Goal: Task Accomplishment & Management: Use online tool/utility

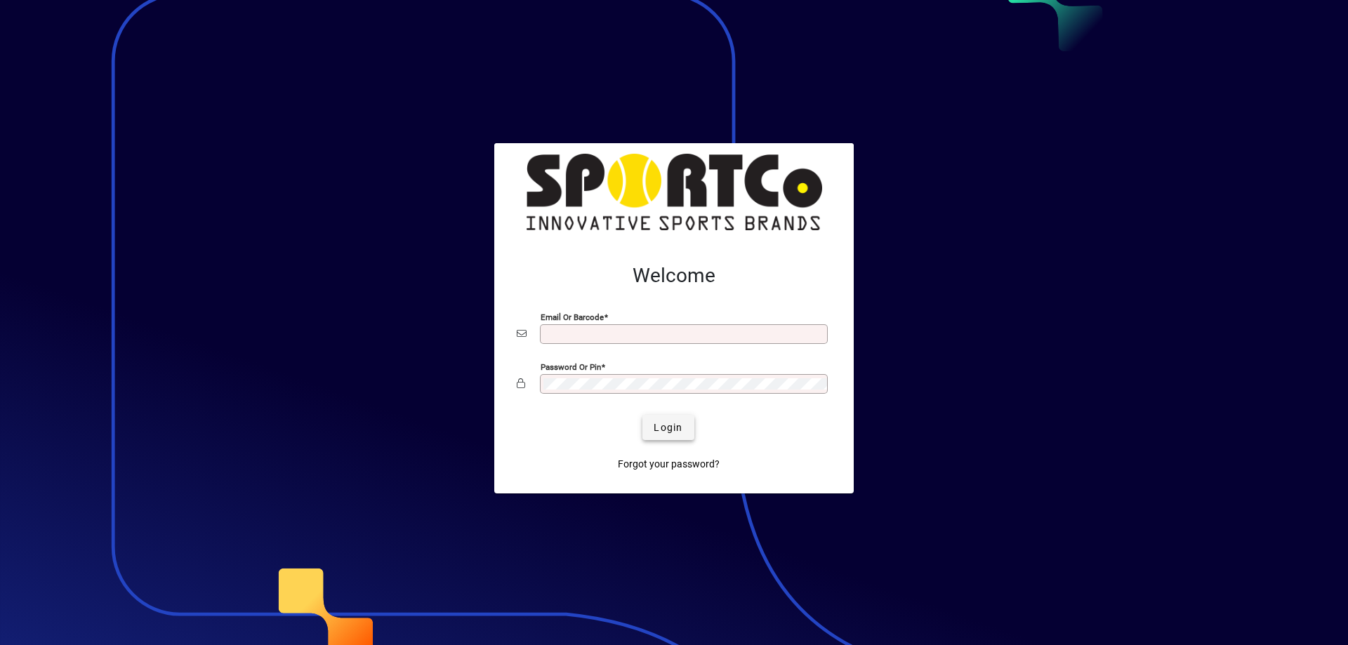
type input "**********"
click at [670, 426] on span "Login" at bounding box center [668, 428] width 29 height 15
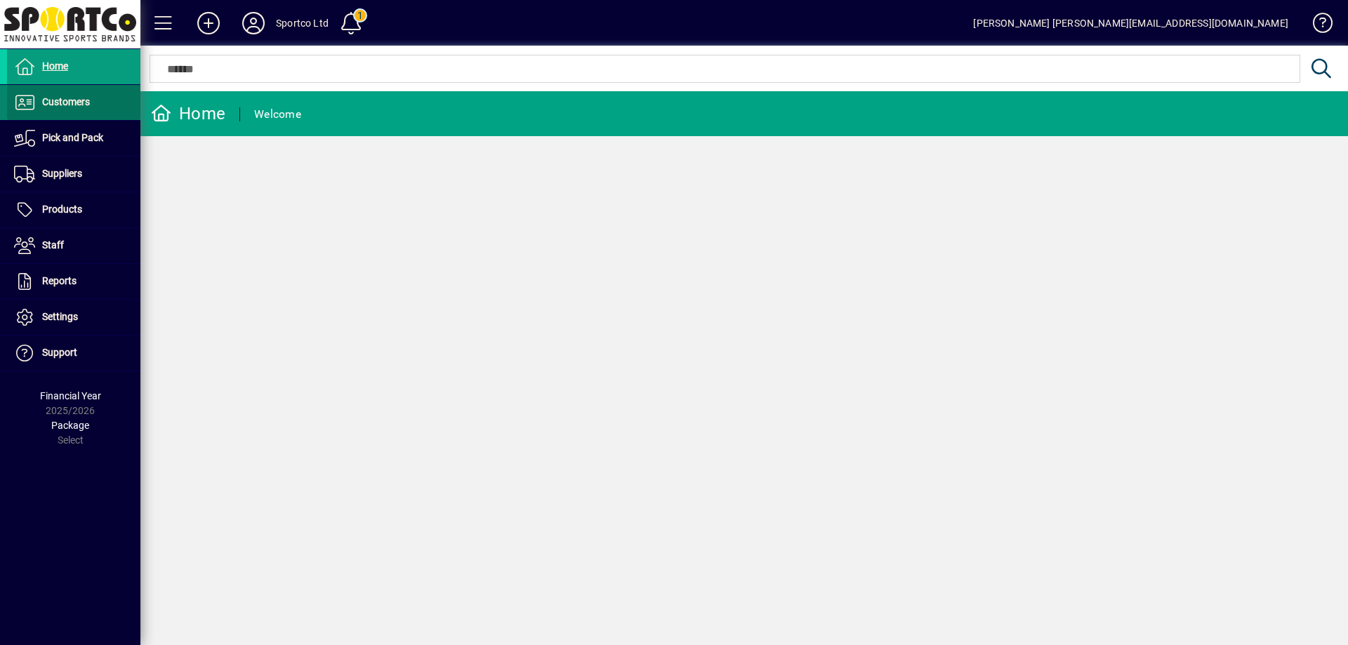
click at [70, 107] on span "Customers" at bounding box center [66, 101] width 48 height 11
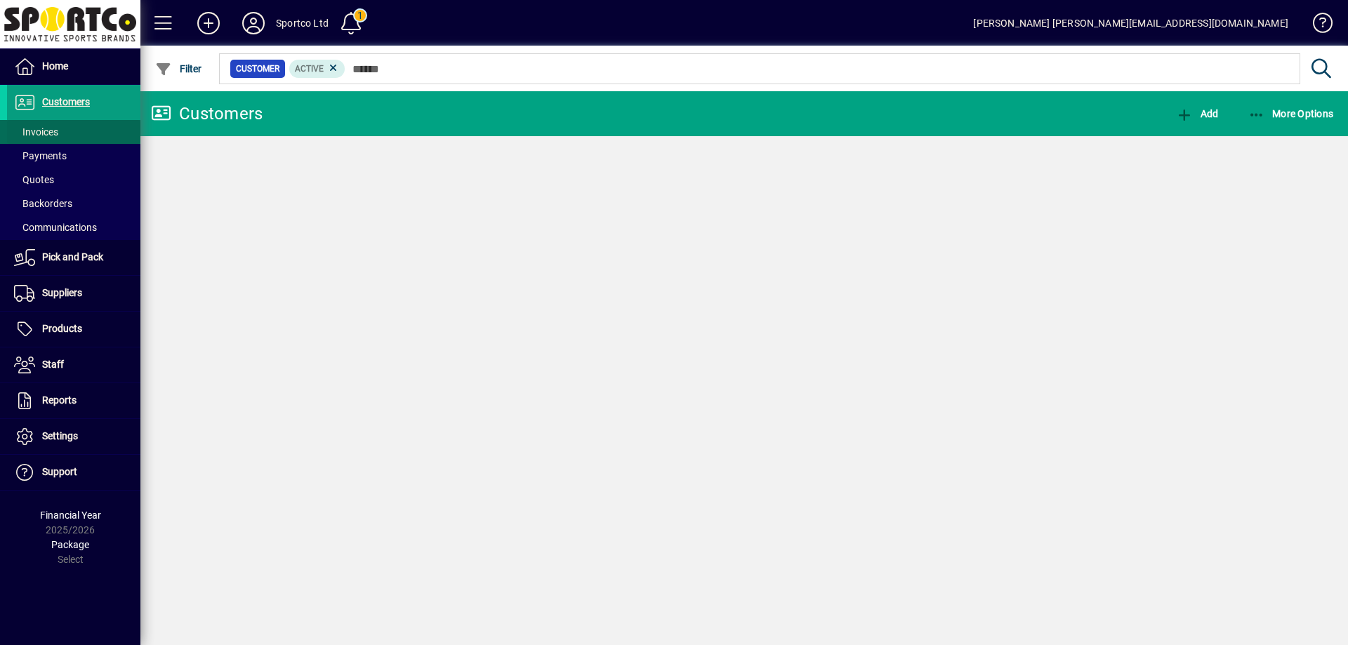
click at [48, 126] on span "Invoices" at bounding box center [36, 131] width 44 height 11
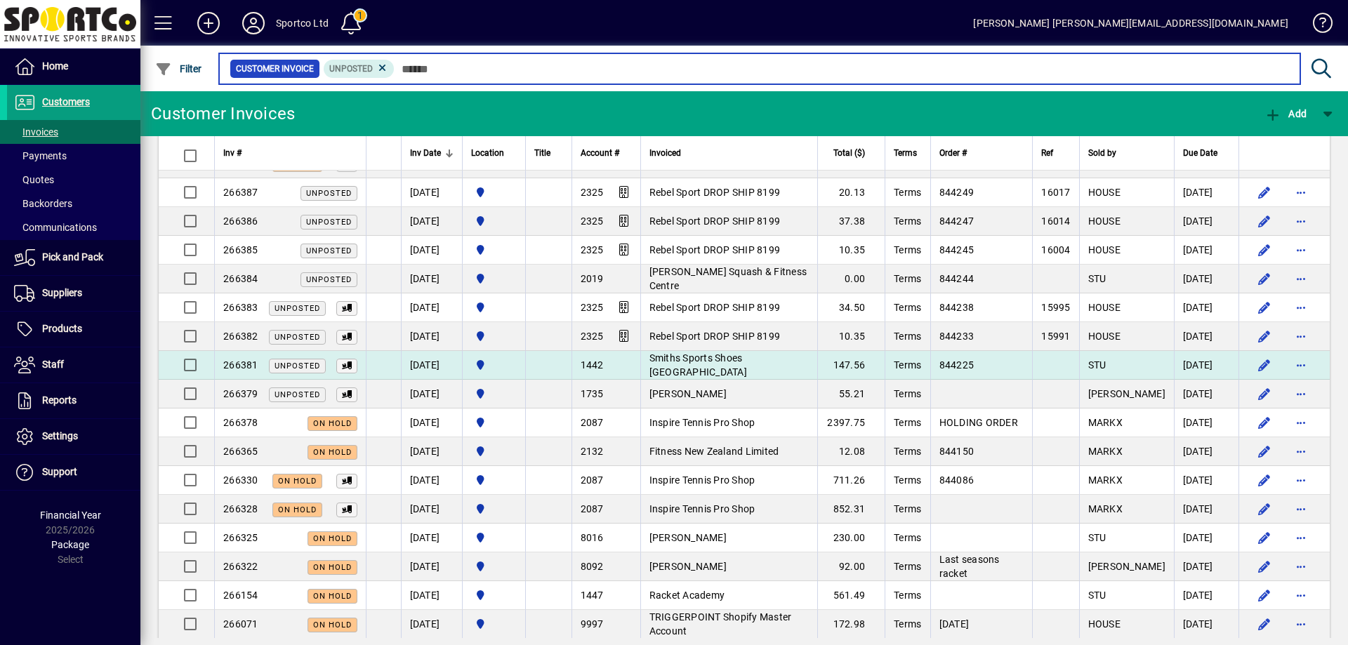
scroll to position [632, 0]
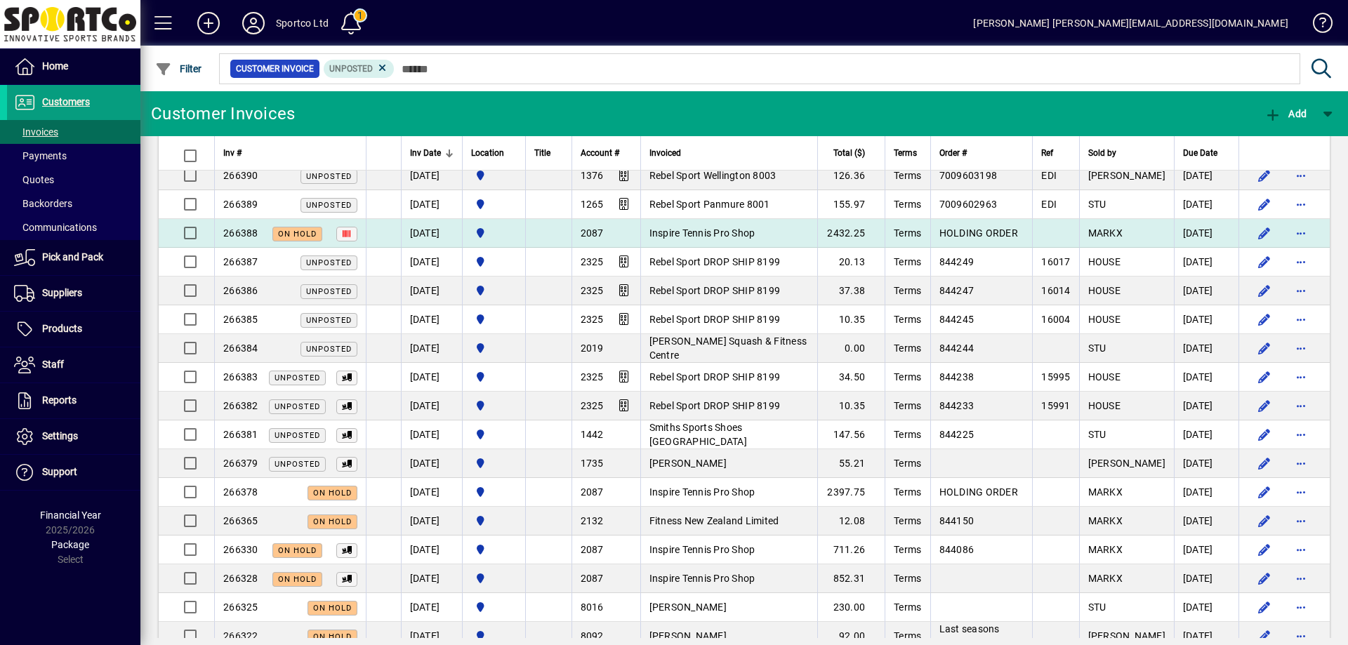
click at [708, 236] on span "Inspire Tennis Pro Shop" at bounding box center [703, 233] width 106 height 11
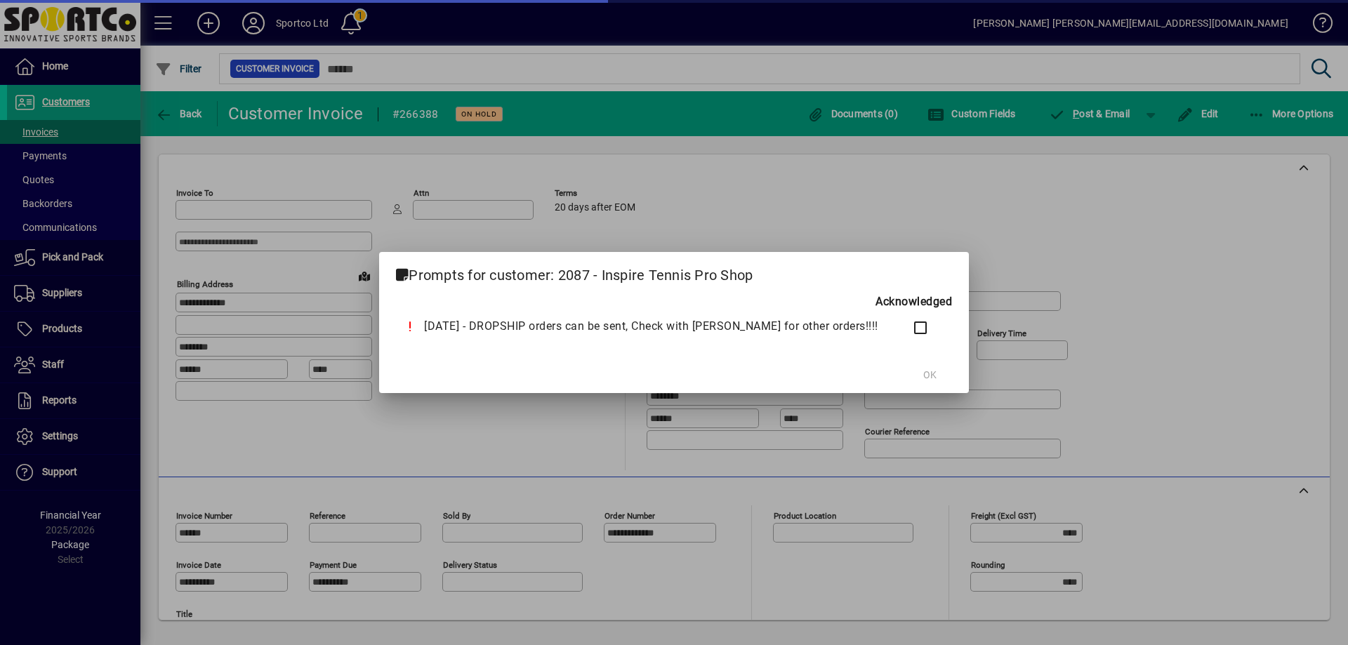
type input "**********"
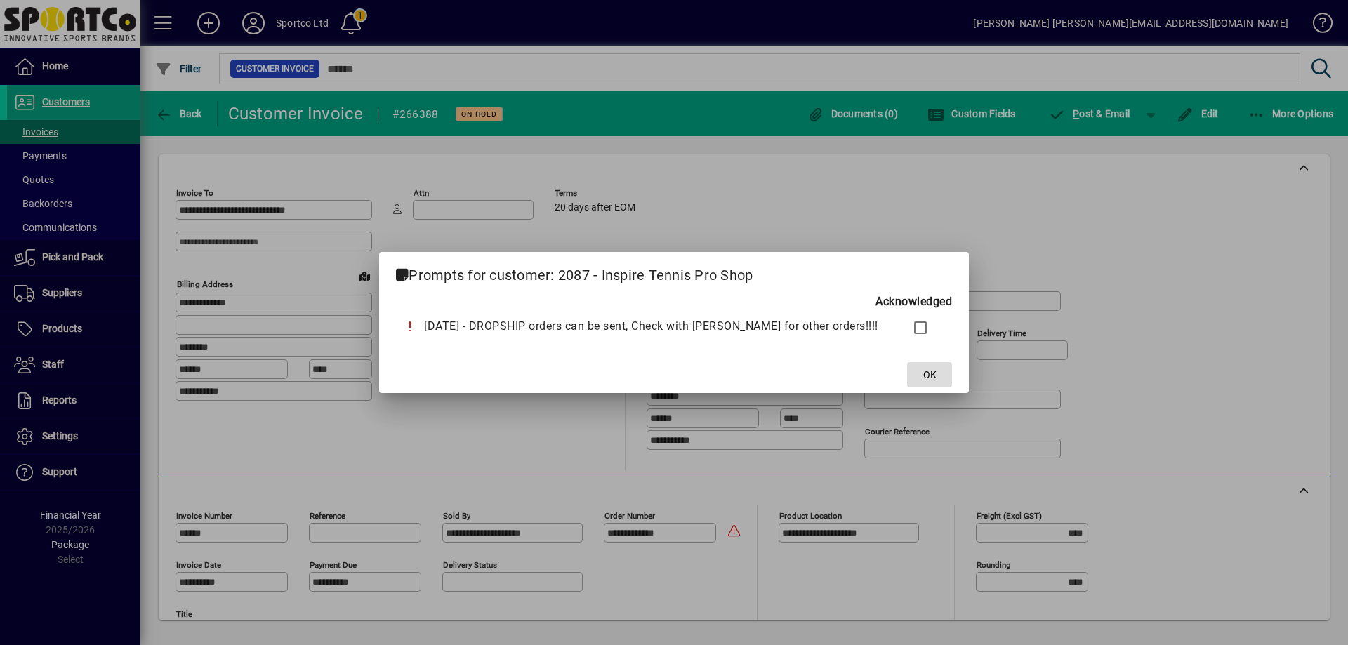
click at [907, 364] on span at bounding box center [929, 375] width 45 height 34
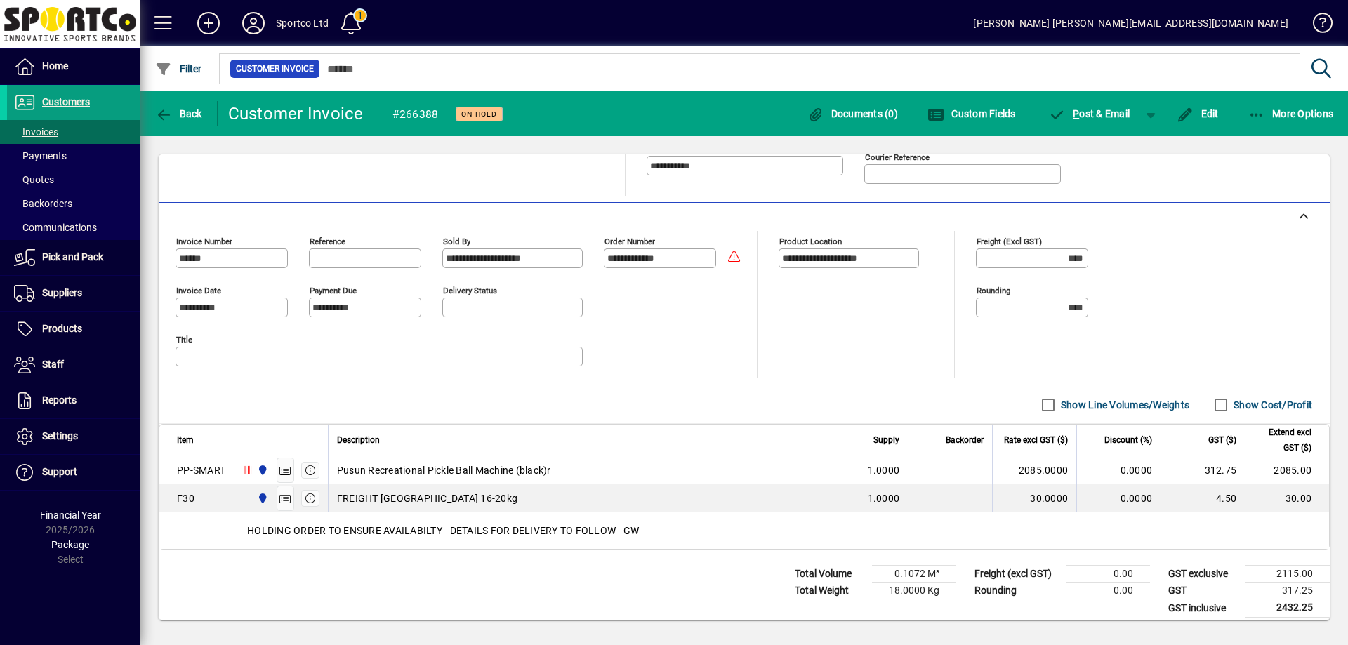
scroll to position [281, 0]
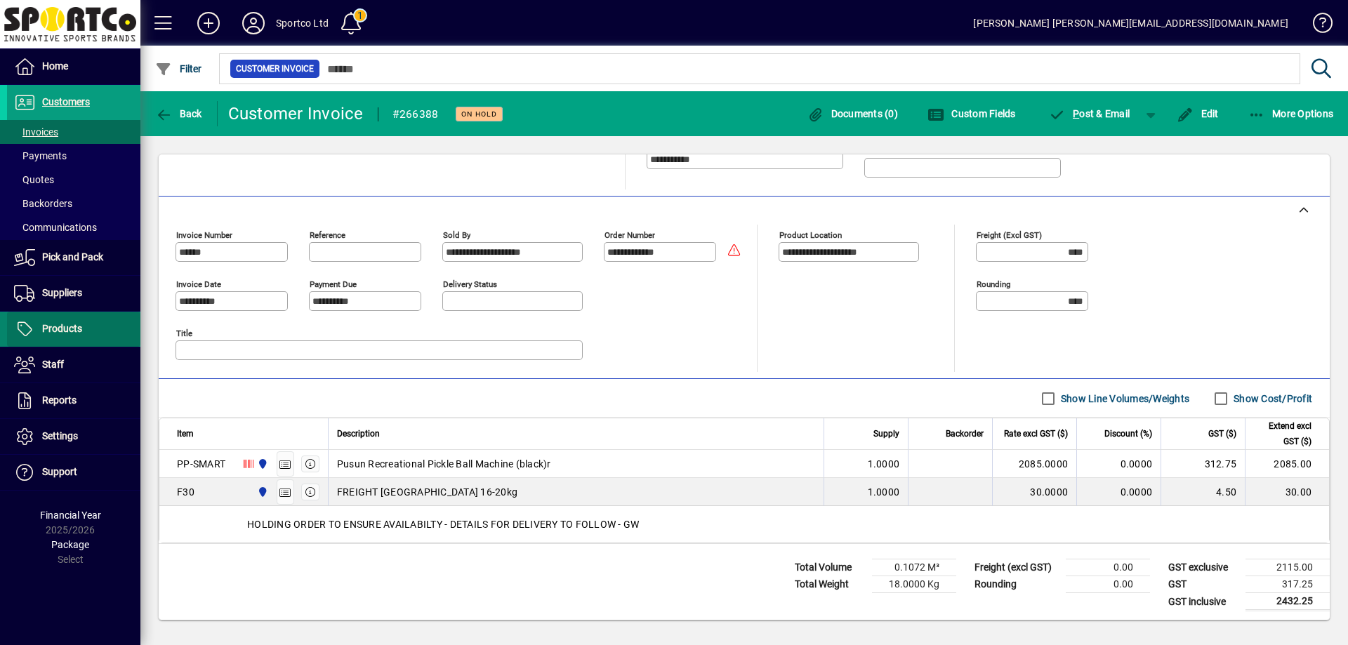
click at [70, 329] on span "Products" at bounding box center [62, 328] width 40 height 11
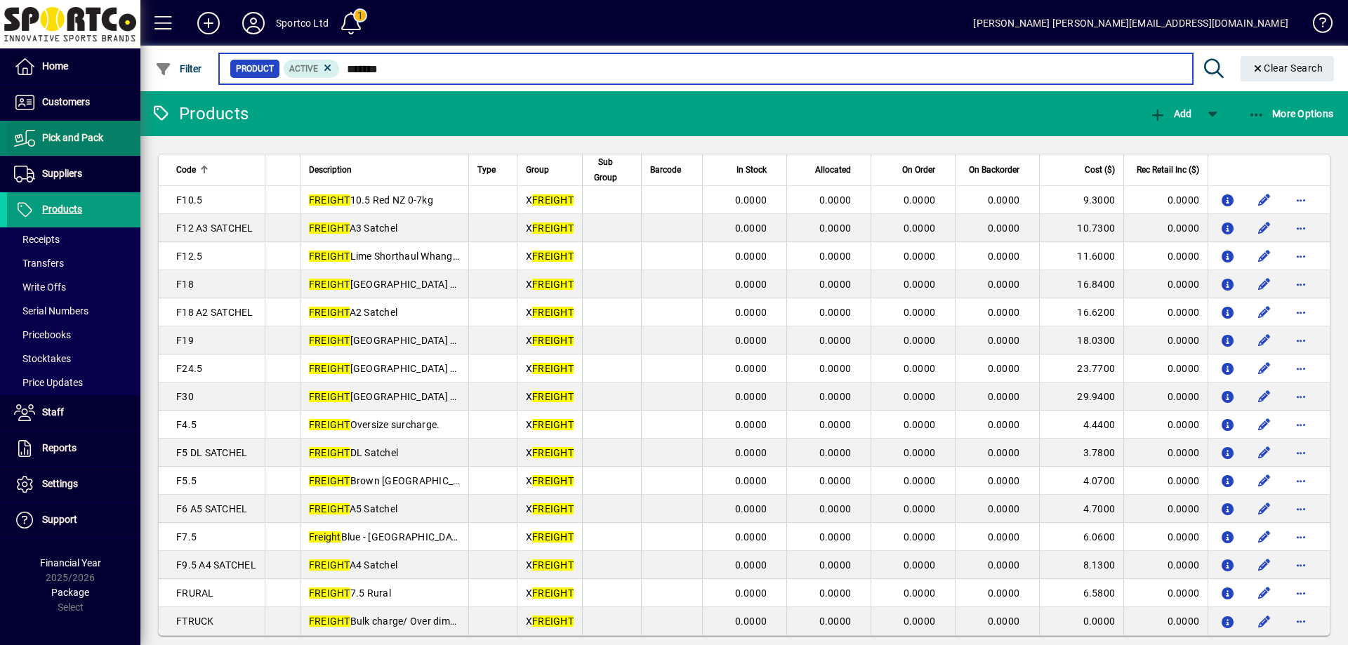
type input "*******"
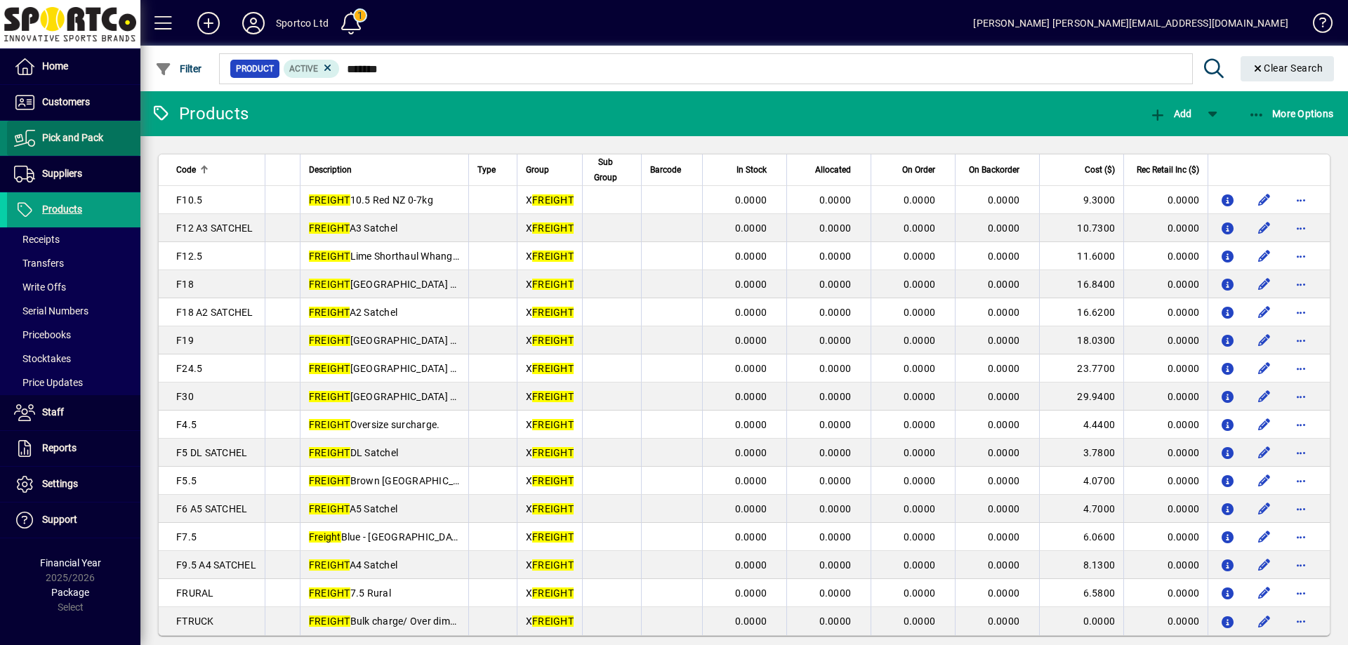
click at [88, 139] on span "Pick and Pack" at bounding box center [72, 137] width 61 height 11
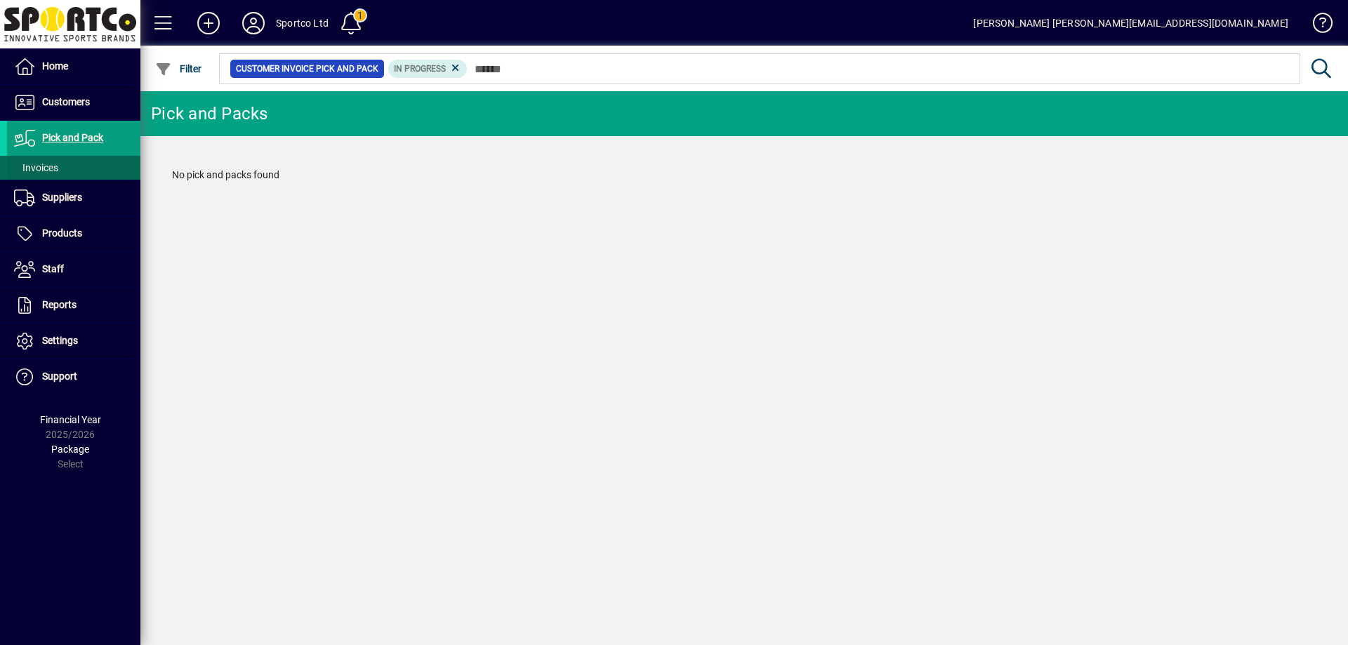
click at [43, 168] on span "Invoices" at bounding box center [36, 167] width 44 height 11
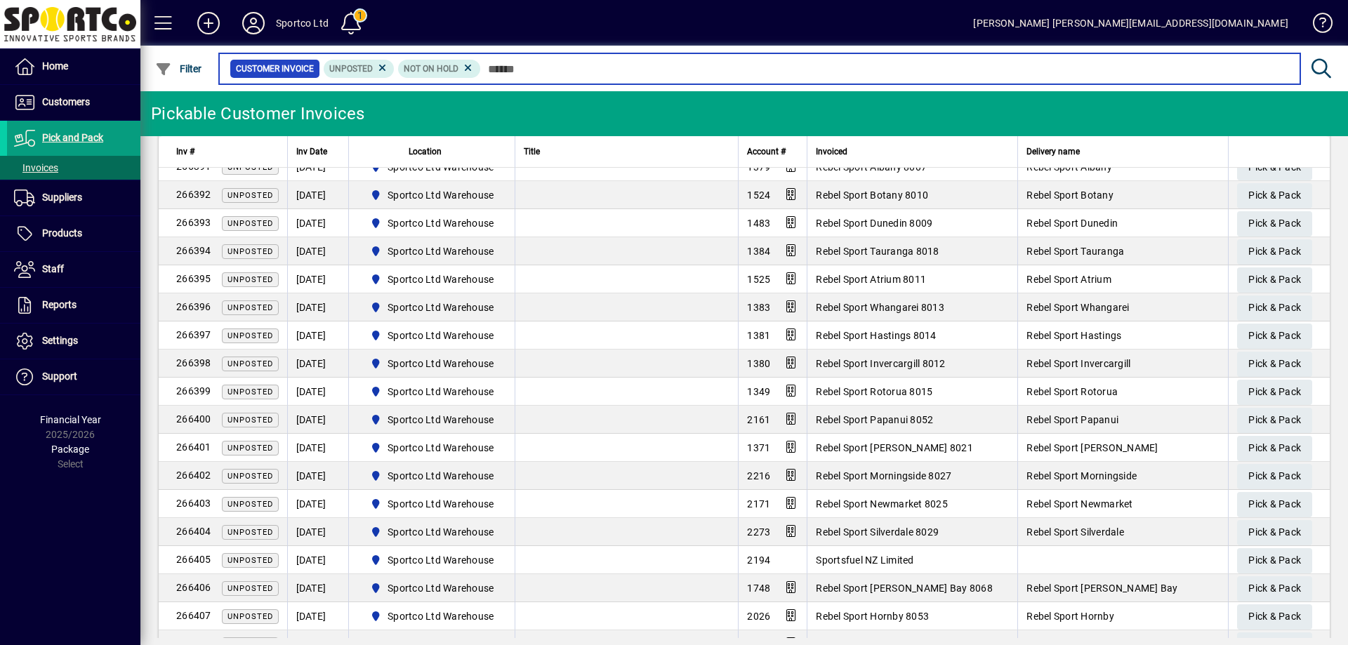
scroll to position [44, 0]
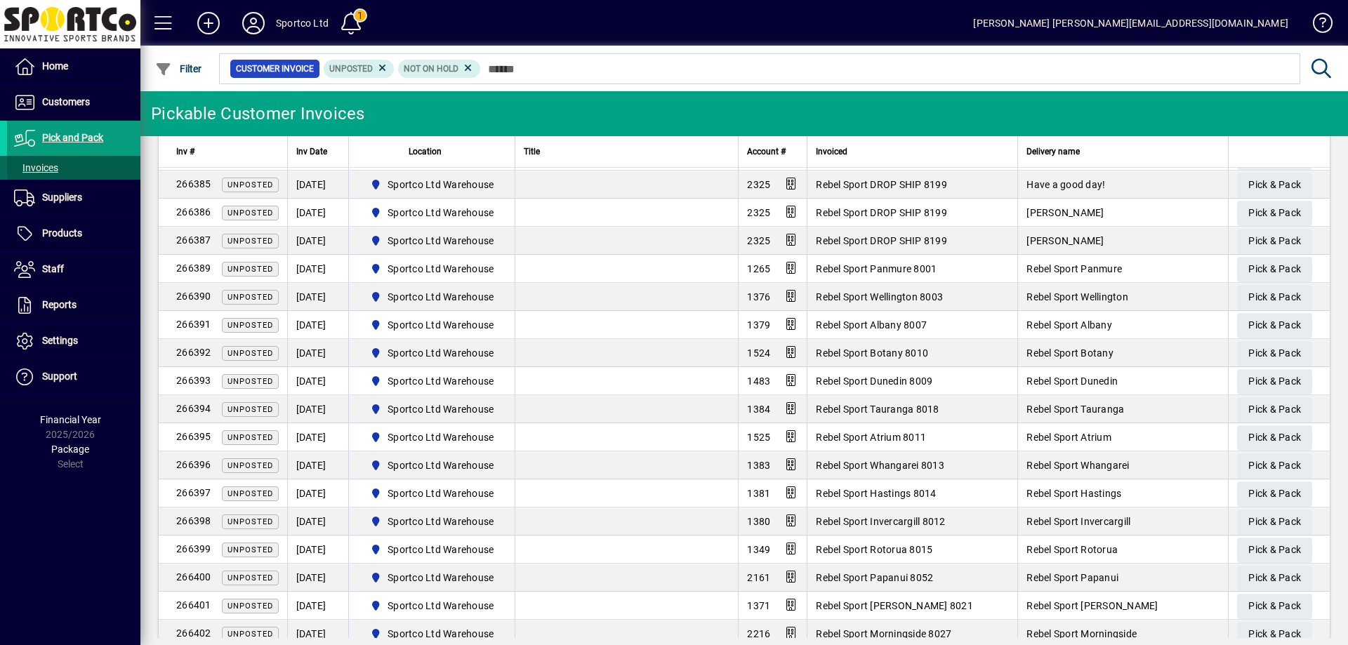
click at [45, 162] on span "Invoices" at bounding box center [36, 167] width 44 height 11
click at [64, 106] on span "Customers" at bounding box center [66, 101] width 48 height 11
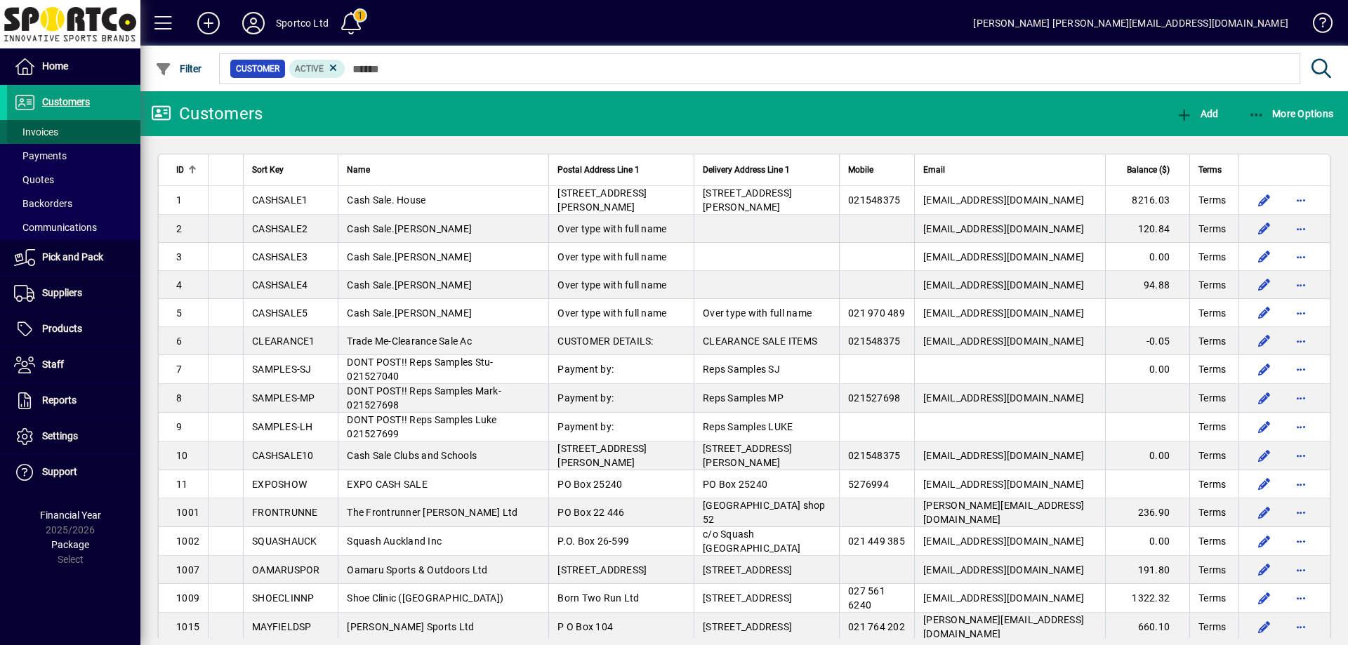
click at [44, 132] on span "Invoices" at bounding box center [36, 131] width 44 height 11
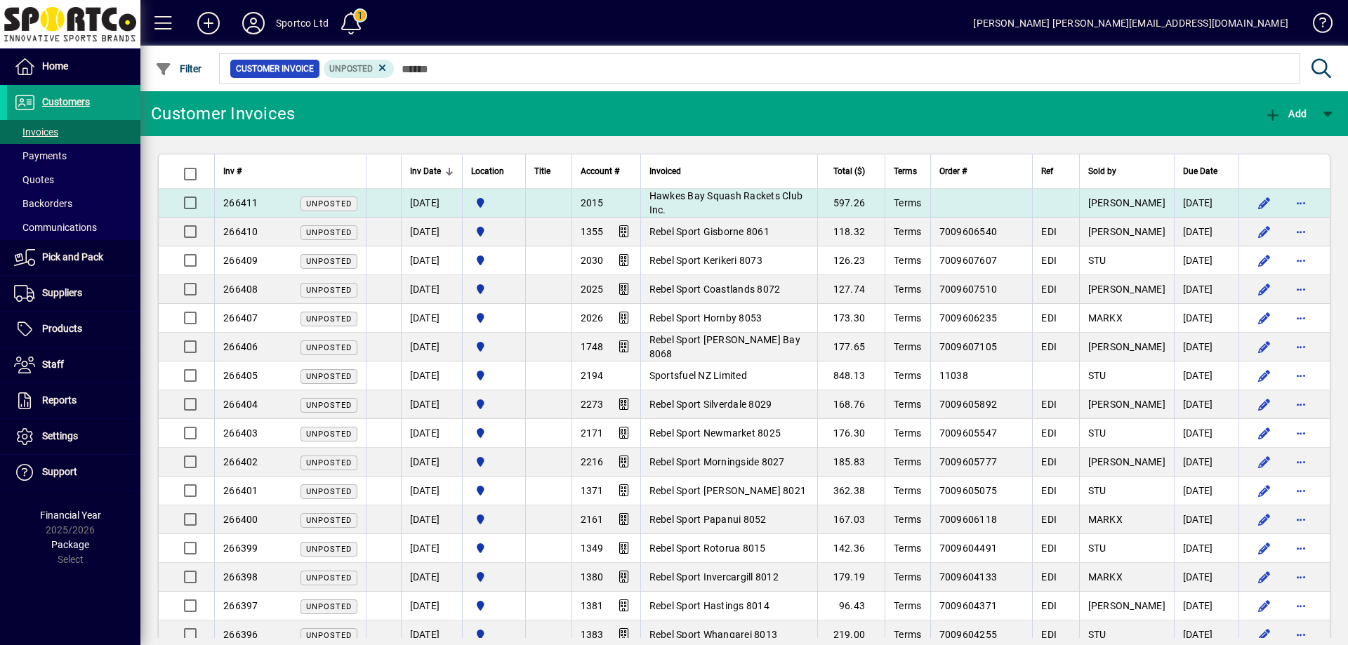
click at [436, 202] on td "[DATE]" at bounding box center [431, 203] width 61 height 29
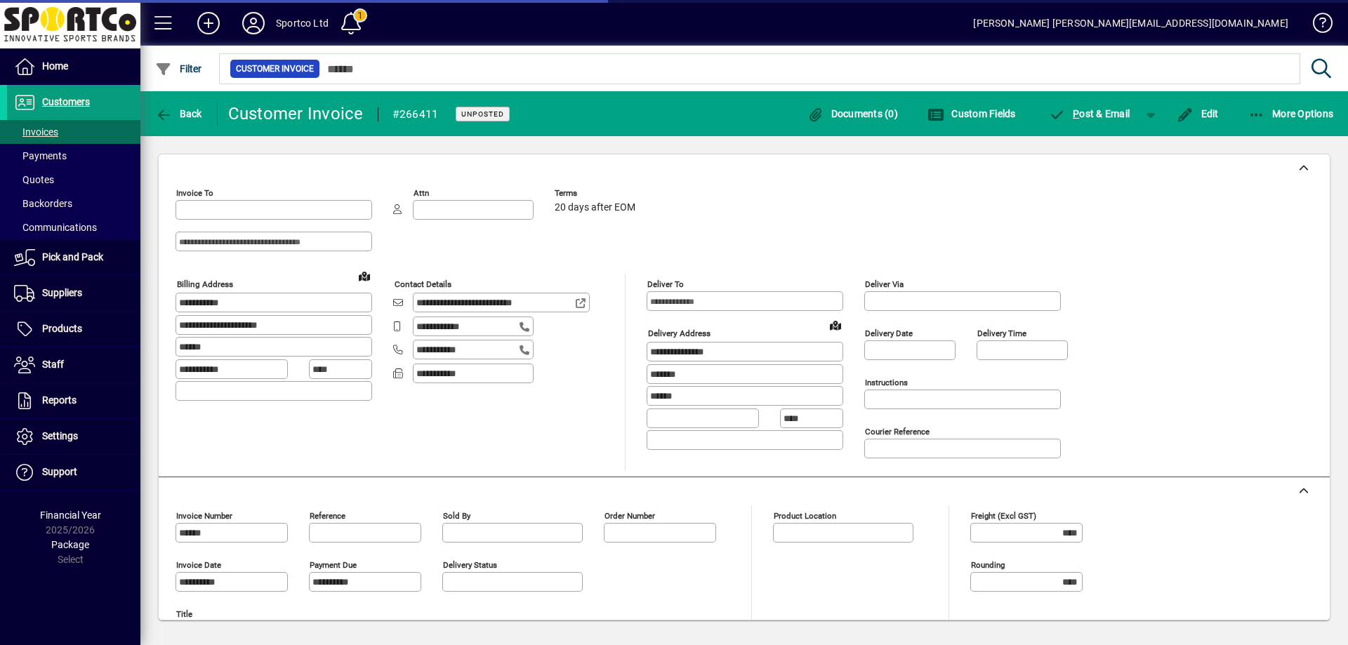
type input "**********"
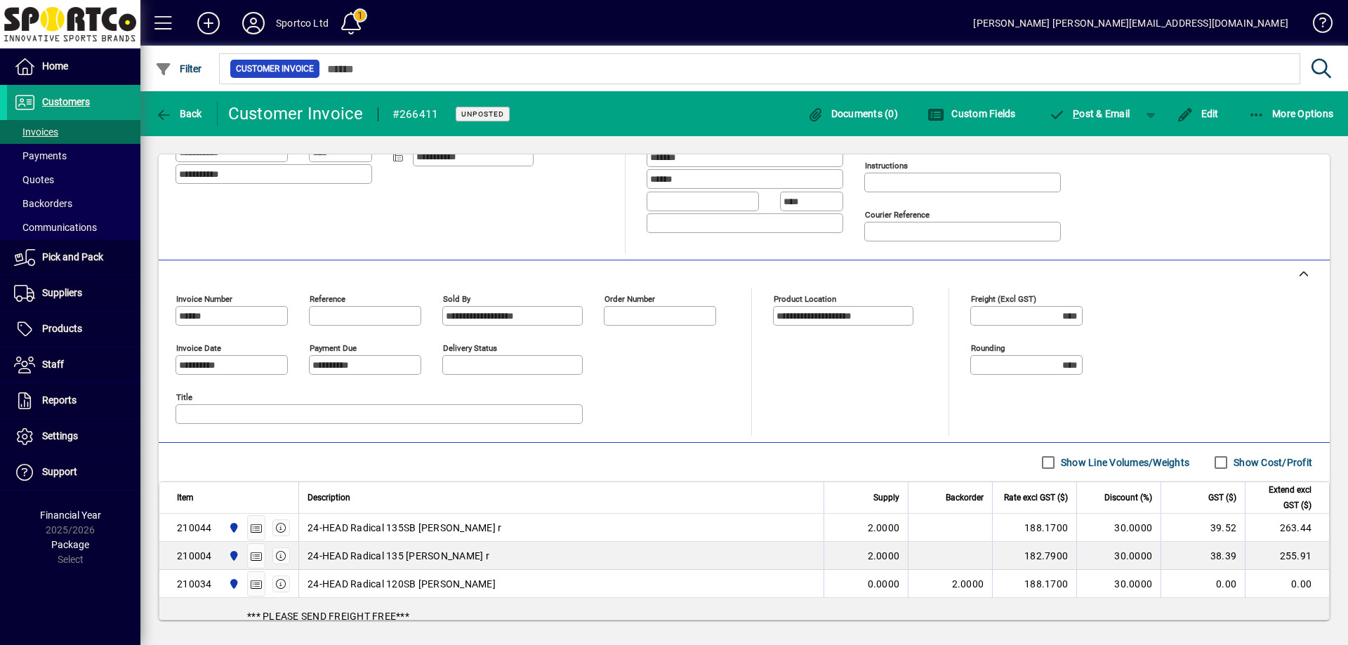
scroll to position [101, 0]
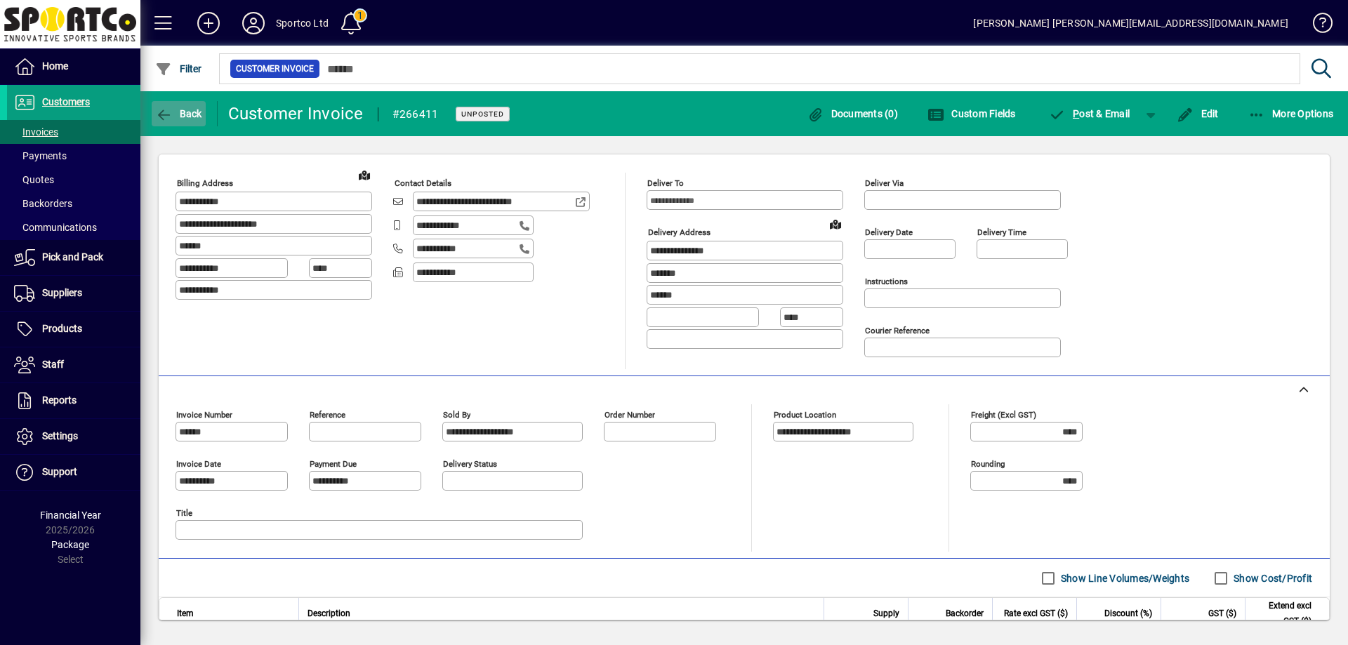
click at [179, 107] on span "button" at bounding box center [179, 114] width 54 height 34
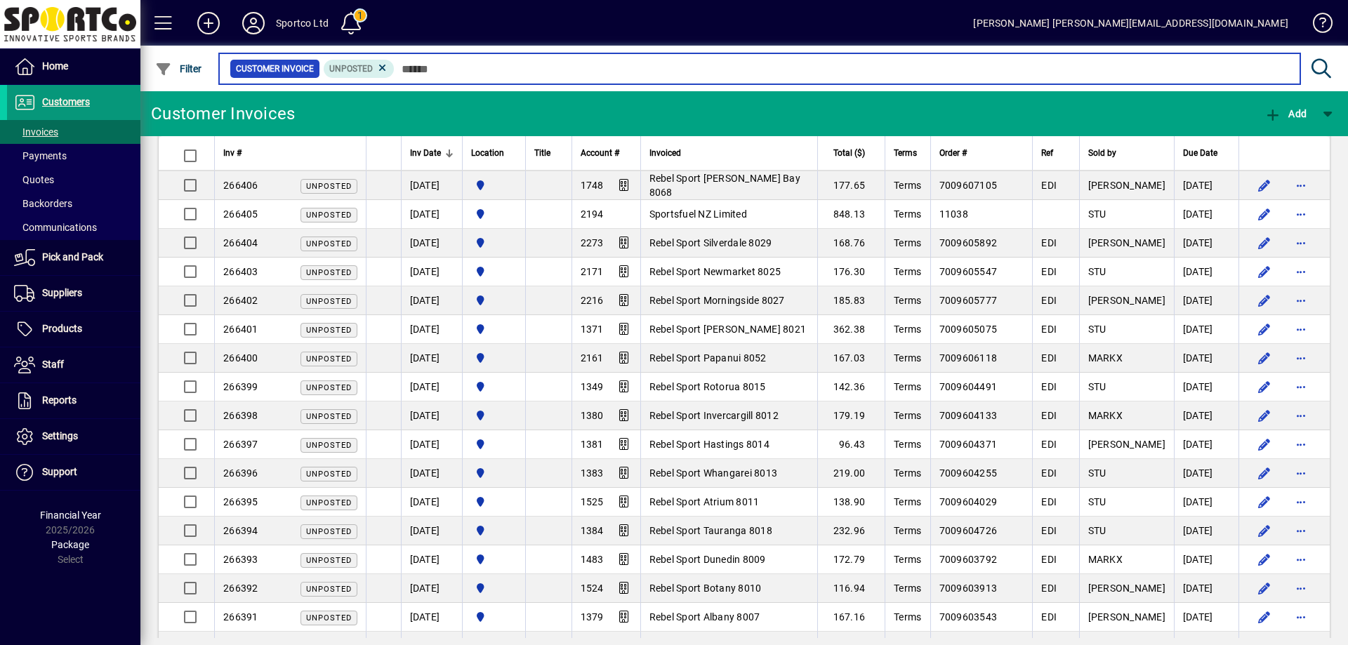
scroll to position [12, 0]
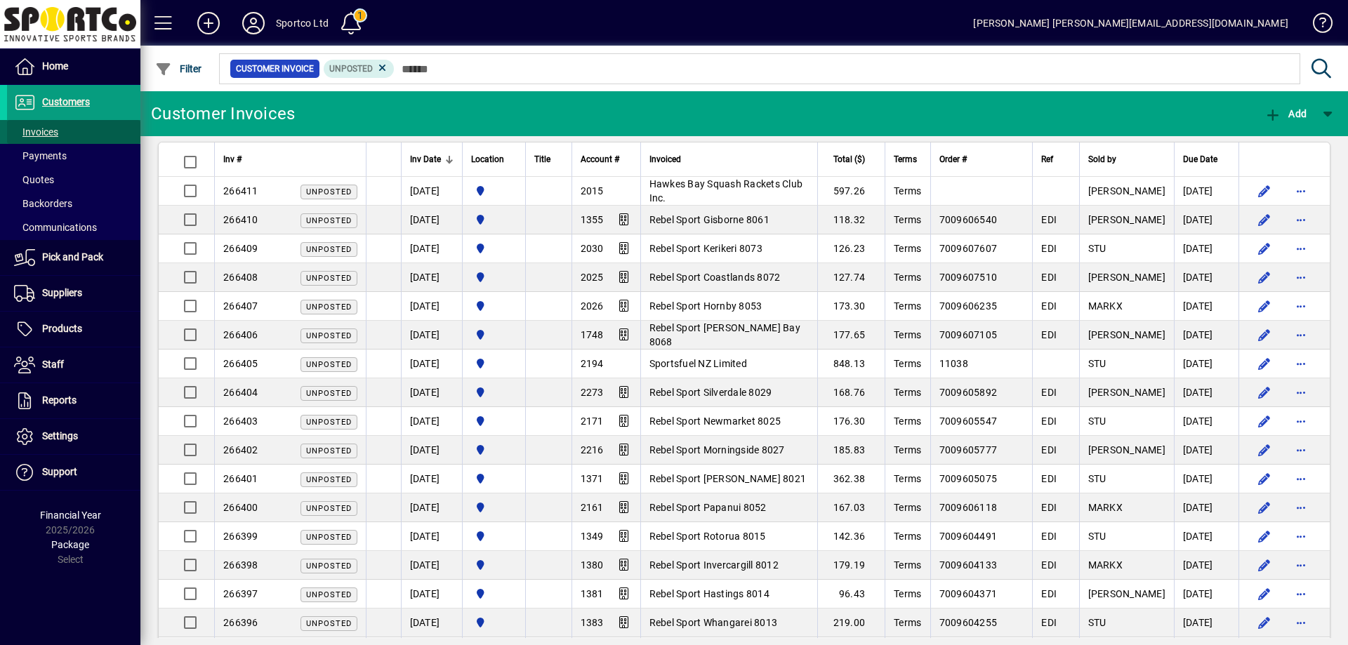
click at [32, 124] on span at bounding box center [73, 132] width 133 height 34
click at [32, 125] on span "Invoices" at bounding box center [32, 132] width 51 height 15
click at [66, 330] on span "Products" at bounding box center [62, 328] width 40 height 11
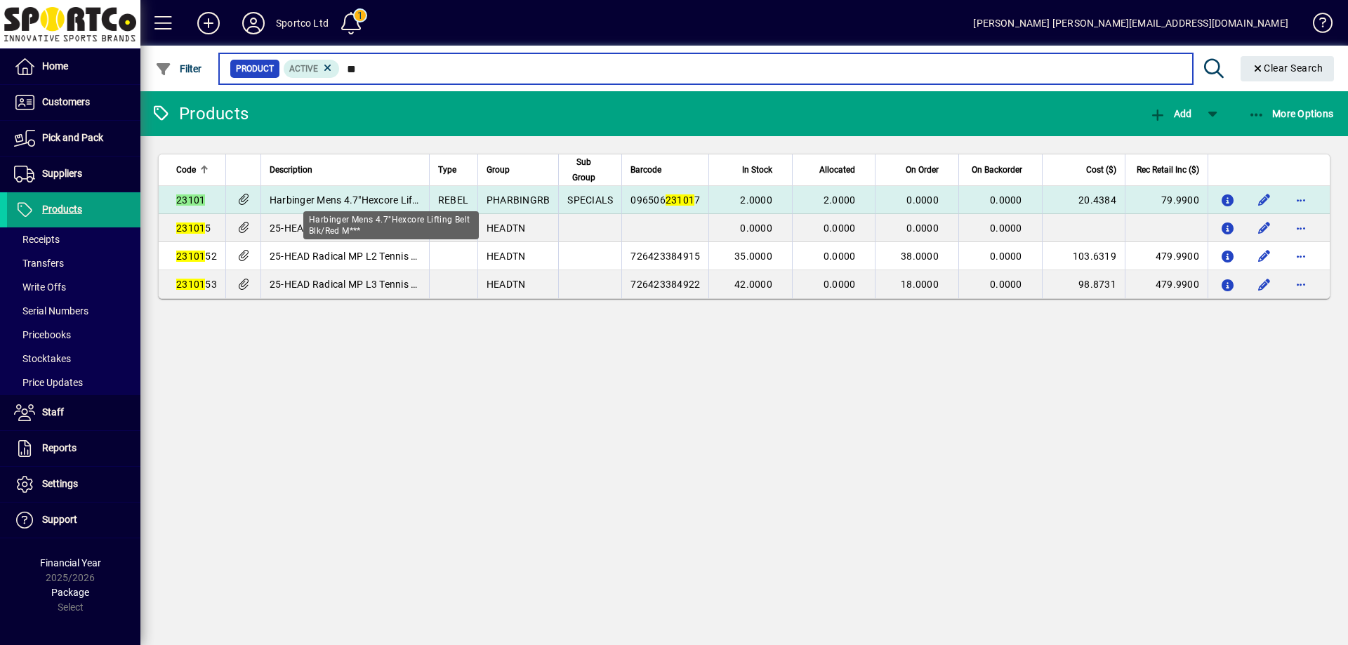
type input "*"
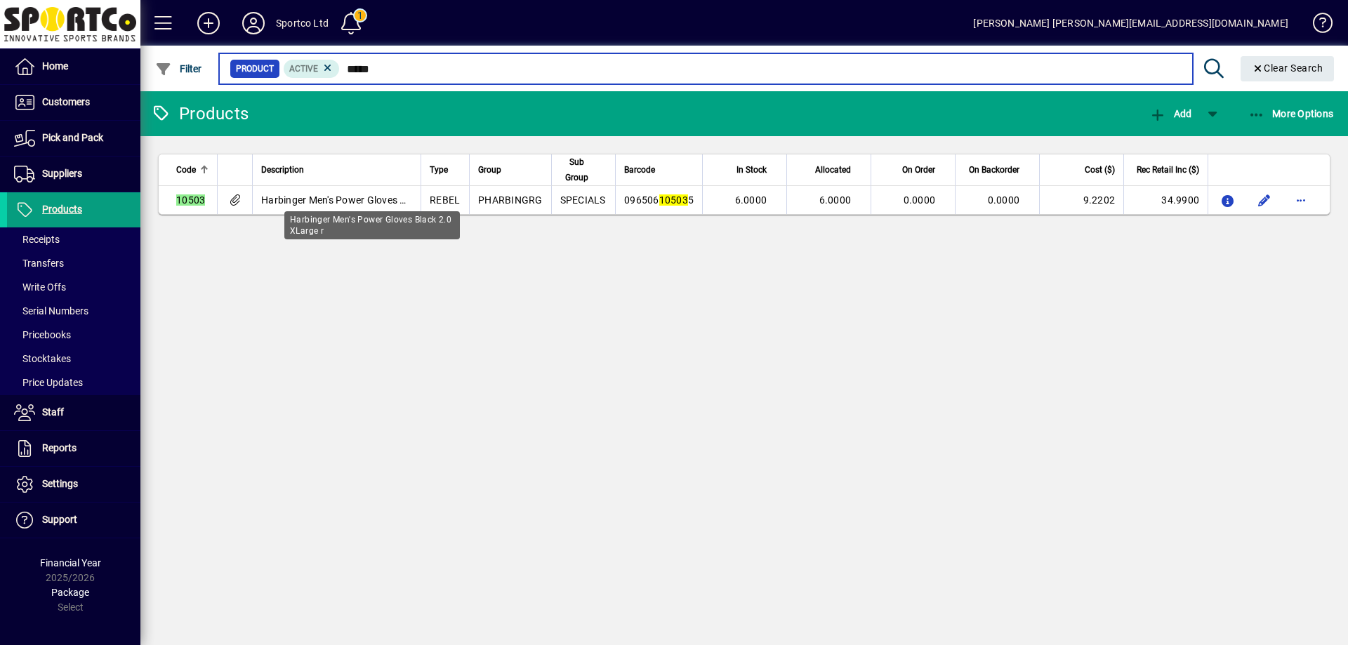
type input "*****"
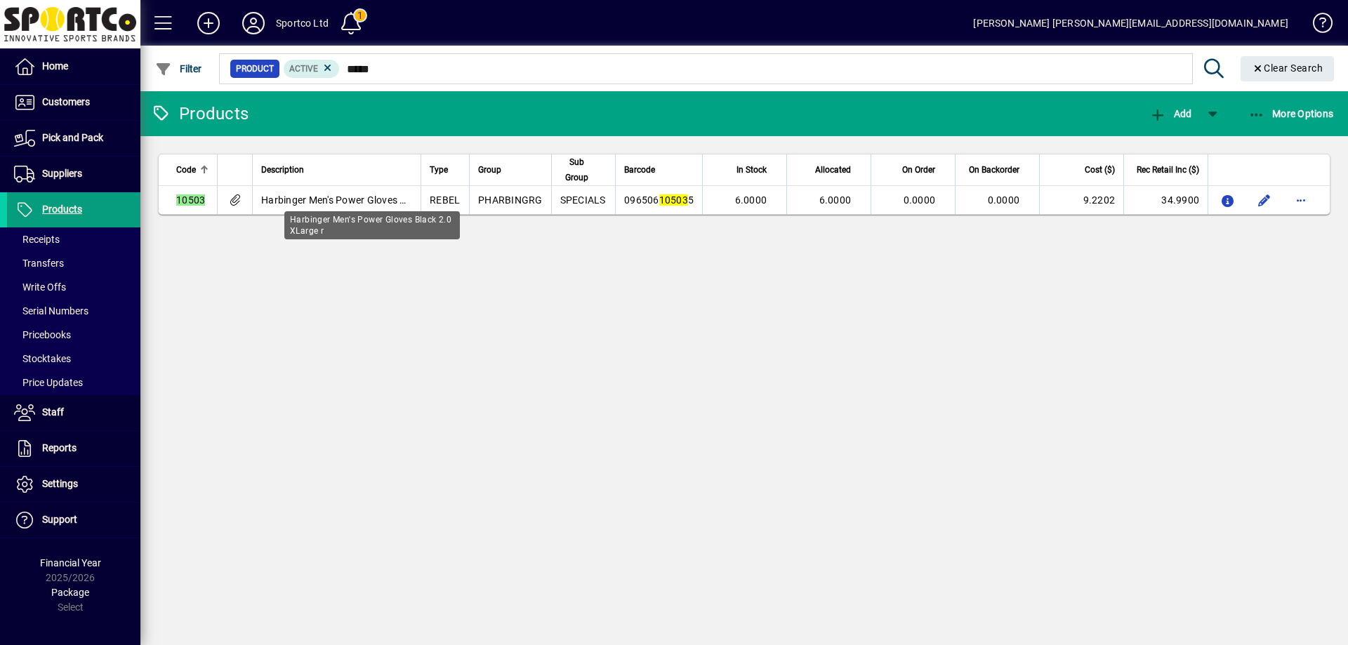
click at [386, 199] on span "Harbinger Men's Power Gloves Black 2.0 XLarge r" at bounding box center [371, 200] width 221 height 11
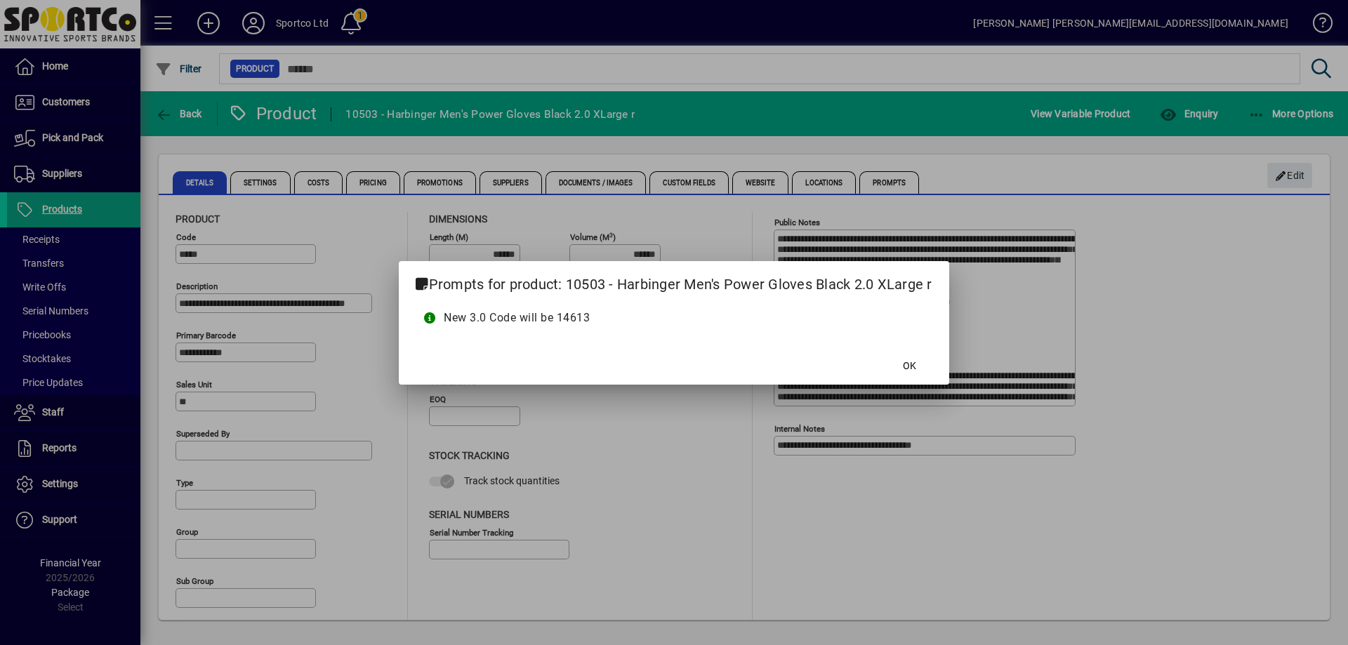
type input "**********"
type input "****"
click at [920, 366] on span at bounding box center [910, 367] width 45 height 34
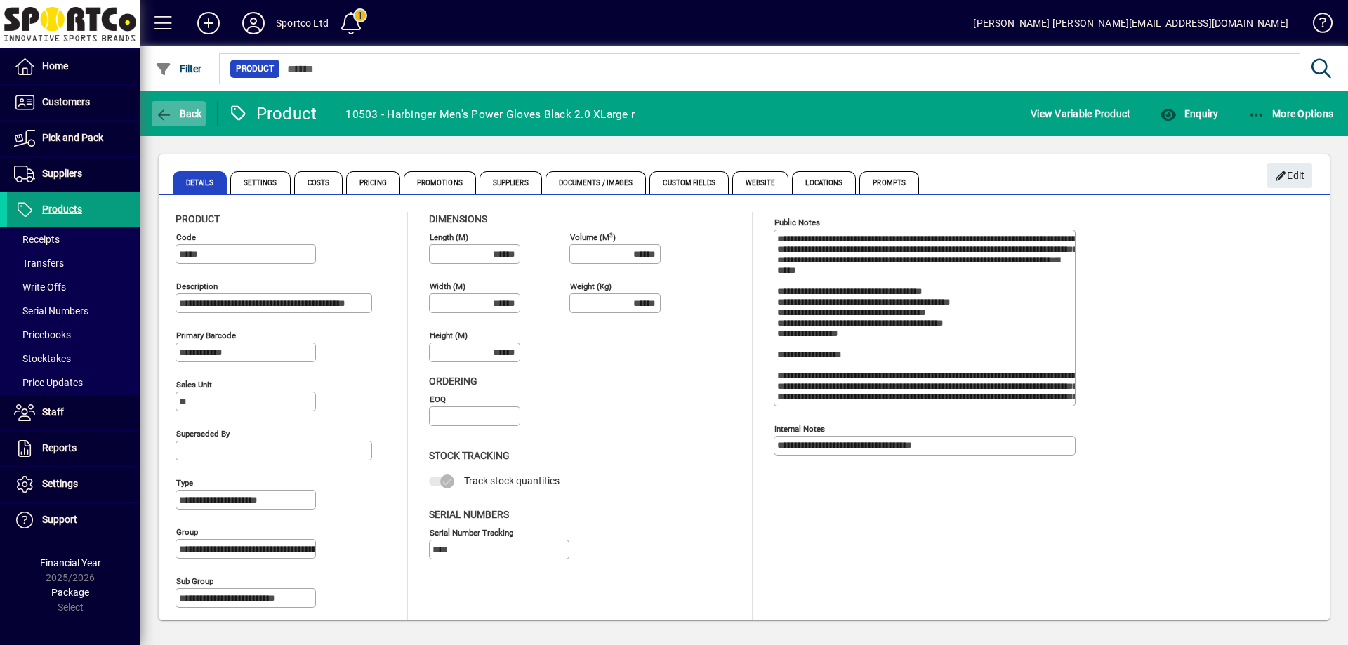
click at [187, 117] on span "Back" at bounding box center [178, 113] width 47 height 11
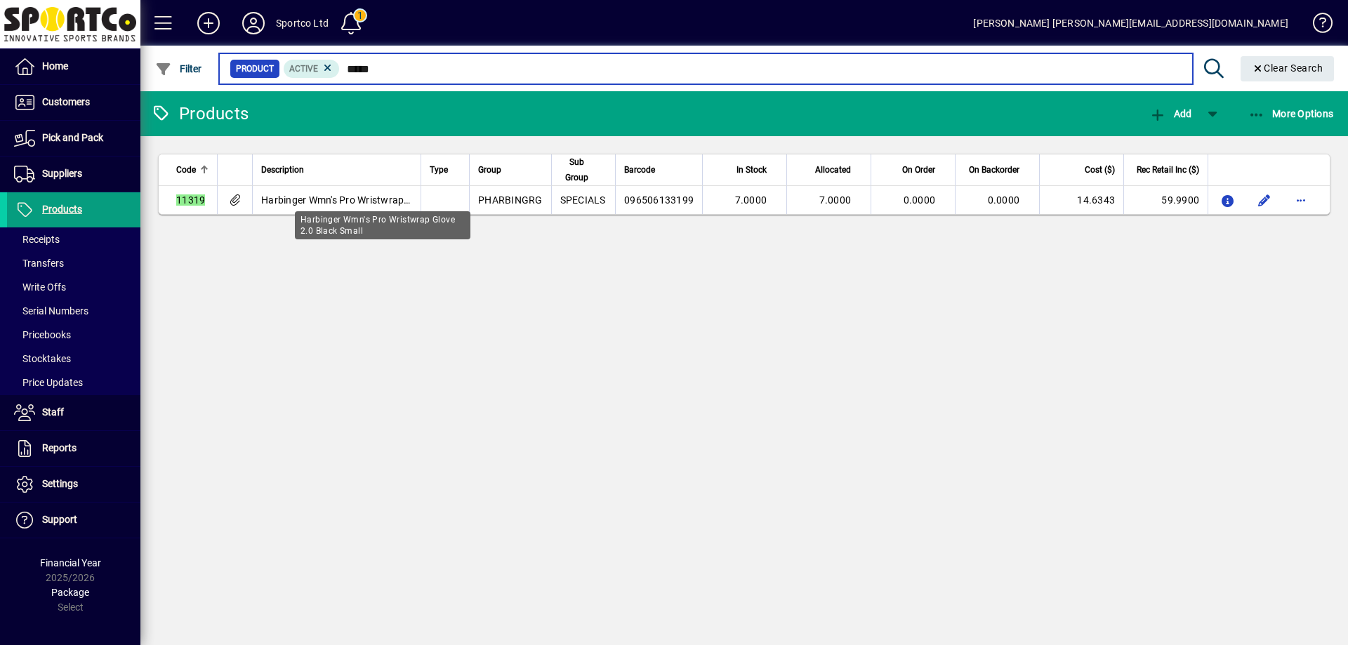
type input "*****"
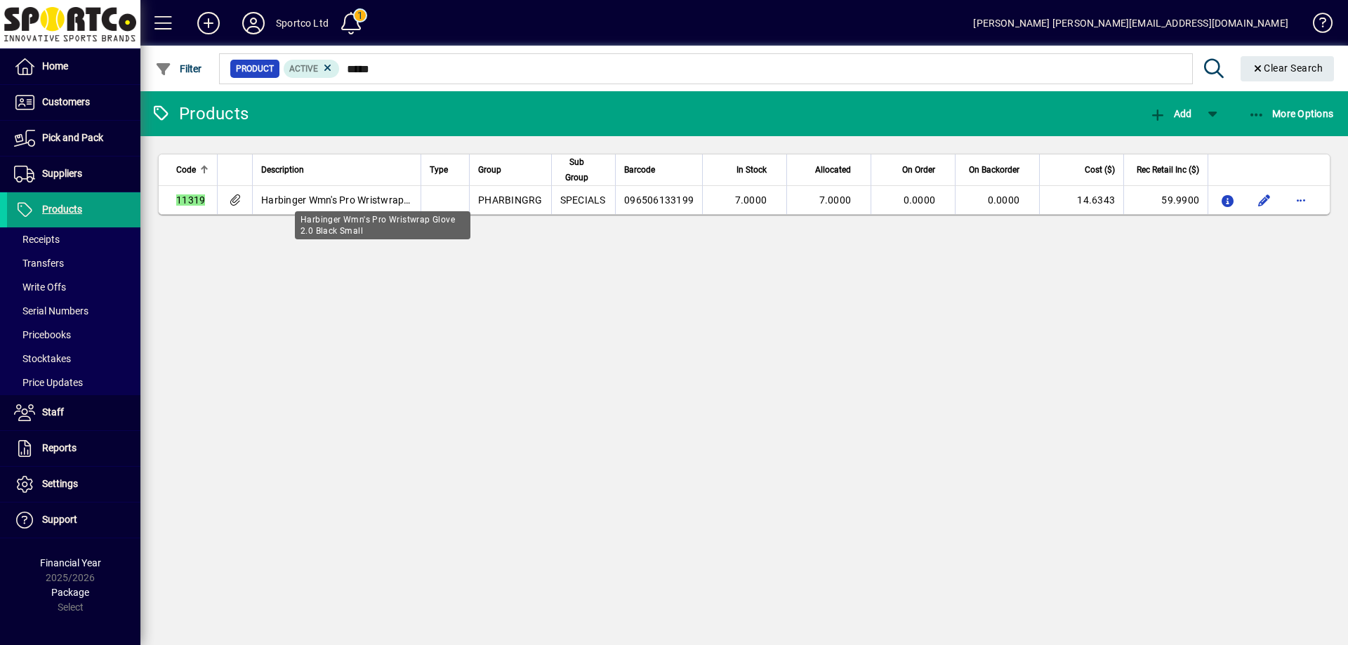
click at [348, 211] on div "Harbinger Wmn's Pro Wristwrap Glove 2.0 Black Small" at bounding box center [383, 225] width 176 height 28
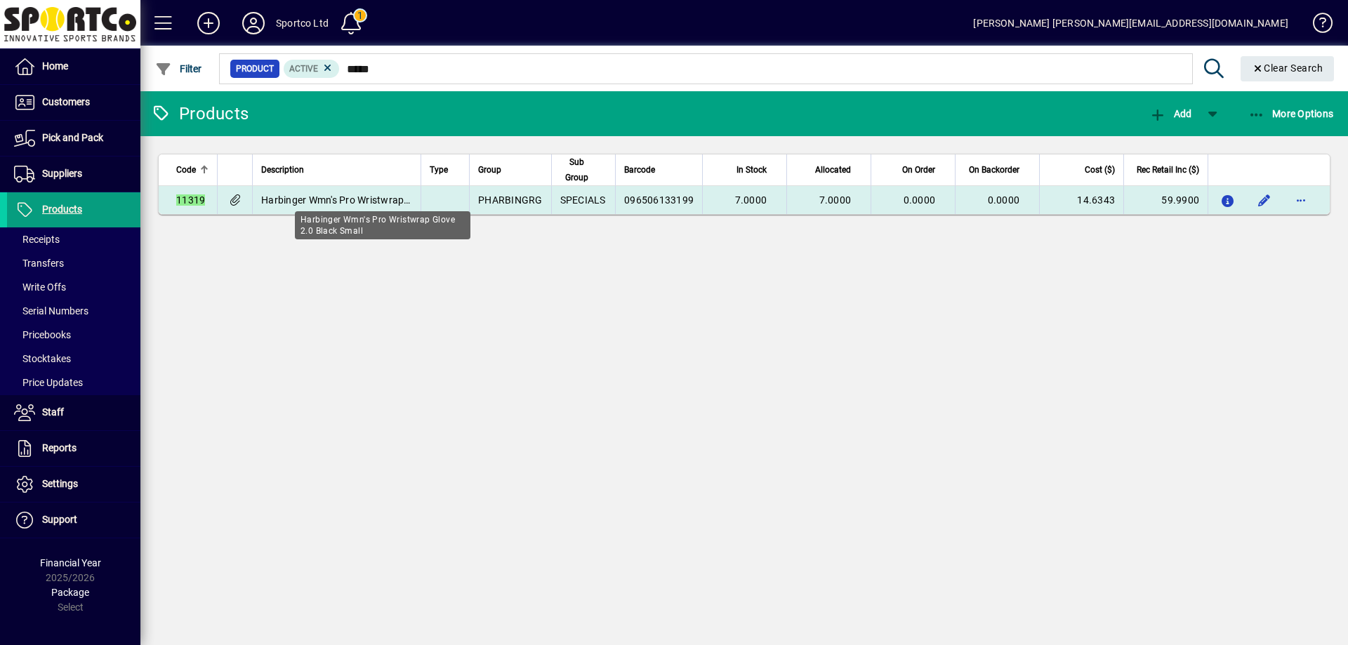
click at [348, 199] on span "Harbinger Wmn's Pro Wristwrap Glove 2.0 Black Small" at bounding box center [382, 200] width 242 height 11
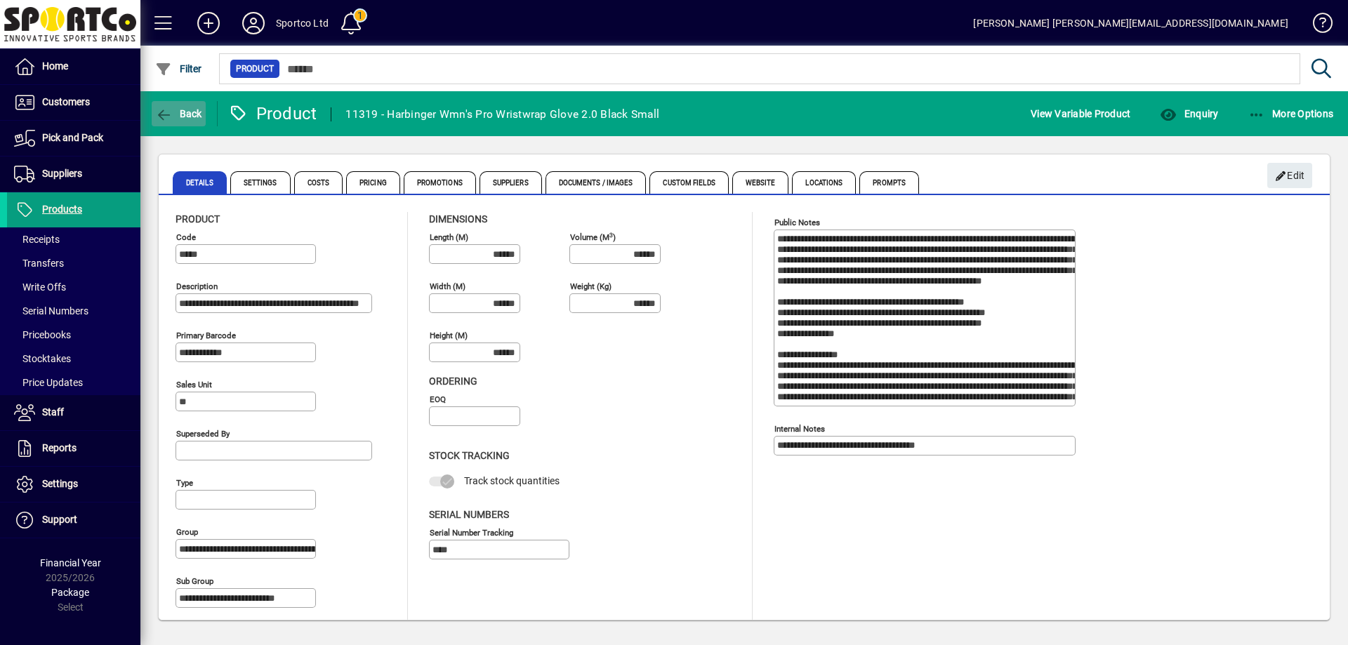
click at [188, 111] on span "Back" at bounding box center [178, 113] width 47 height 11
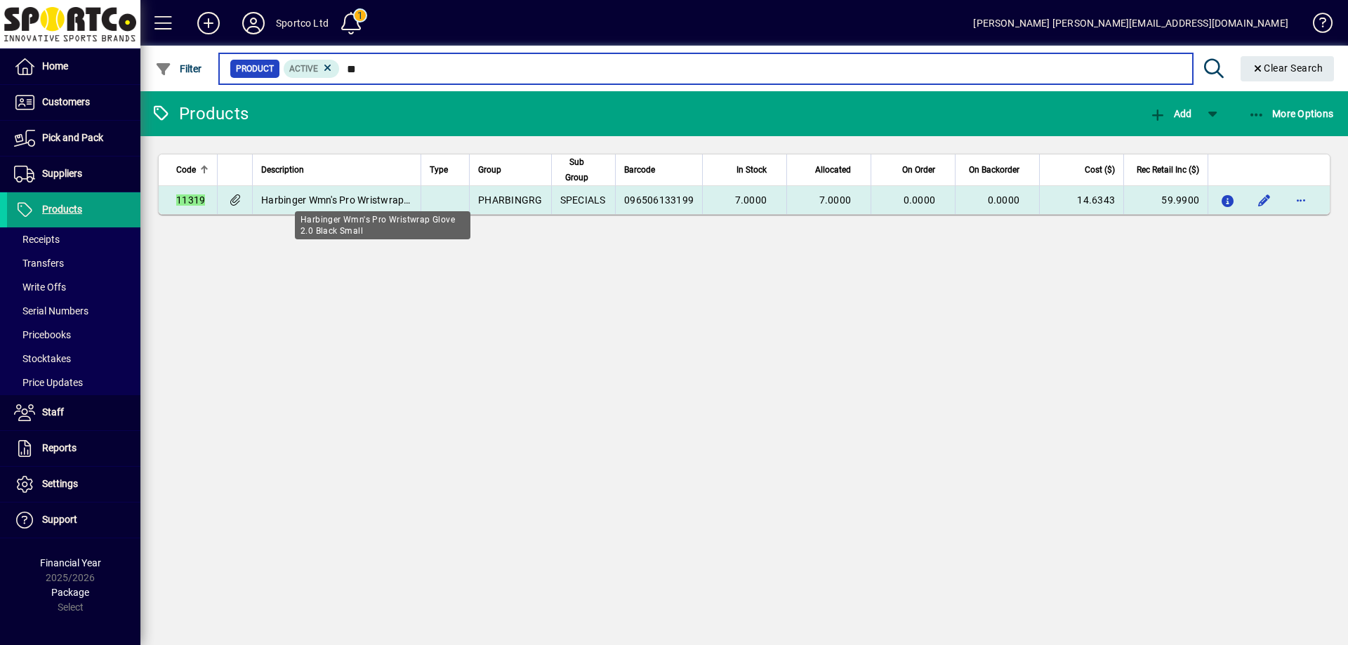
type input "*"
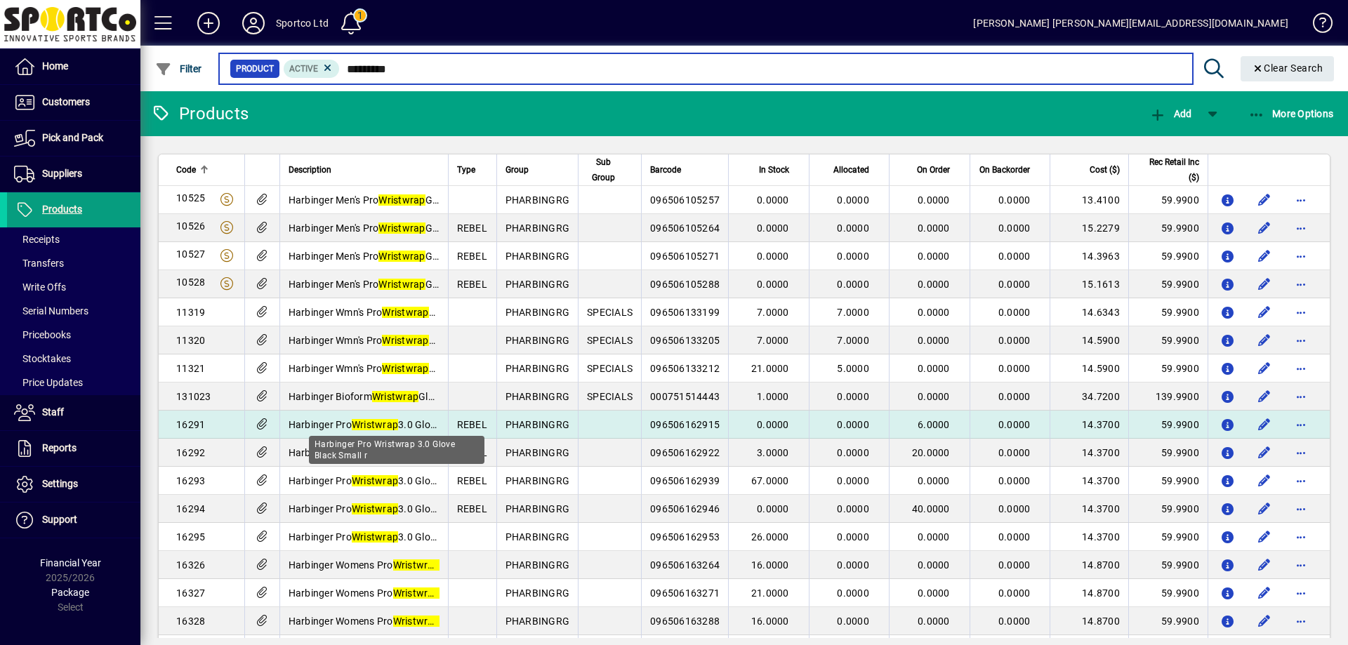
type input "*********"
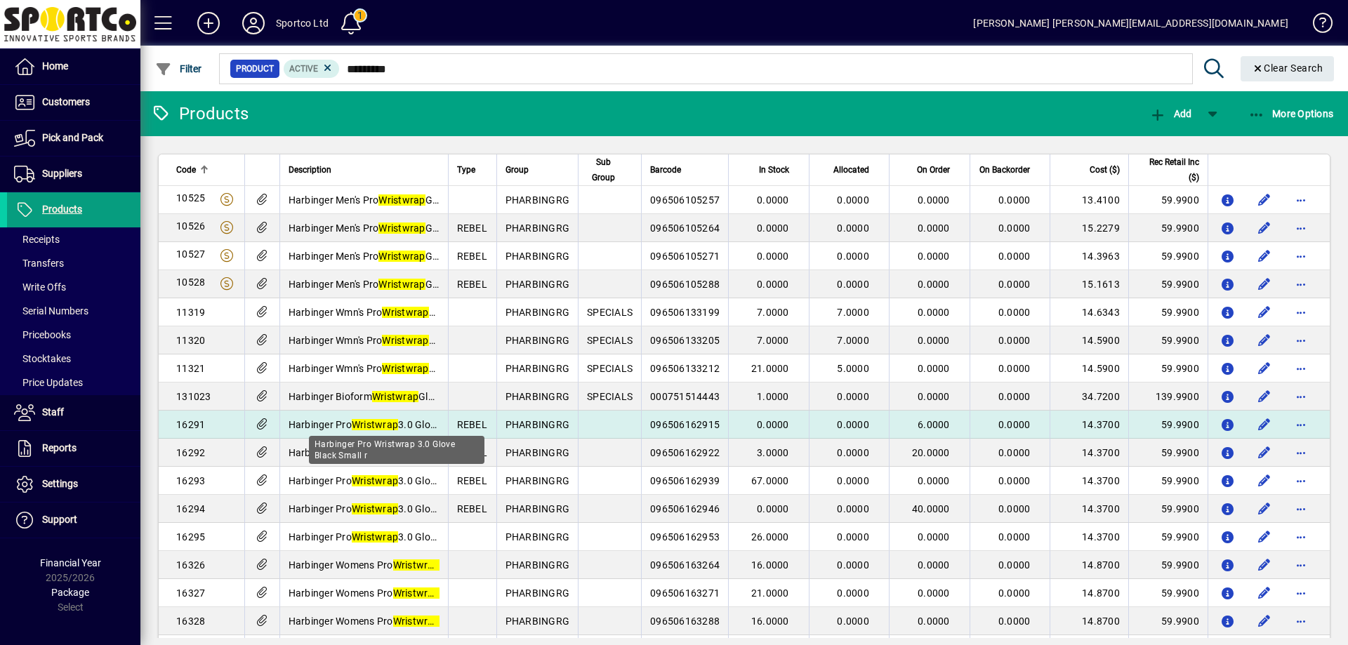
click at [365, 424] on em "Wristwrap" at bounding box center [375, 424] width 46 height 11
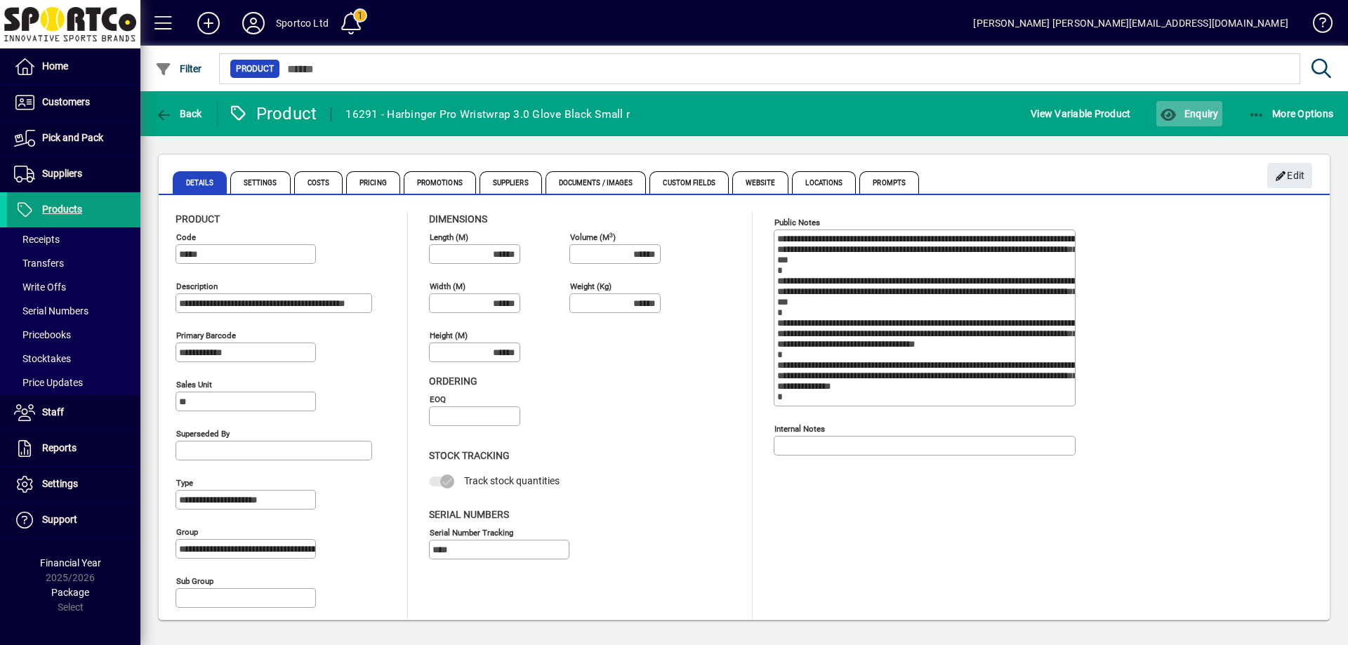
click at [1202, 120] on span "button" at bounding box center [1189, 114] width 65 height 34
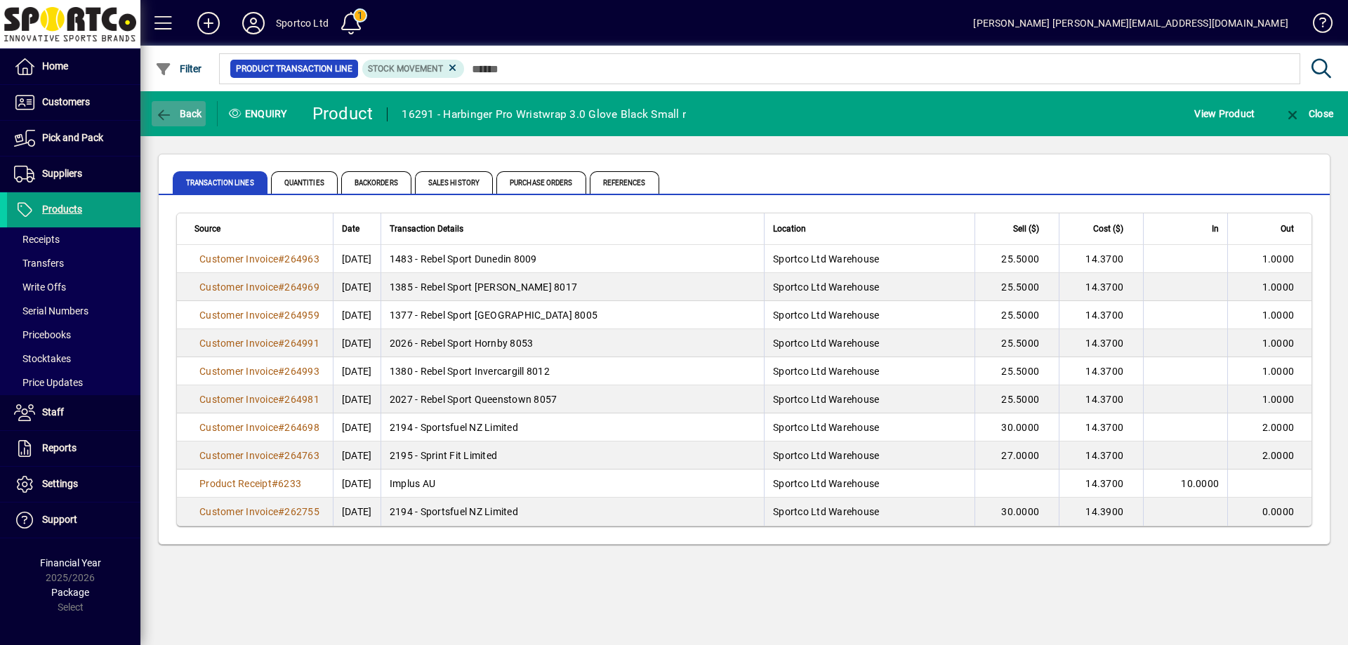
click at [177, 118] on span "Back" at bounding box center [178, 113] width 47 height 11
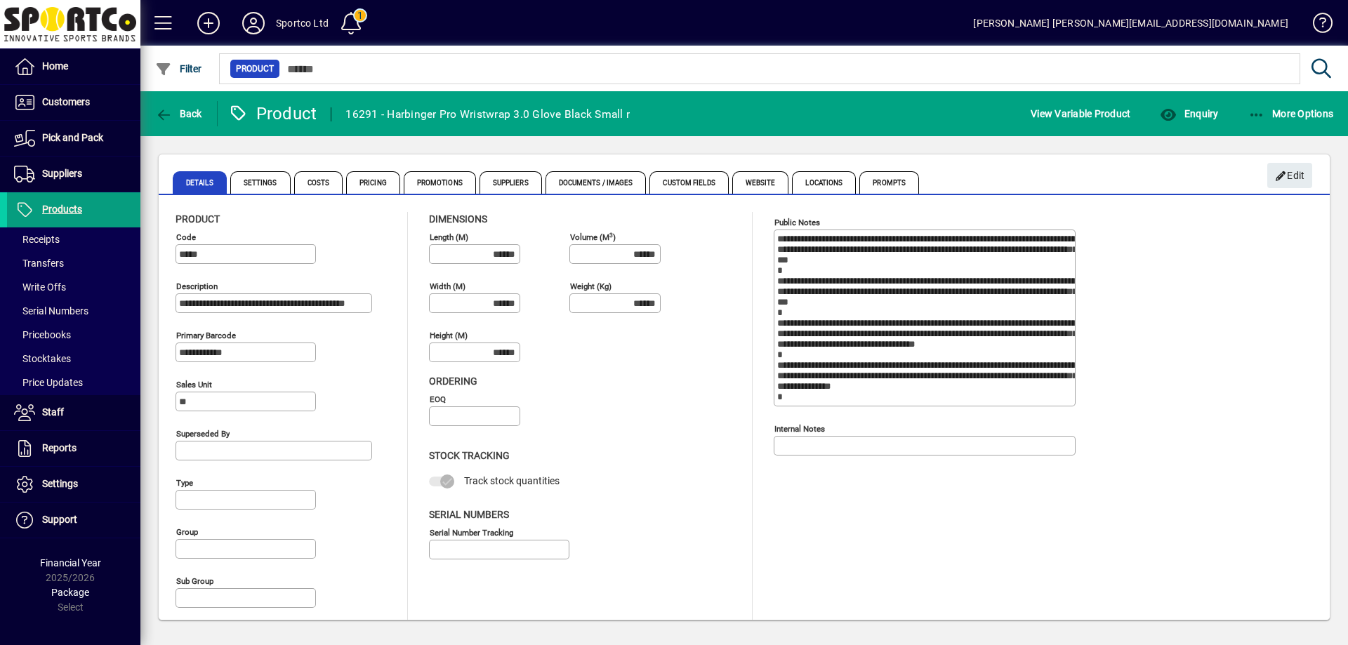
type input "**********"
type input "****"
click at [172, 112] on icon "button" at bounding box center [164, 115] width 18 height 14
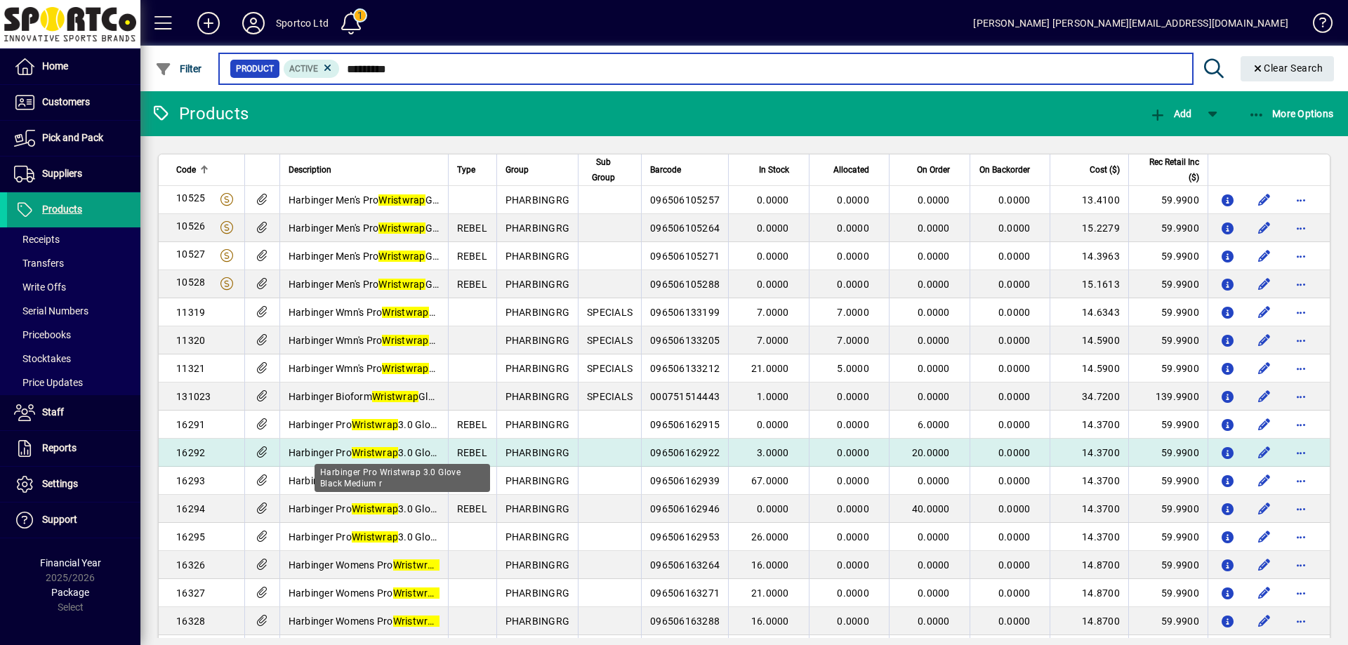
scroll to position [70, 0]
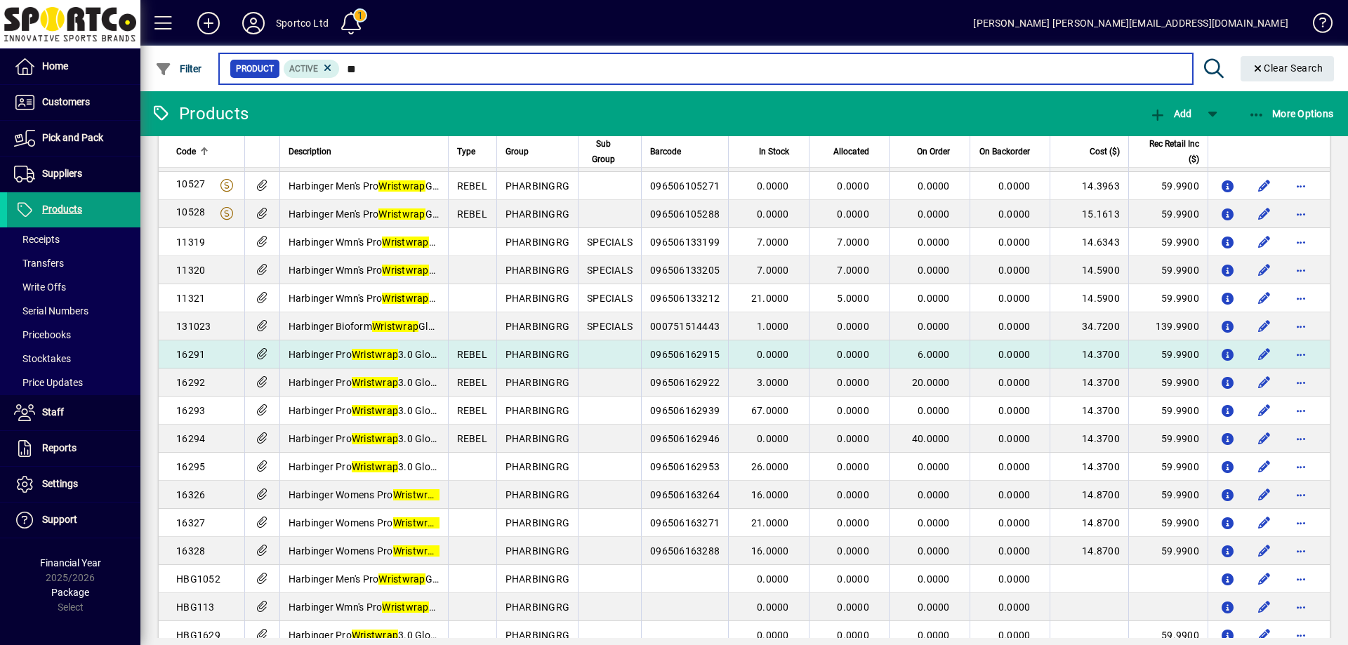
type input "*"
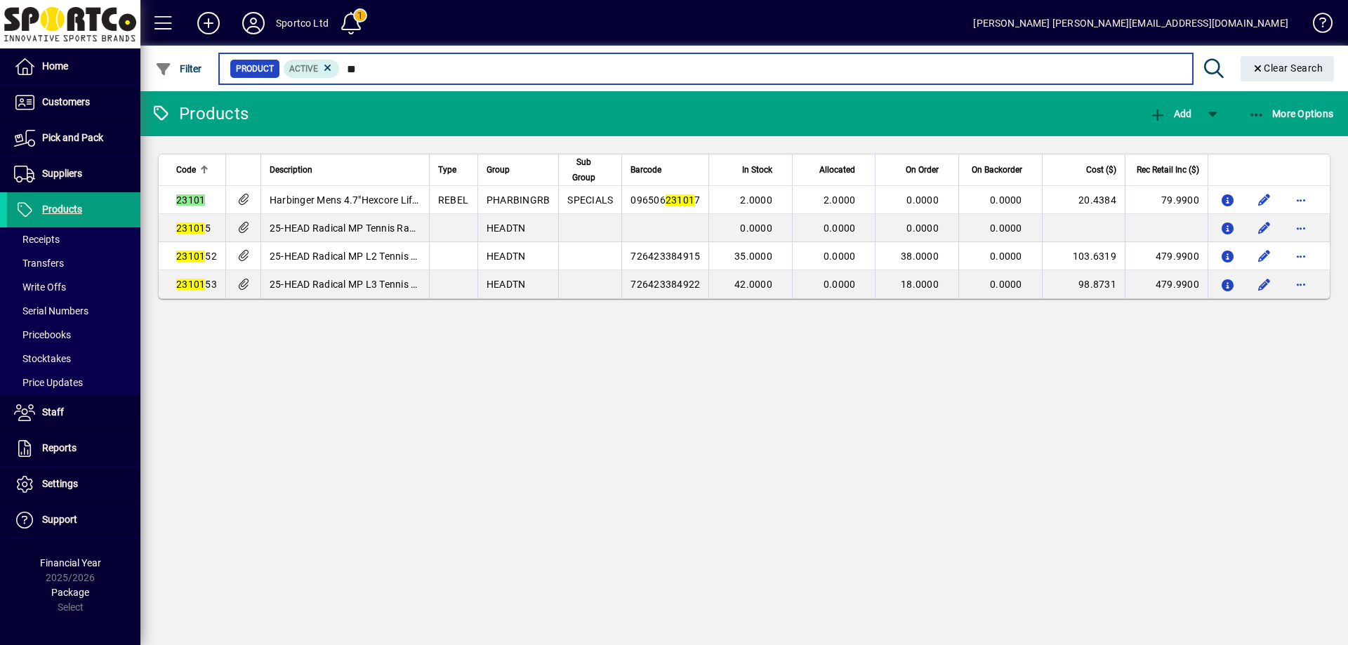
type input "*"
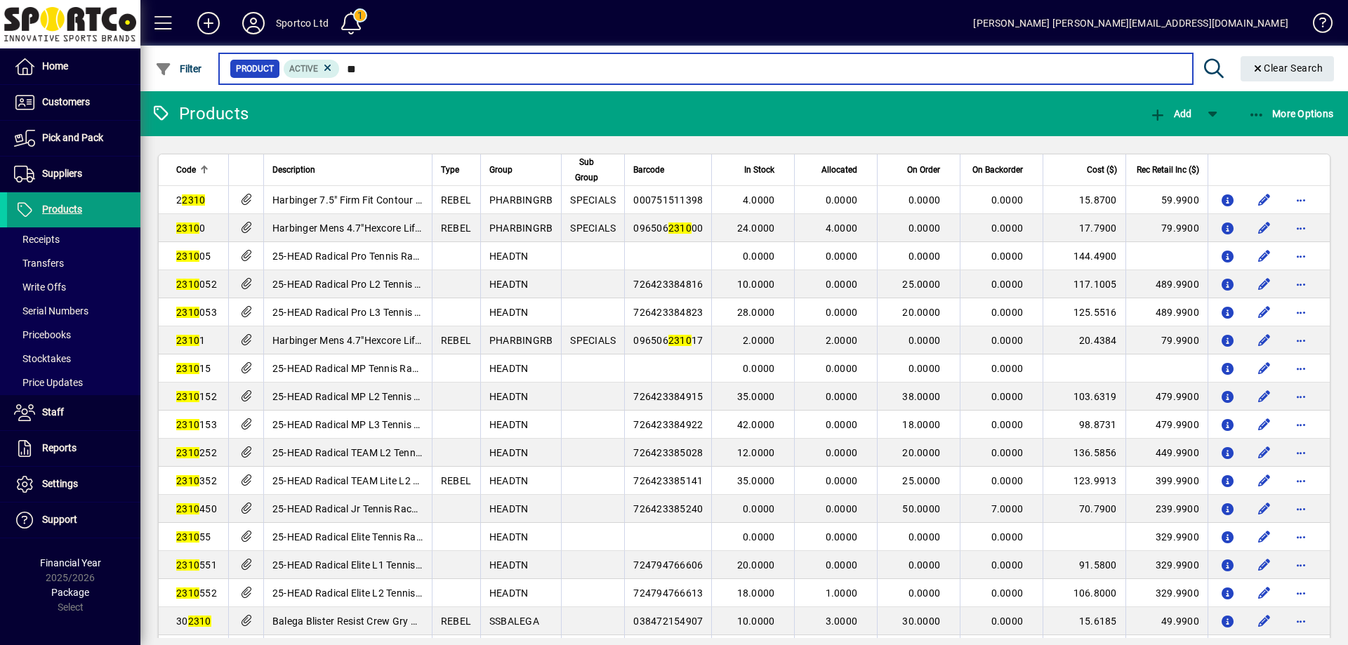
type input "*"
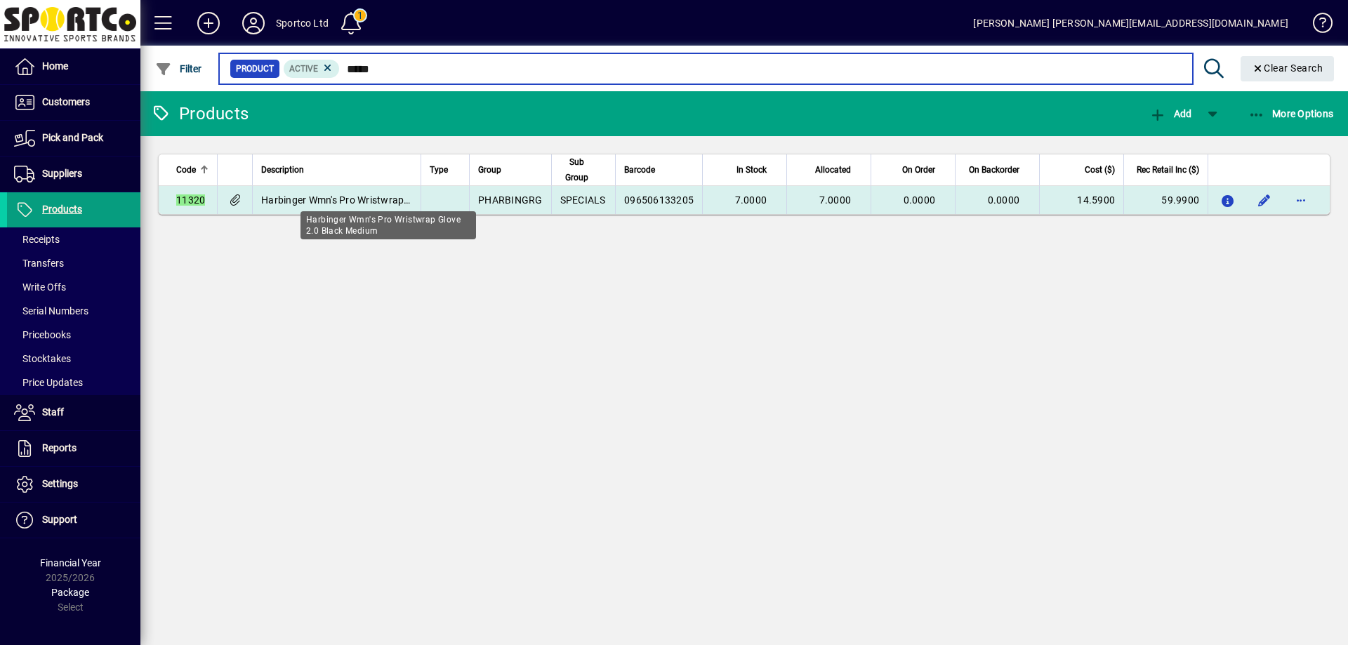
type input "*****"
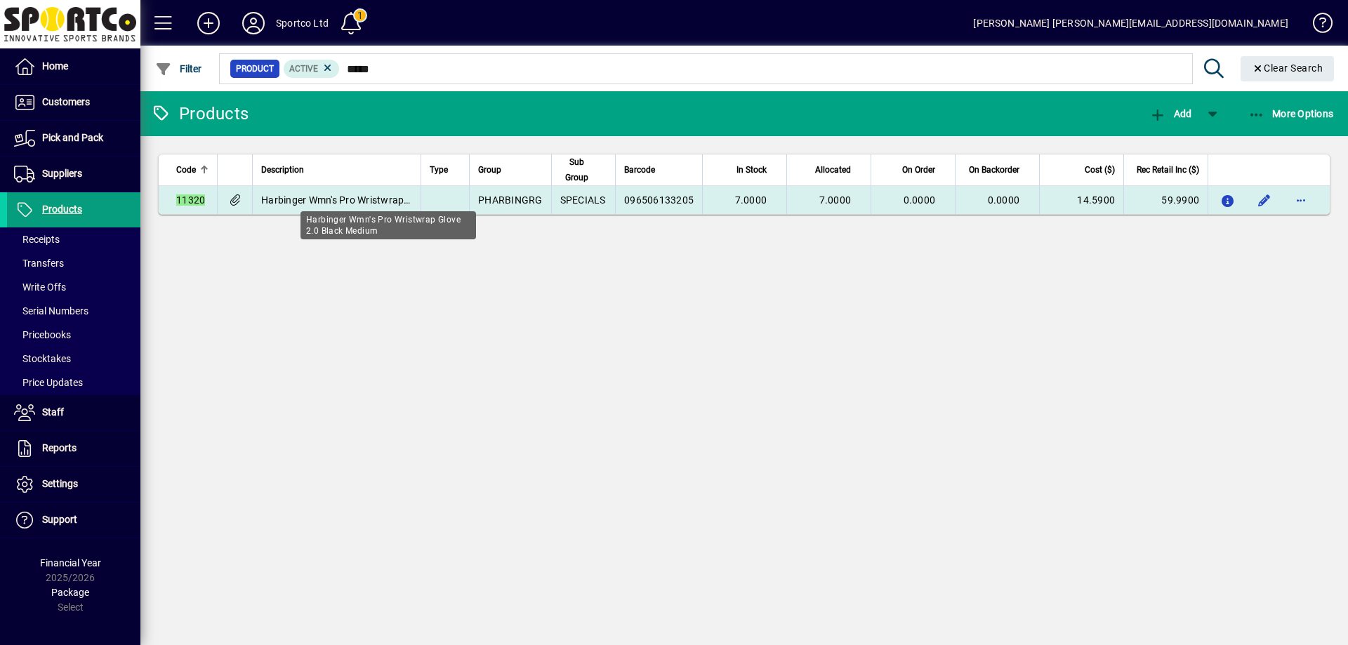
click at [291, 195] on span "Harbinger Wmn's Pro Wristwrap Glove 2.0 Black Medium" at bounding box center [387, 200] width 253 height 11
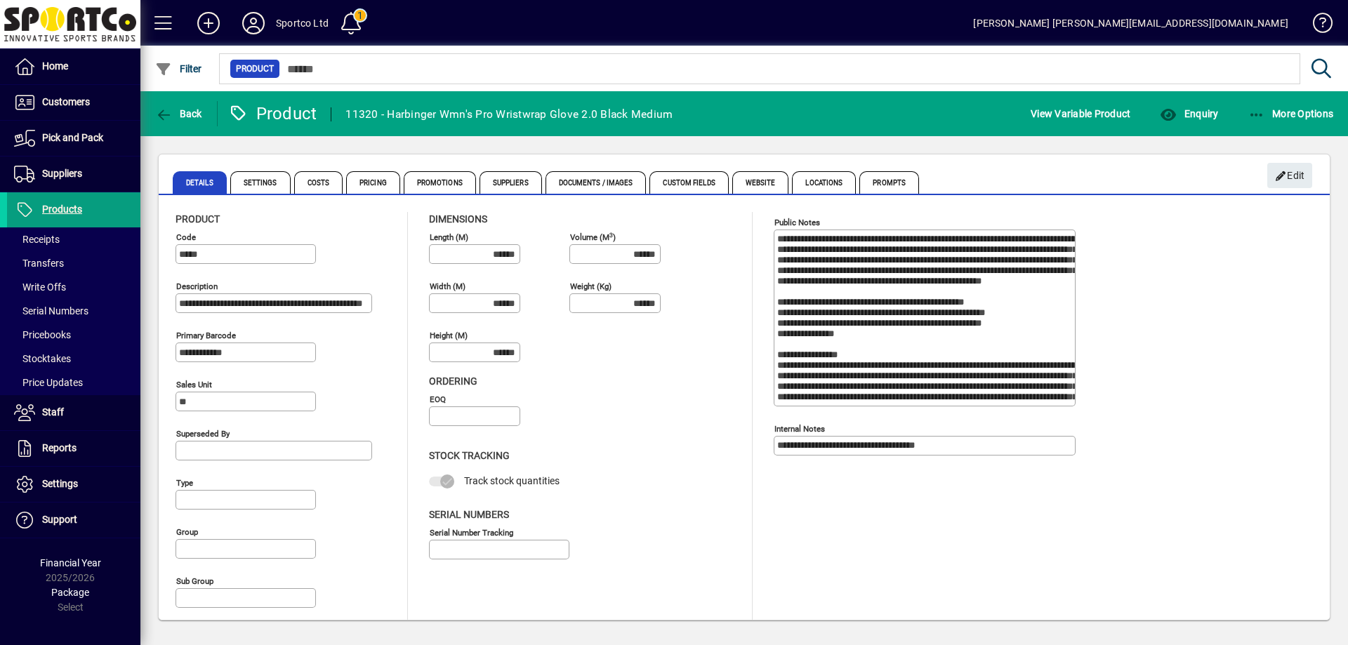
type input "**********"
type input "****"
click at [188, 114] on span "Back" at bounding box center [178, 113] width 47 height 11
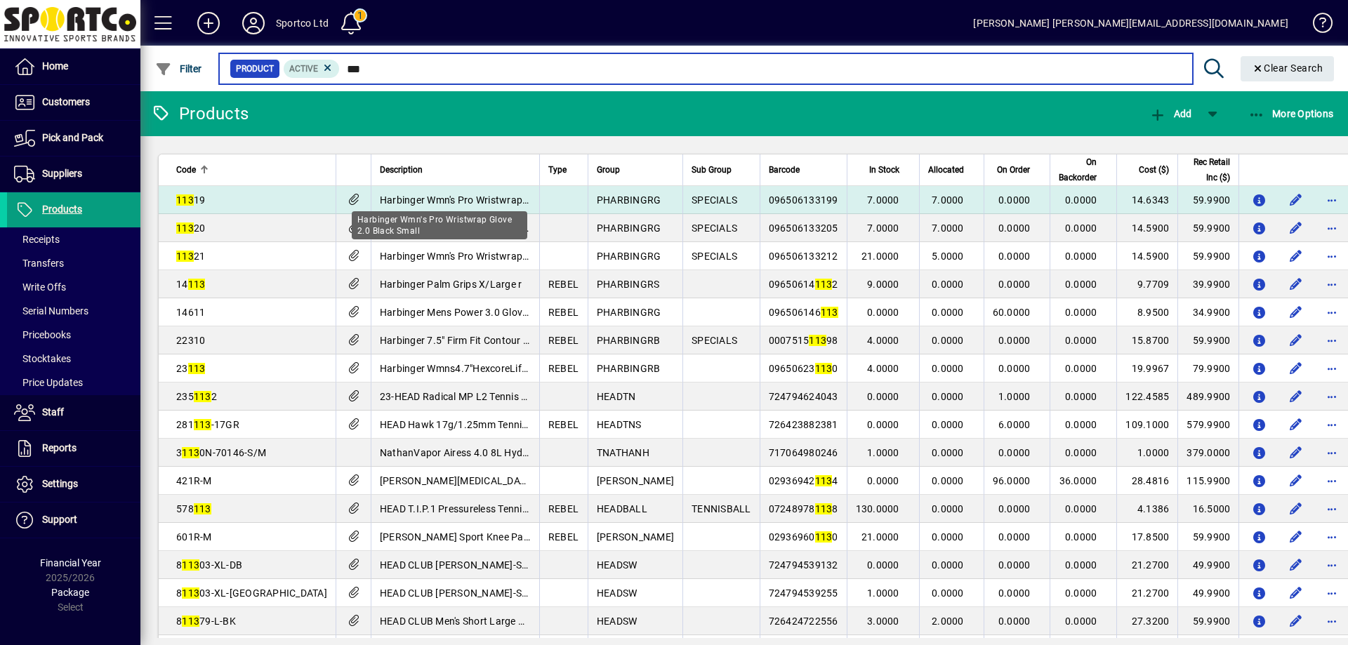
type input "***"
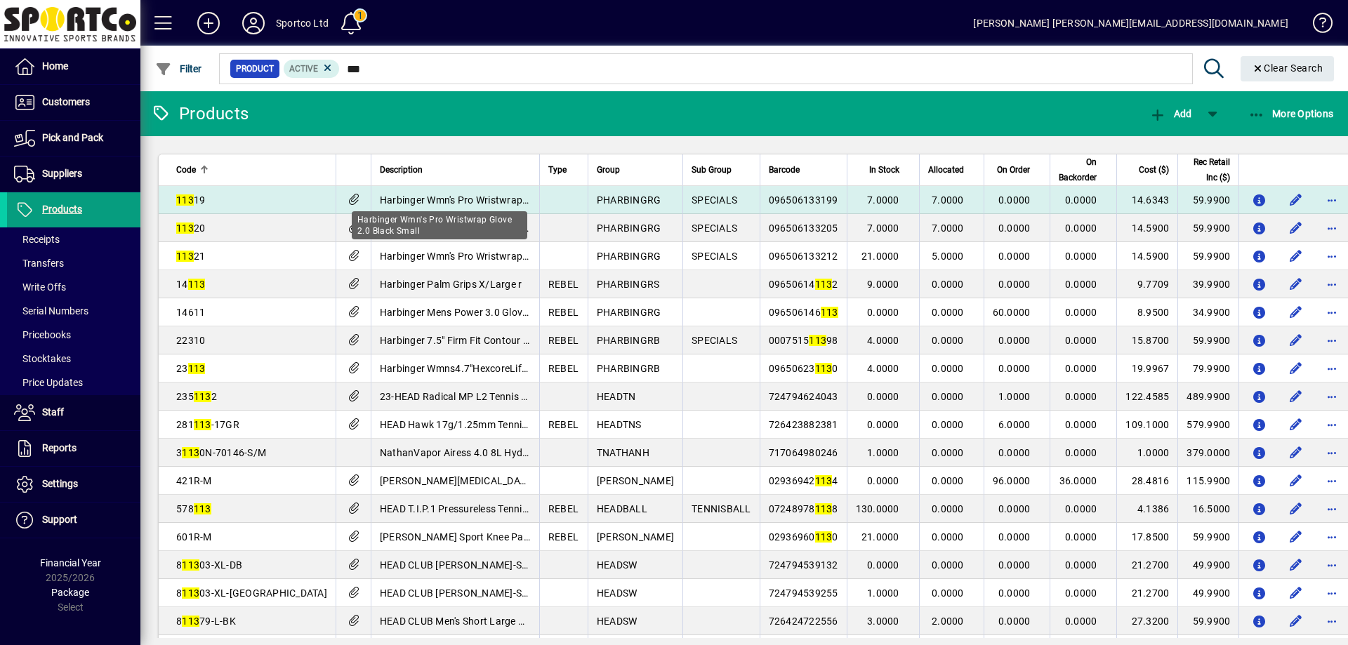
click at [435, 195] on span "Harbinger Wmn's Pro Wristwrap Glove 2.0 Black Small" at bounding box center [501, 200] width 242 height 11
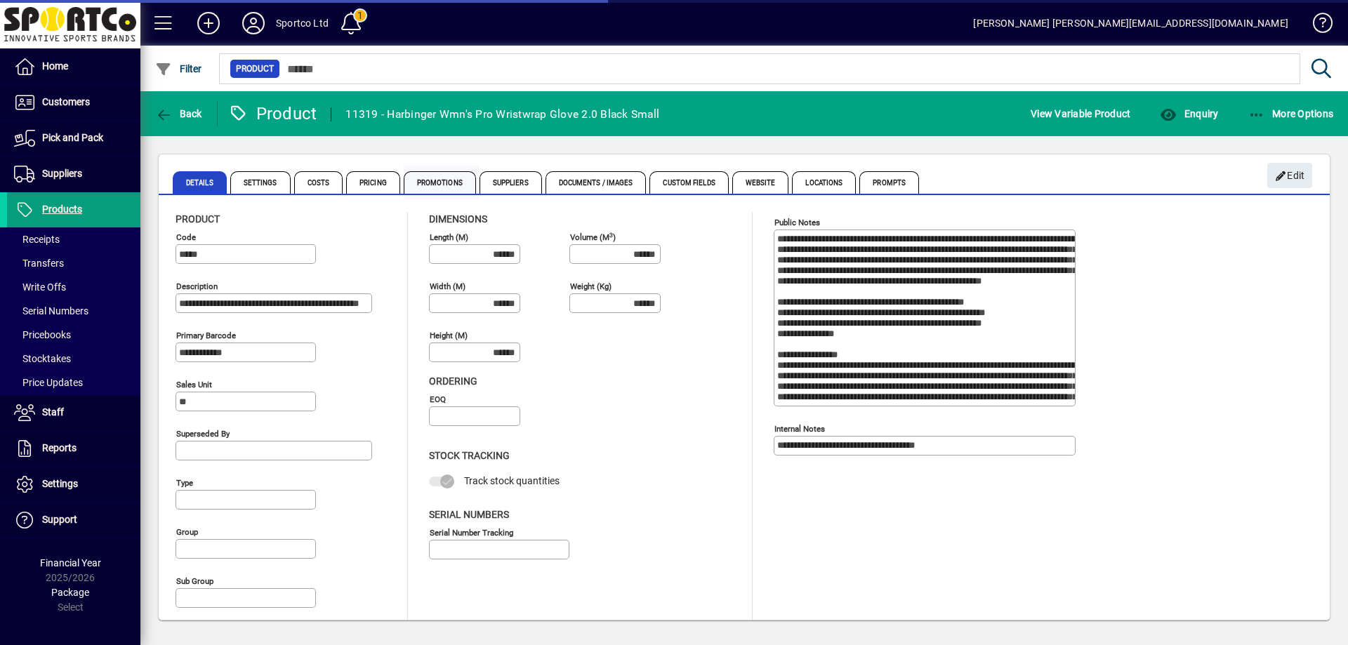
type input "**********"
type input "****"
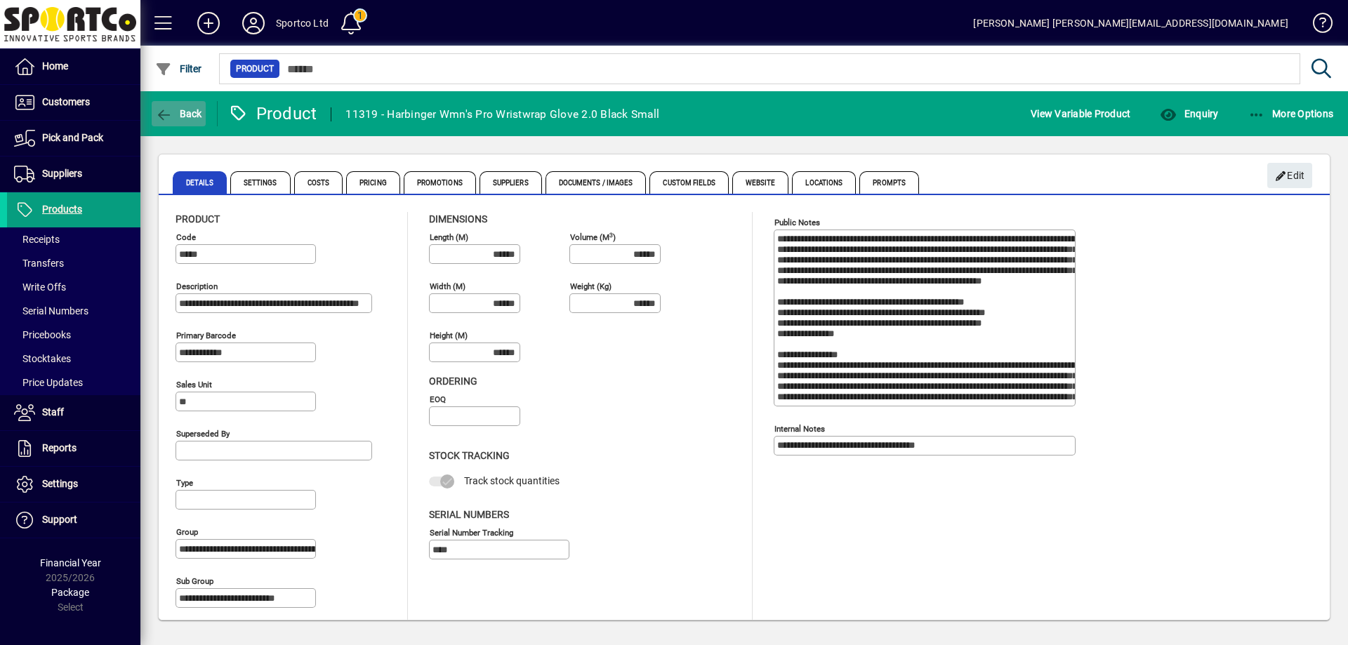
click at [175, 108] on span "Back" at bounding box center [178, 113] width 47 height 11
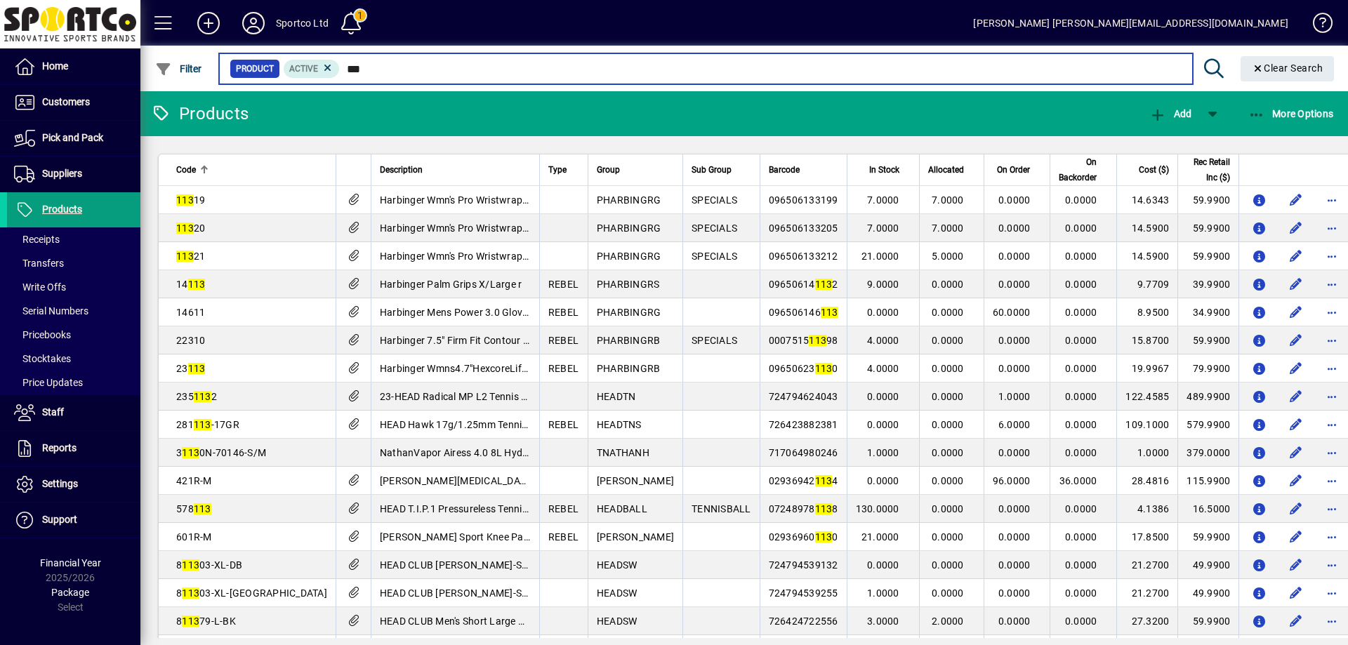
drag, startPoint x: 414, startPoint y: 70, endPoint x: 278, endPoint y: 68, distance: 136.2
click at [279, 66] on div "Product Active ***" at bounding box center [706, 69] width 952 height 20
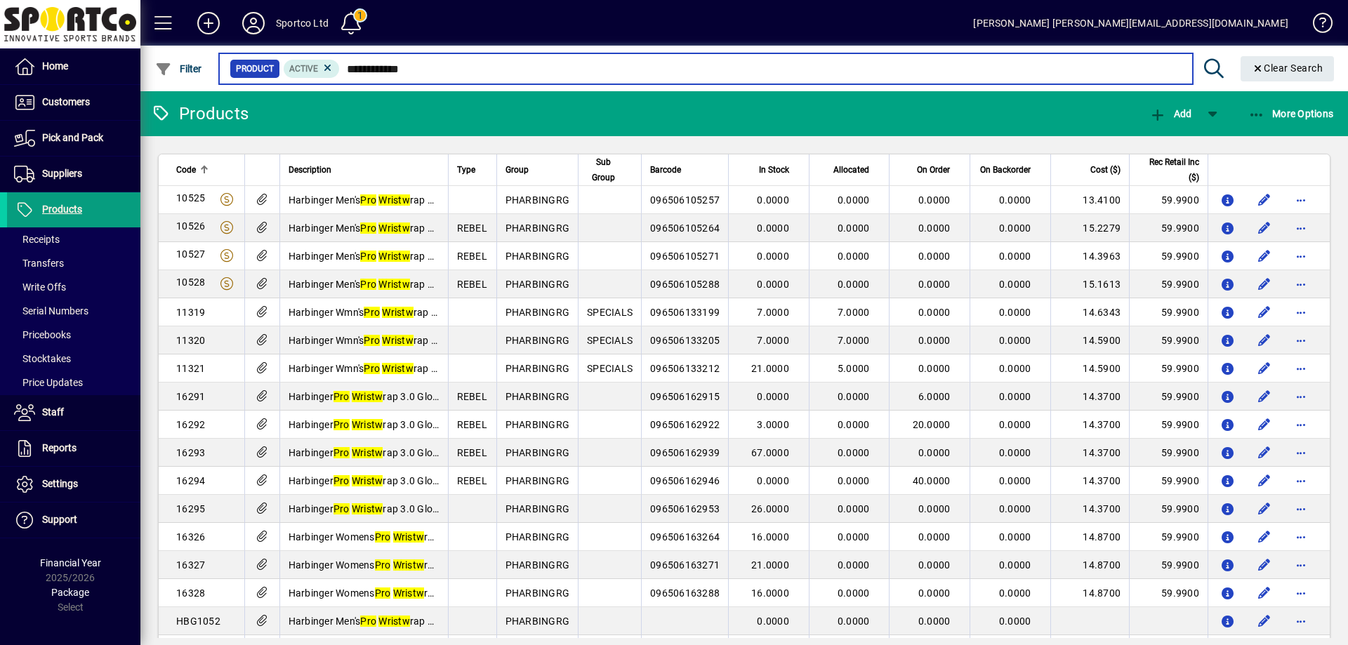
type input "**********"
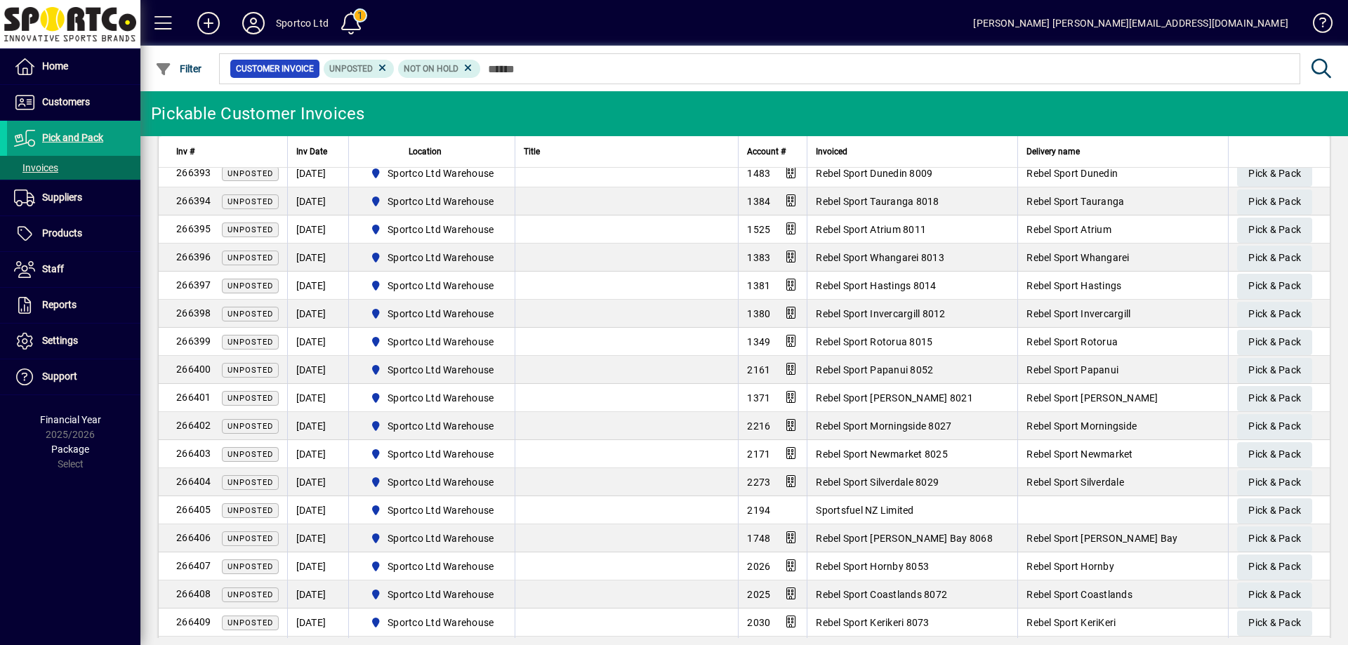
scroll to position [281, 0]
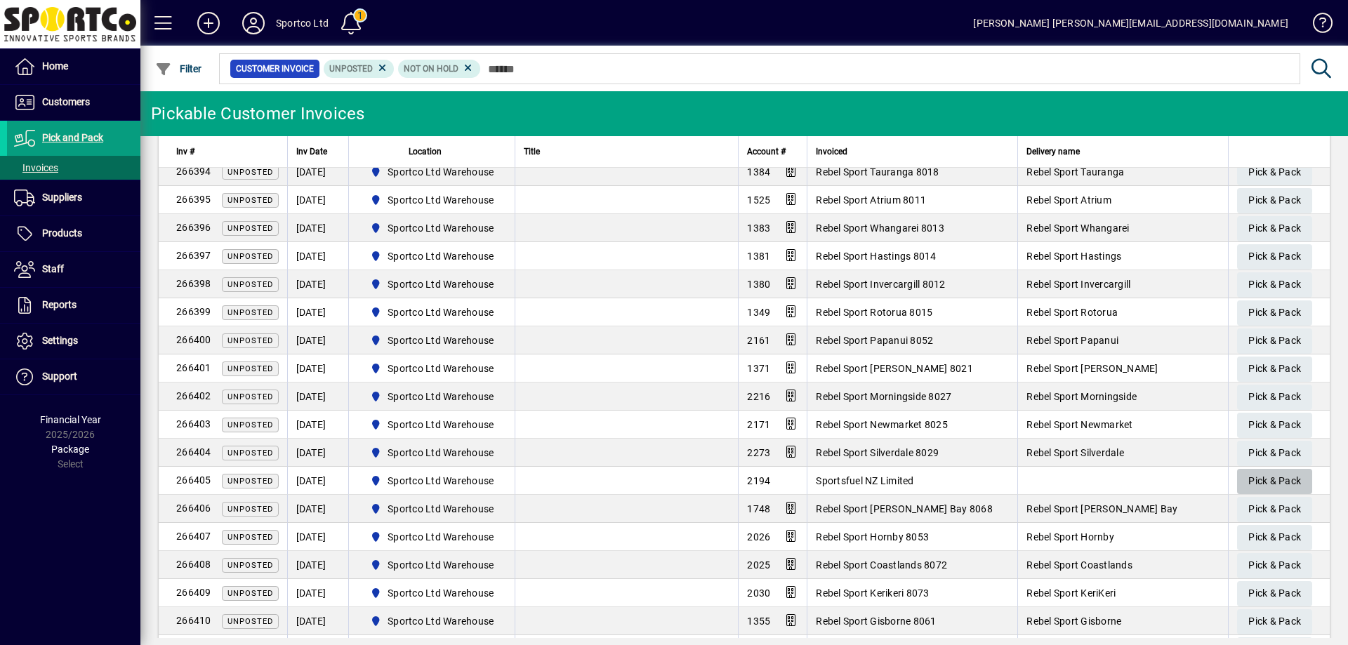
click at [1275, 474] on span "Pick & Pack" at bounding box center [1275, 481] width 53 height 23
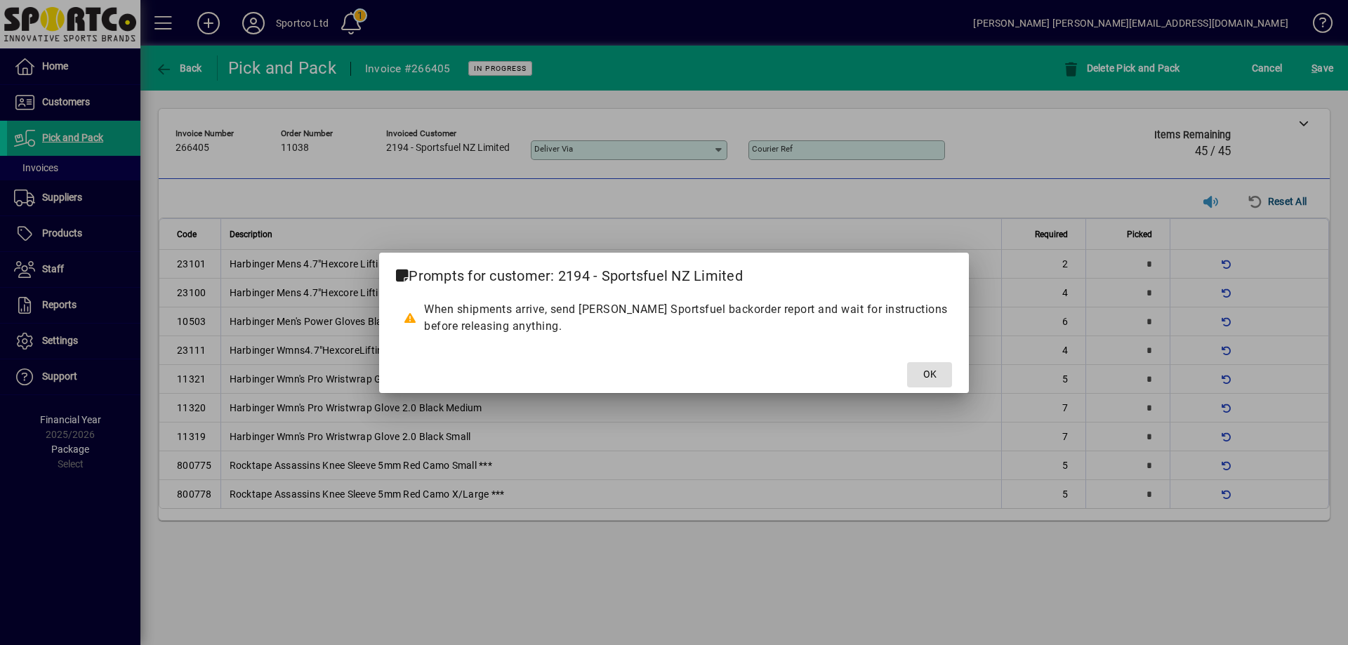
click at [921, 378] on span at bounding box center [929, 375] width 45 height 34
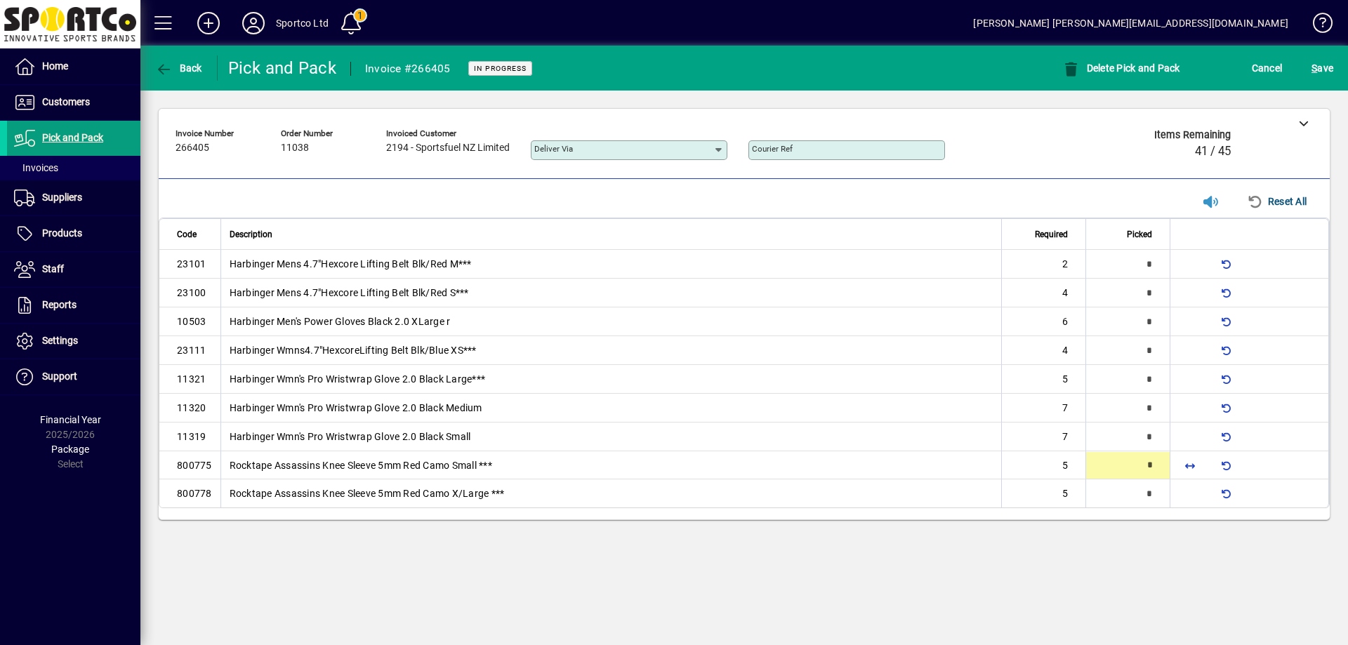
type input "*"
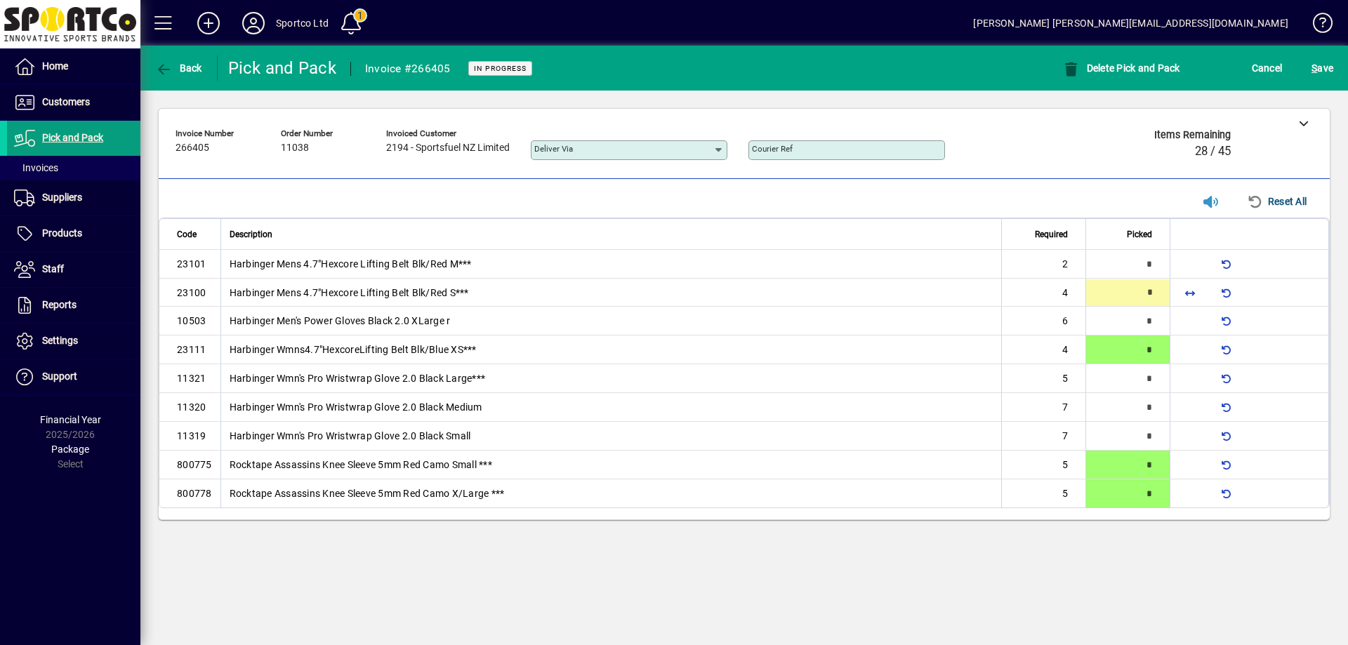
type input "*"
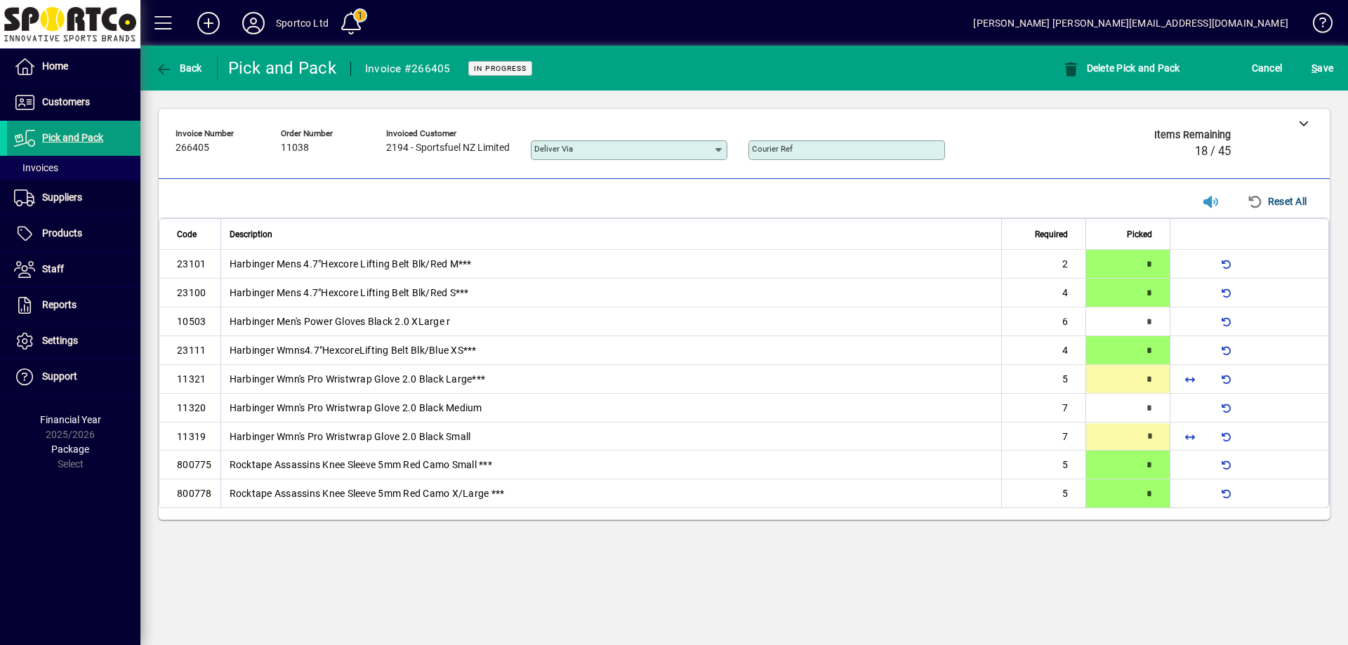
type input "*"
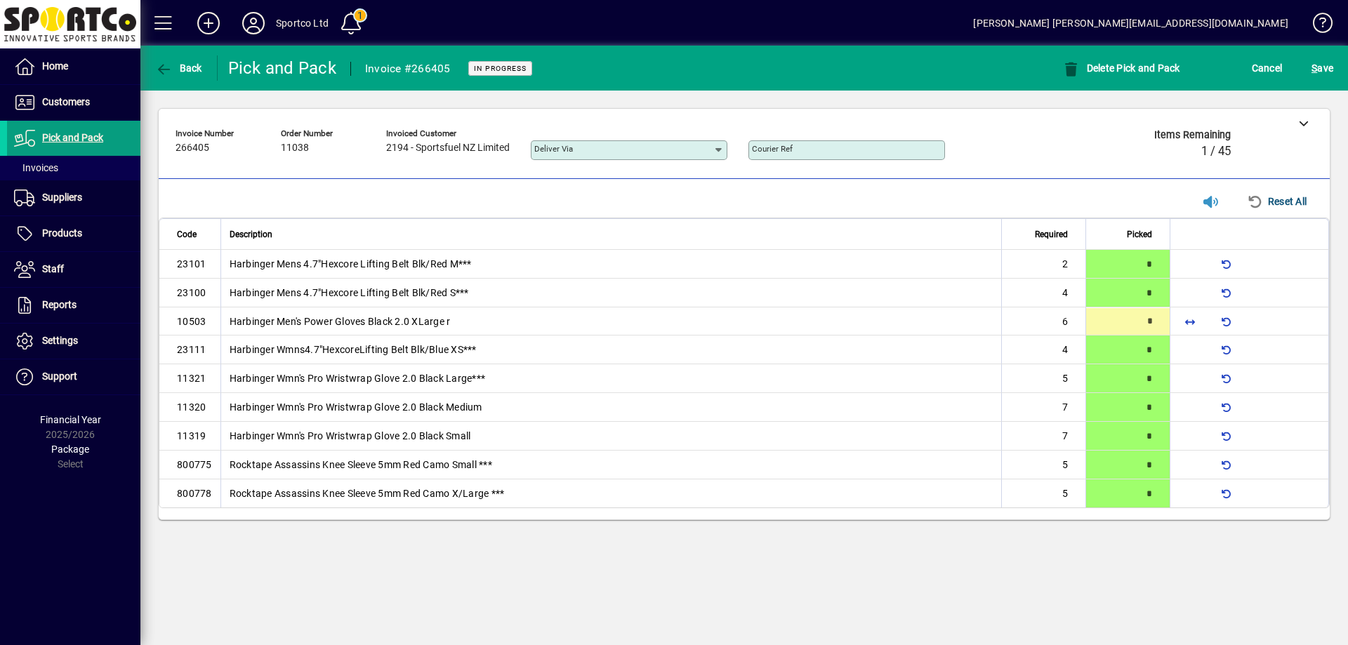
type input "*"
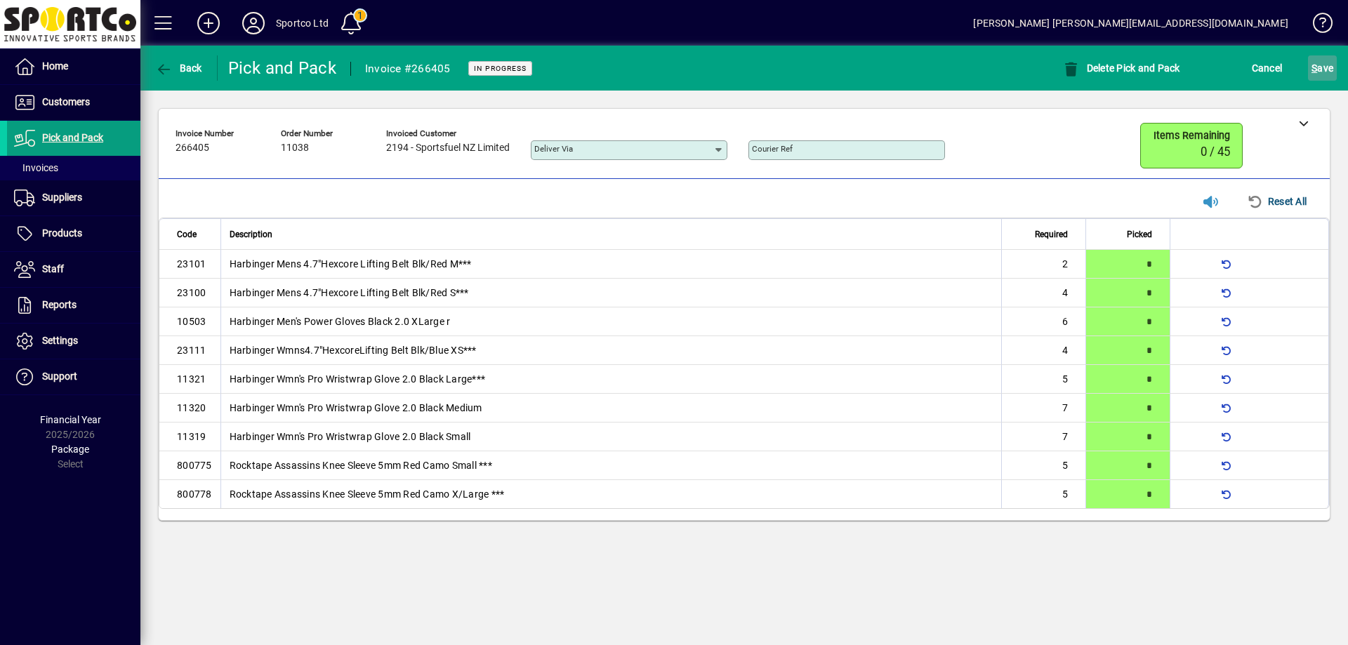
click at [1330, 66] on span "S ave" at bounding box center [1323, 68] width 22 height 22
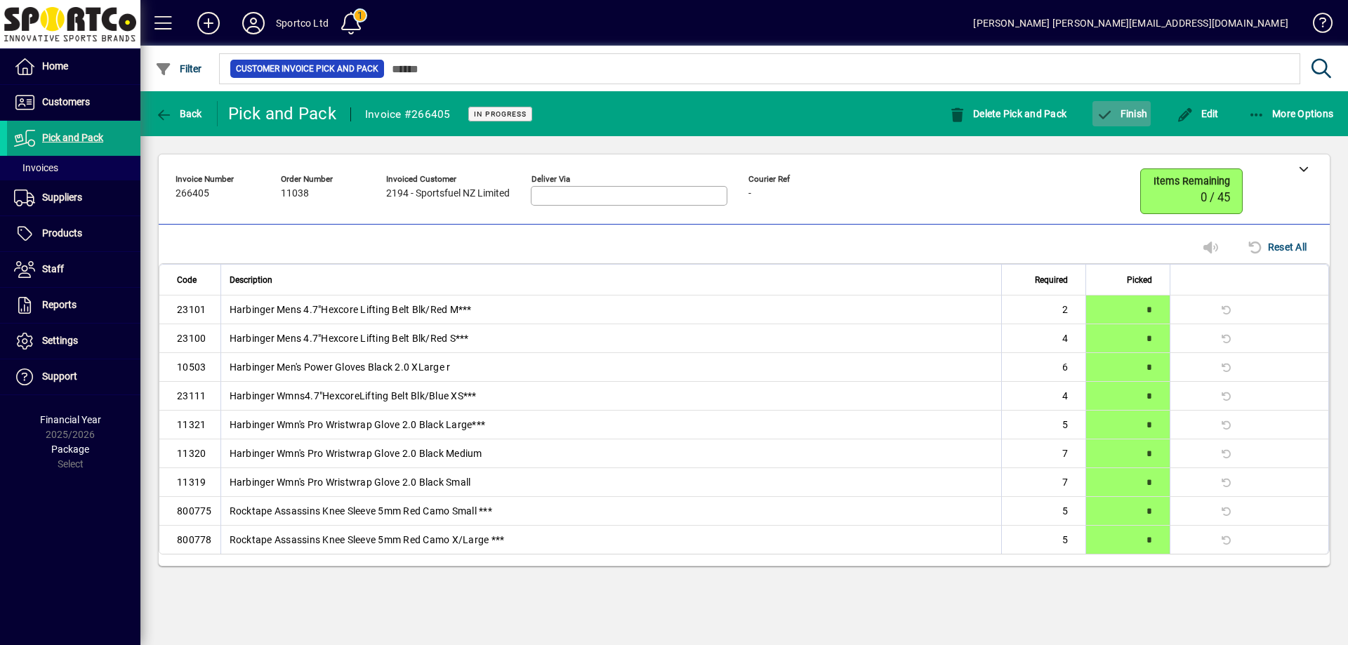
click at [1128, 118] on span "Finish" at bounding box center [1121, 113] width 51 height 11
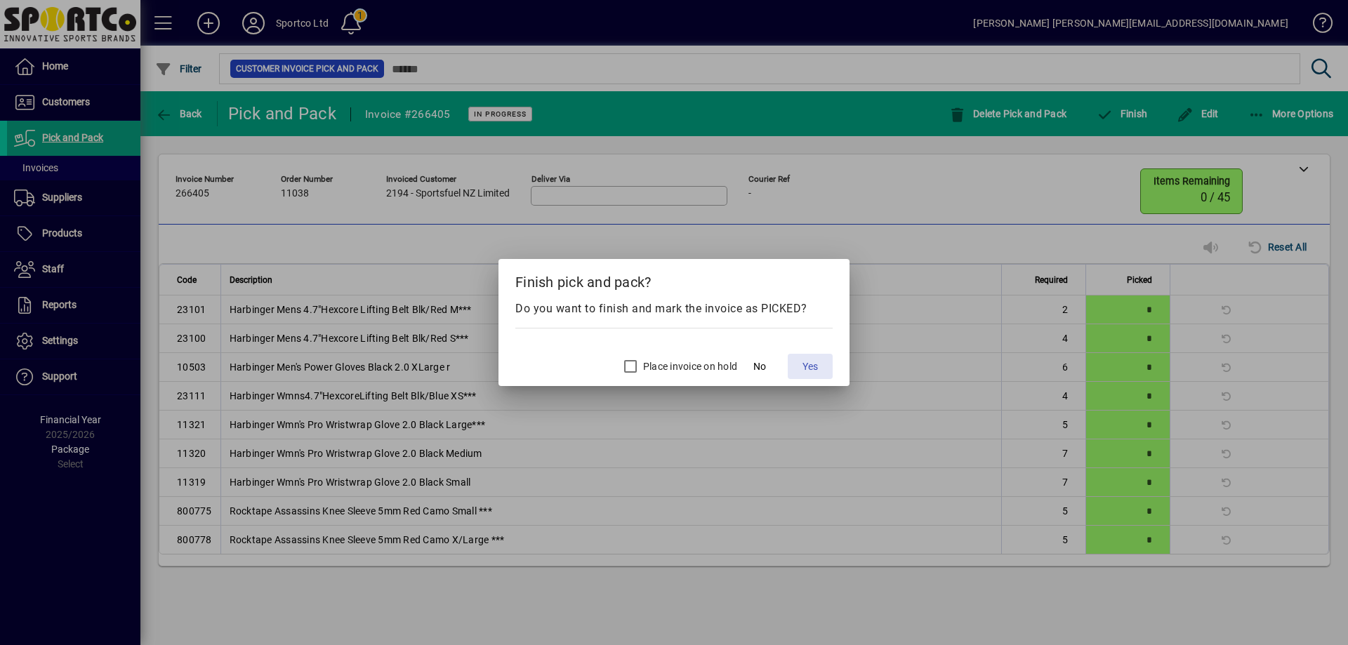
click at [810, 366] on span "Yes" at bounding box center [810, 367] width 15 height 15
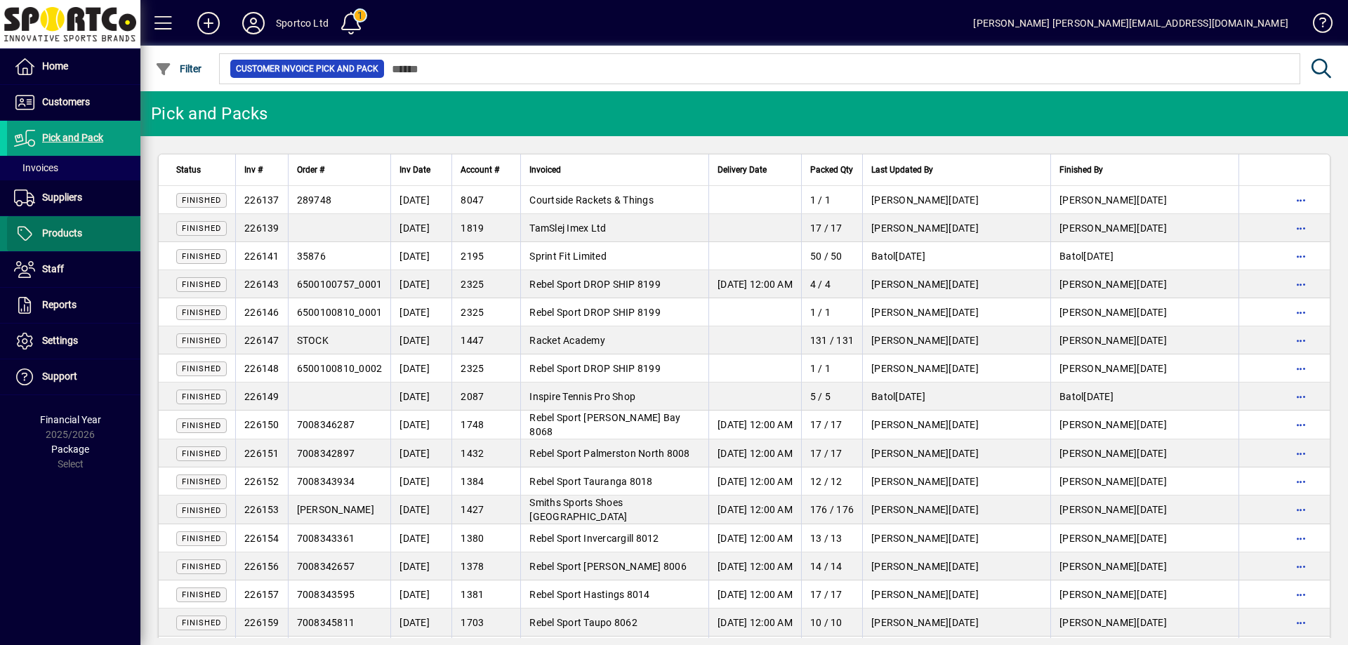
click at [60, 230] on span "Products" at bounding box center [62, 233] width 40 height 11
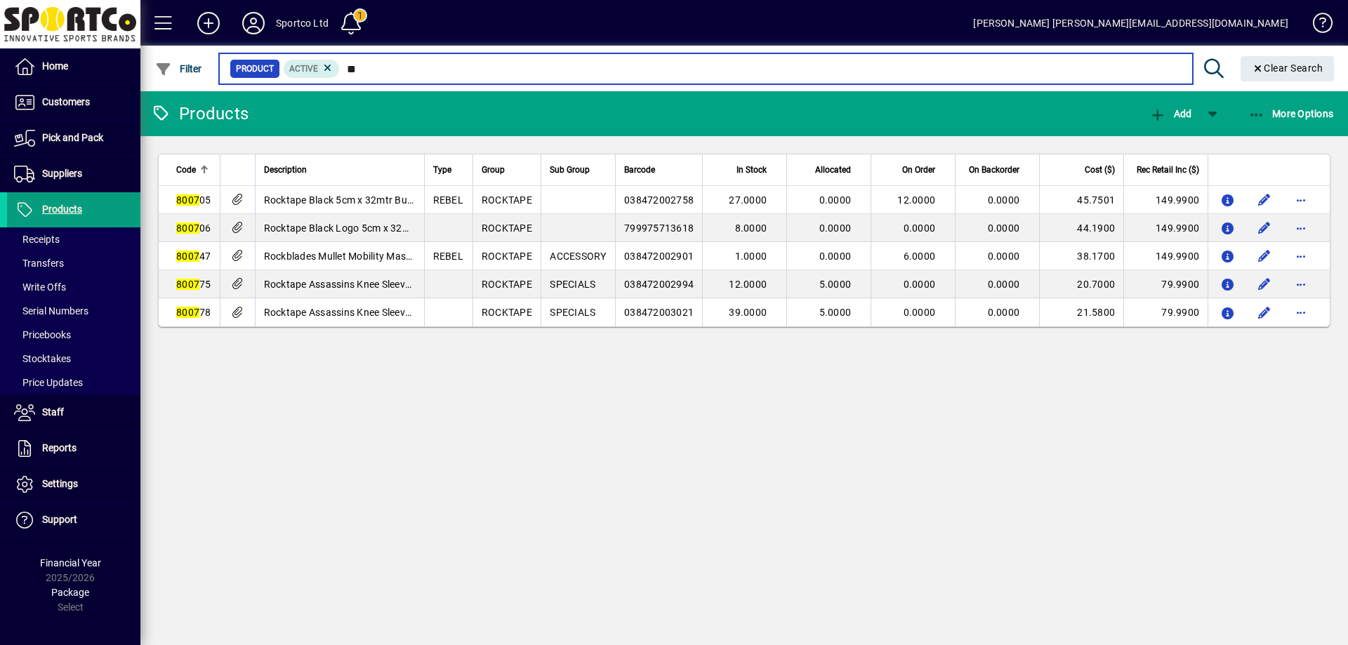
type input "*"
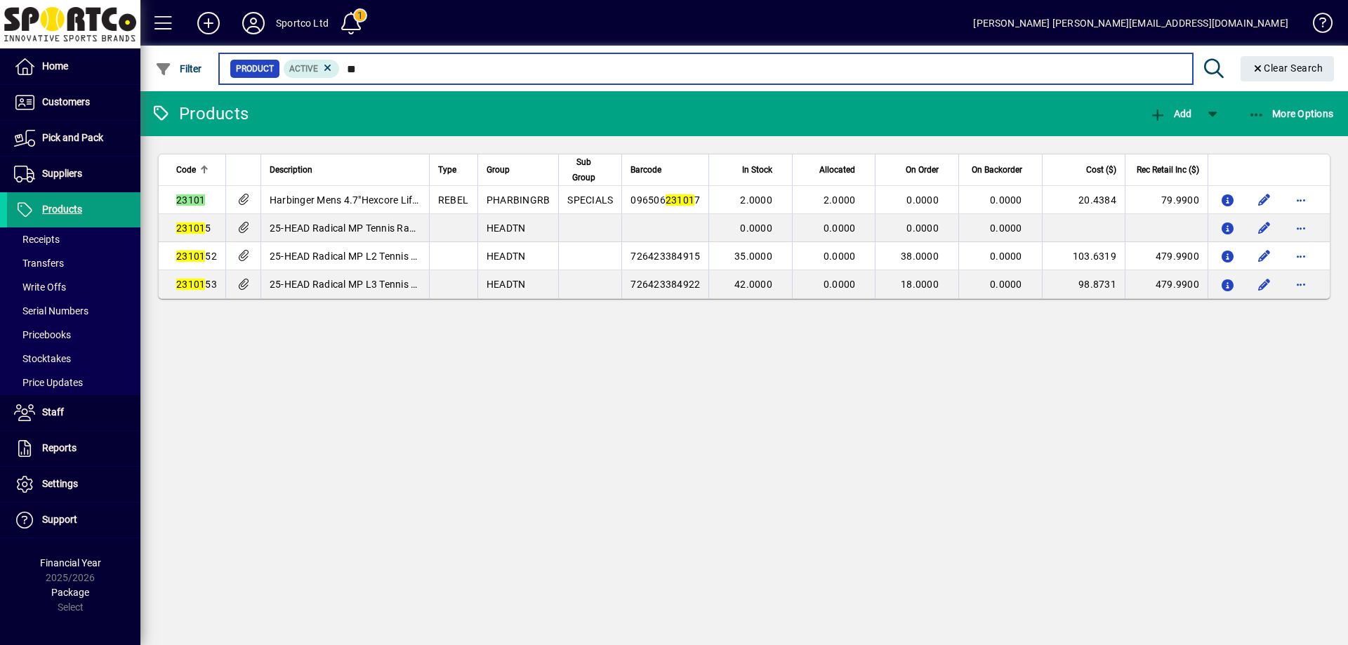
type input "*"
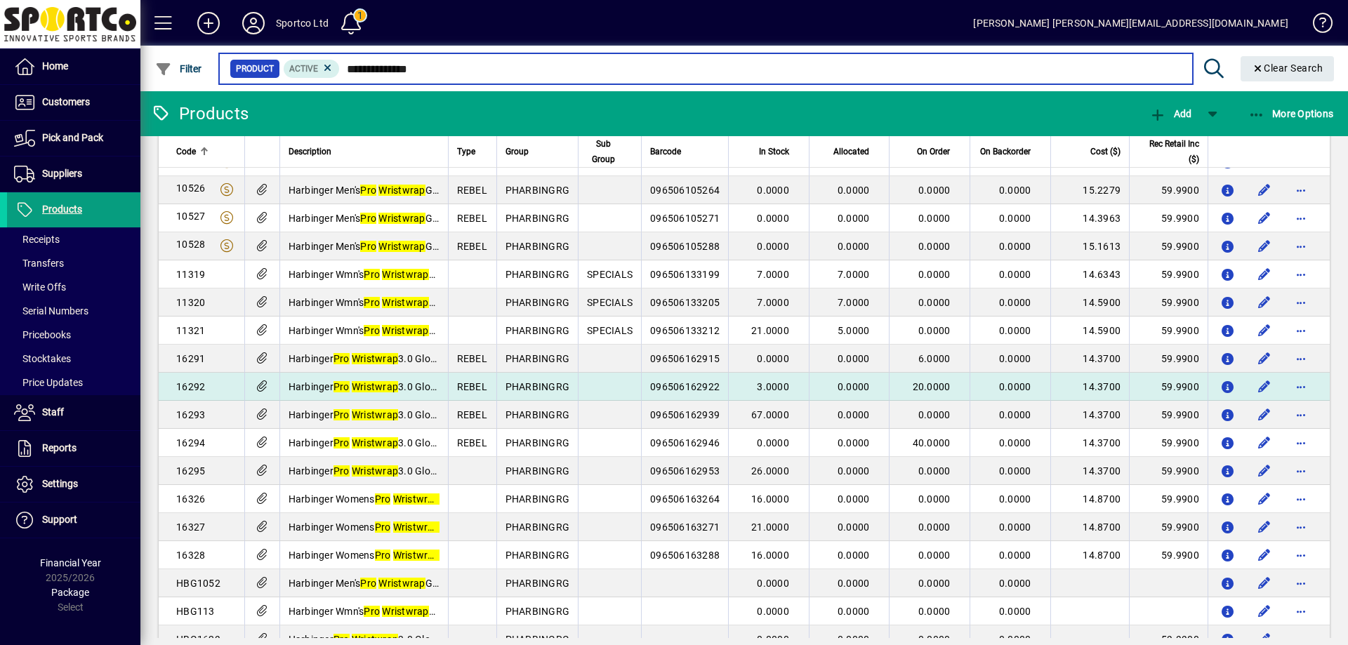
scroll to position [100, 0]
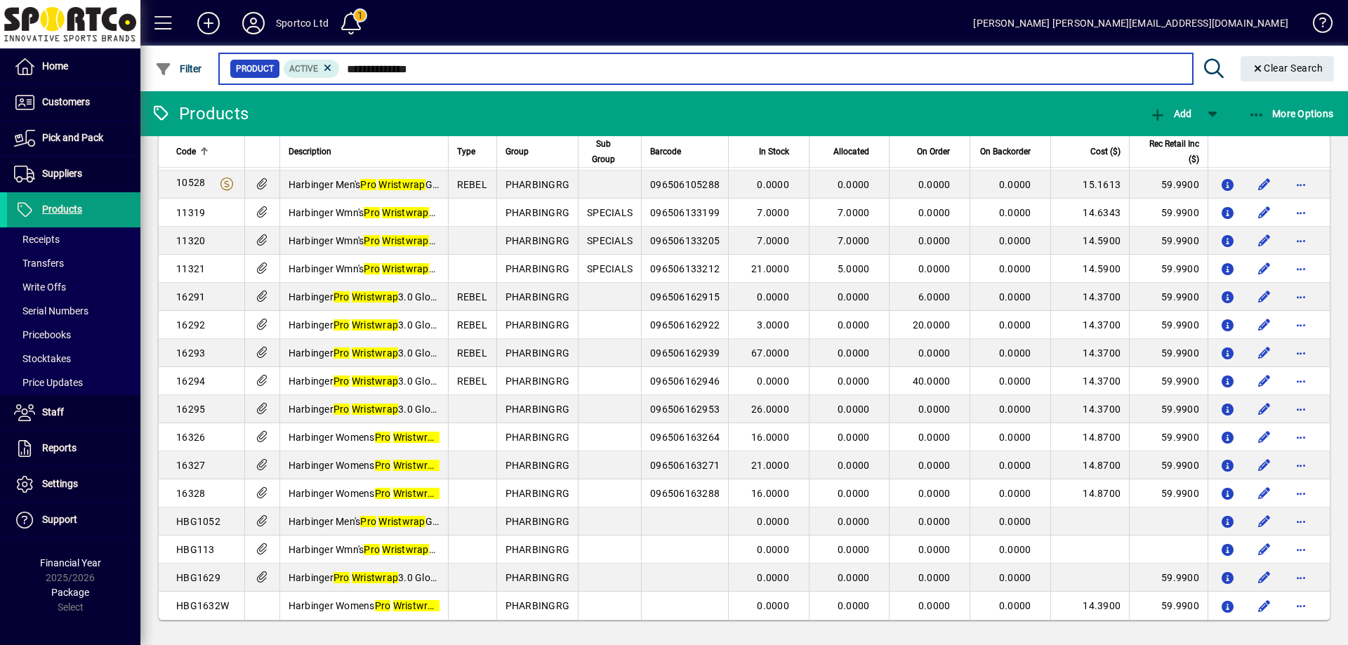
type input "**********"
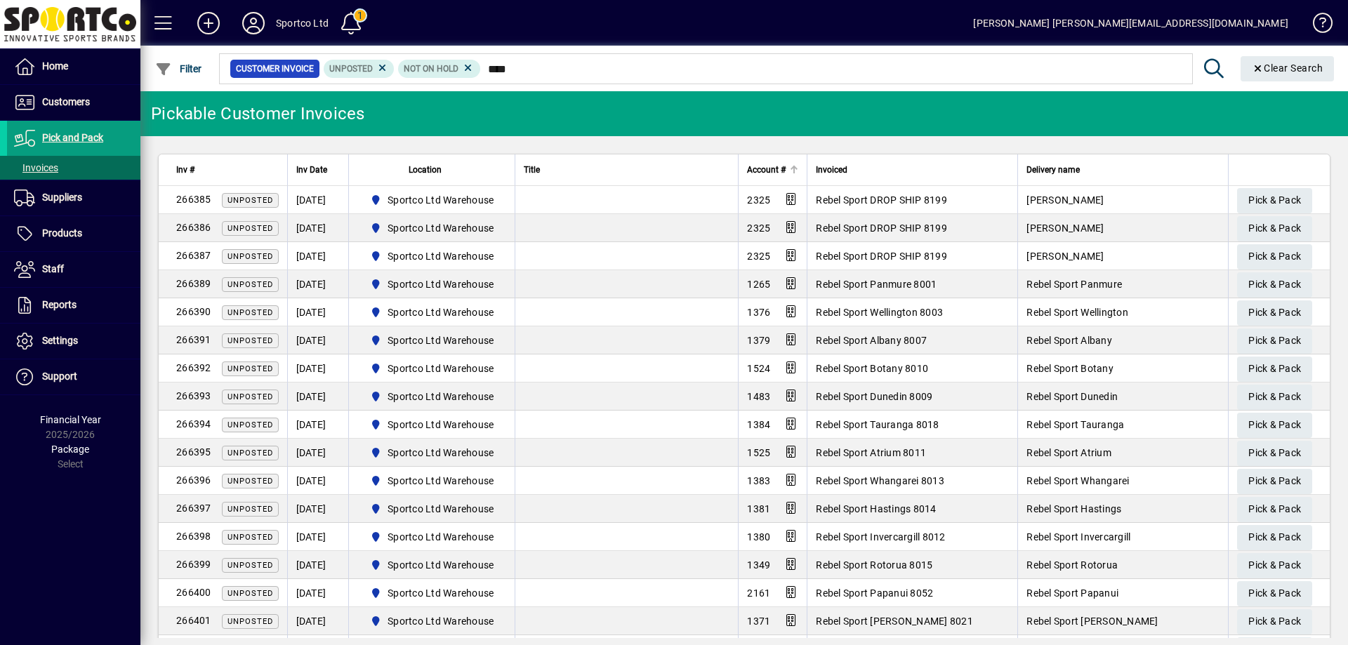
type input "****"
click at [755, 161] on th "Account #" at bounding box center [772, 170] width 69 height 32
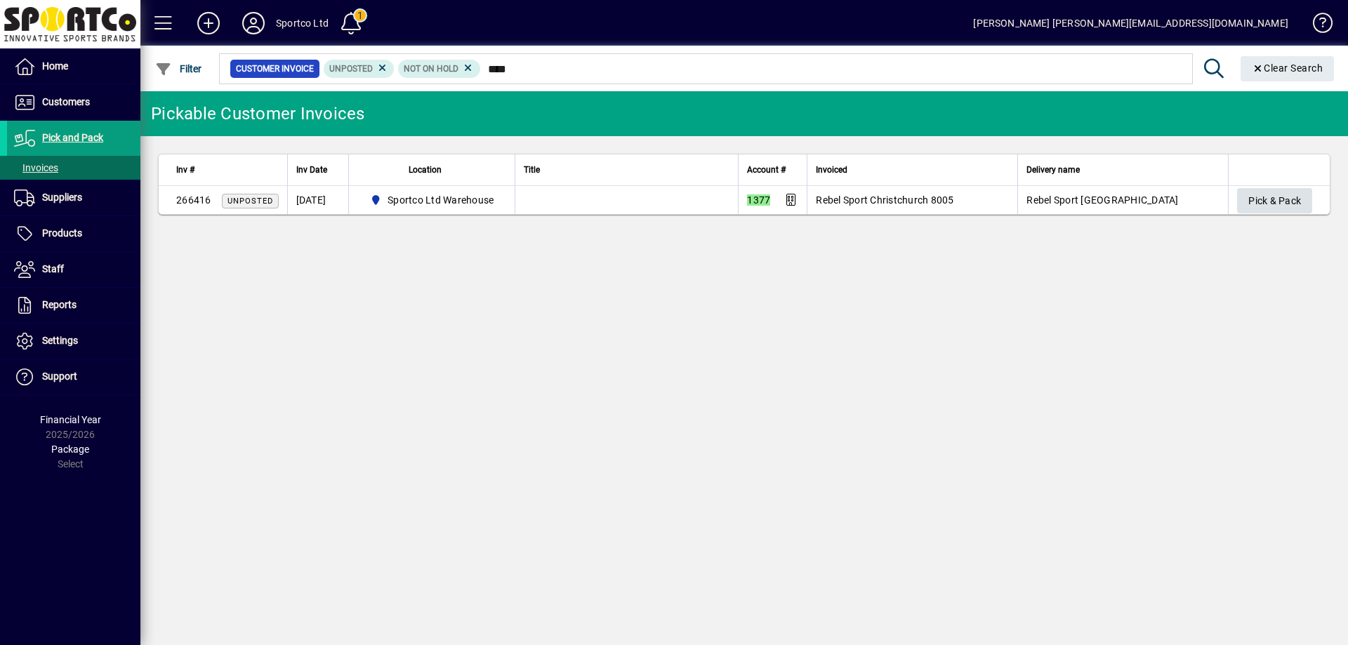
type input "****"
click at [1274, 198] on span "Pick & Pack" at bounding box center [1275, 201] width 53 height 23
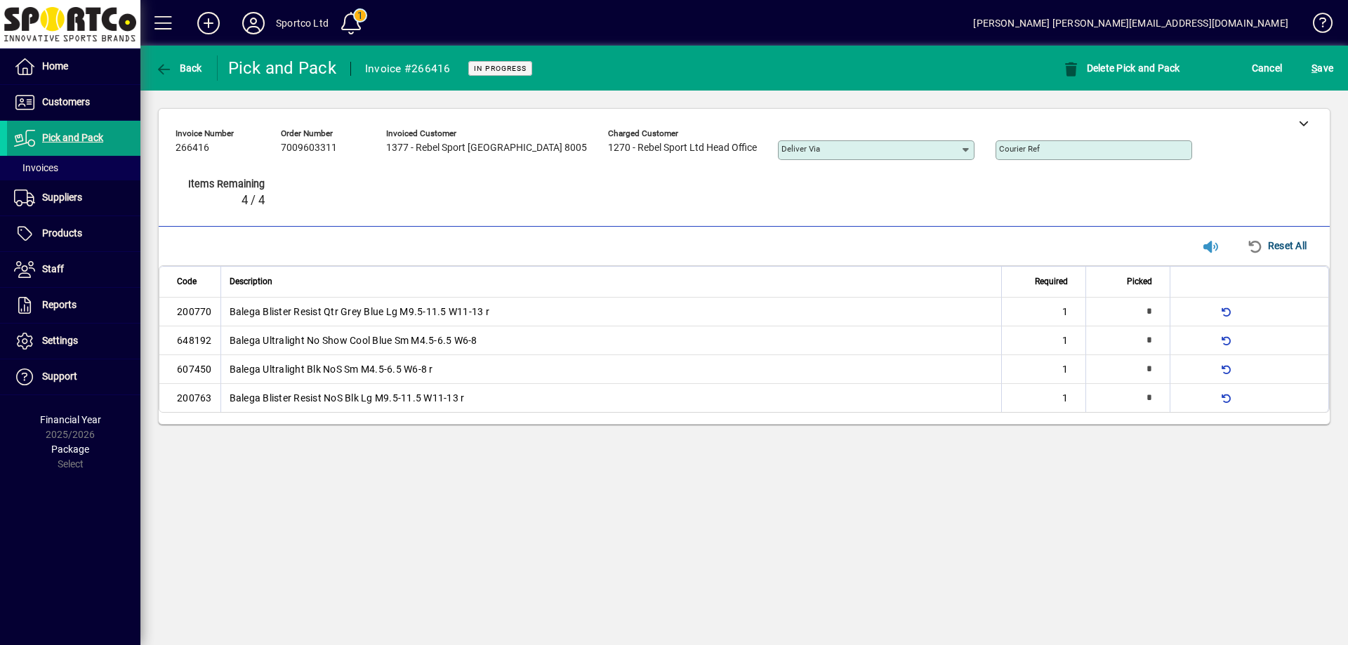
type input "*"
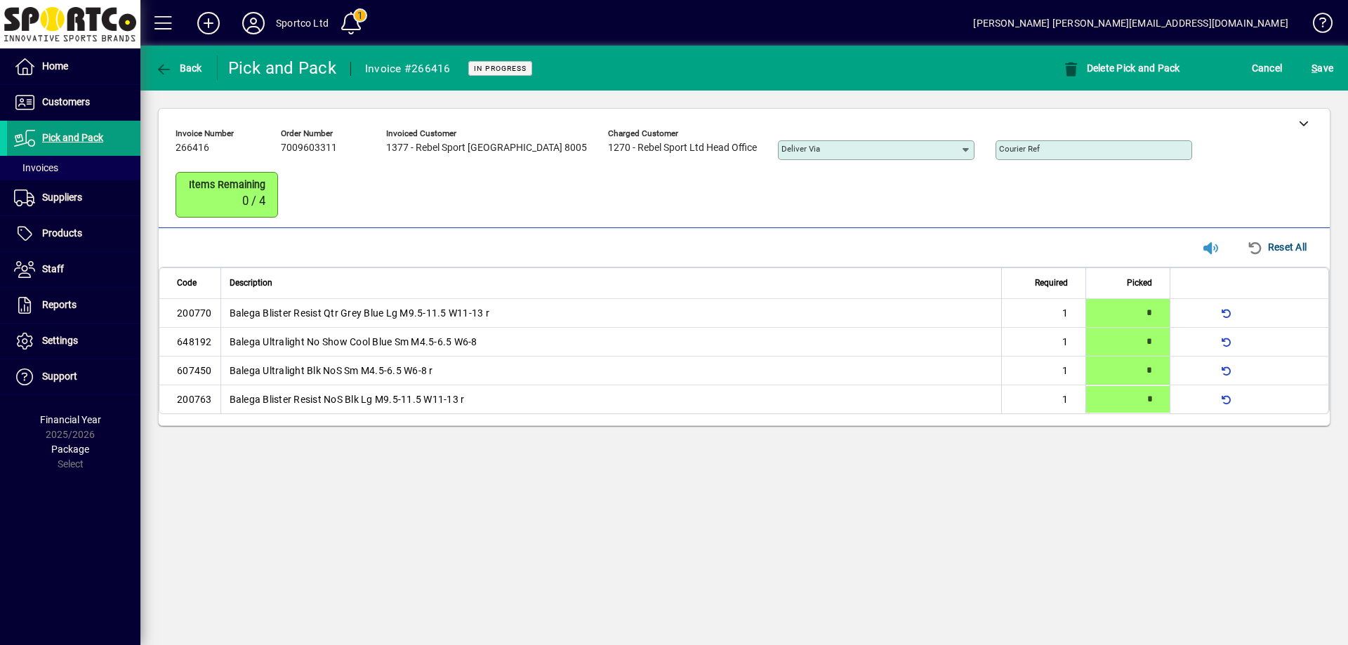
type input "*"
click at [1333, 65] on span "S ave" at bounding box center [1323, 68] width 22 height 22
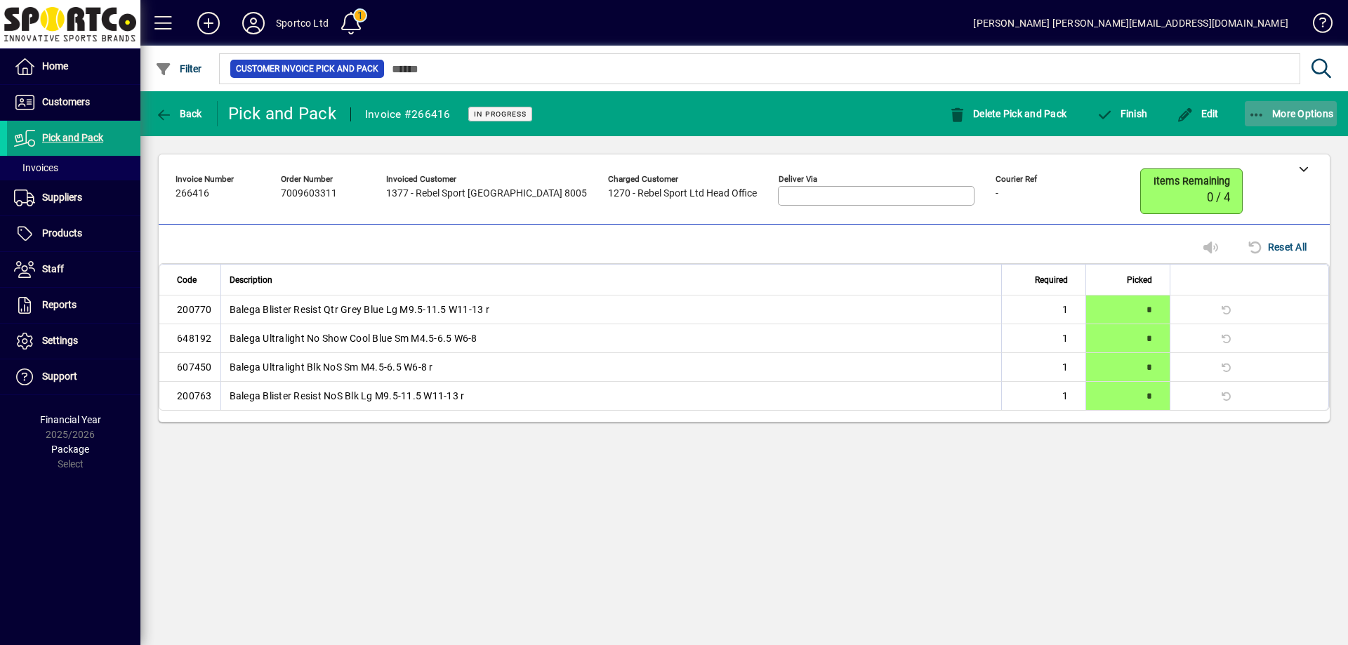
click at [1261, 112] on icon "button" at bounding box center [1258, 115] width 18 height 14
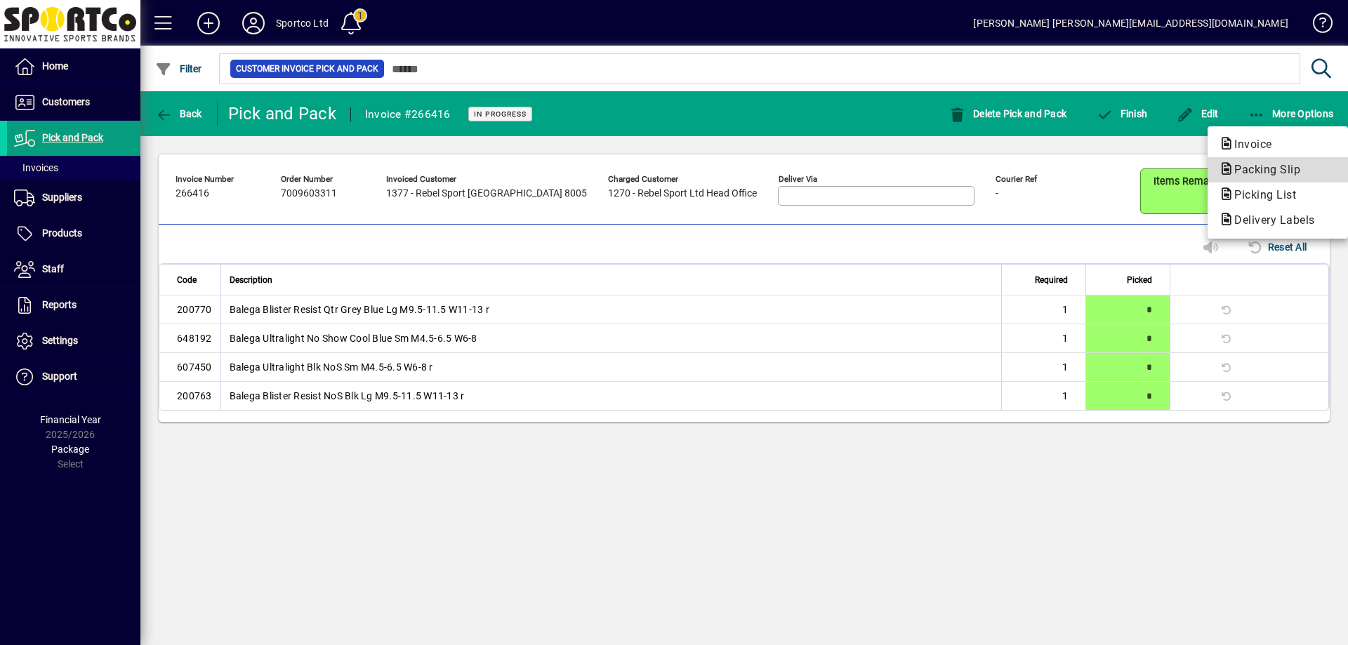
click at [1270, 169] on span "Packing Slip" at bounding box center [1263, 169] width 88 height 13
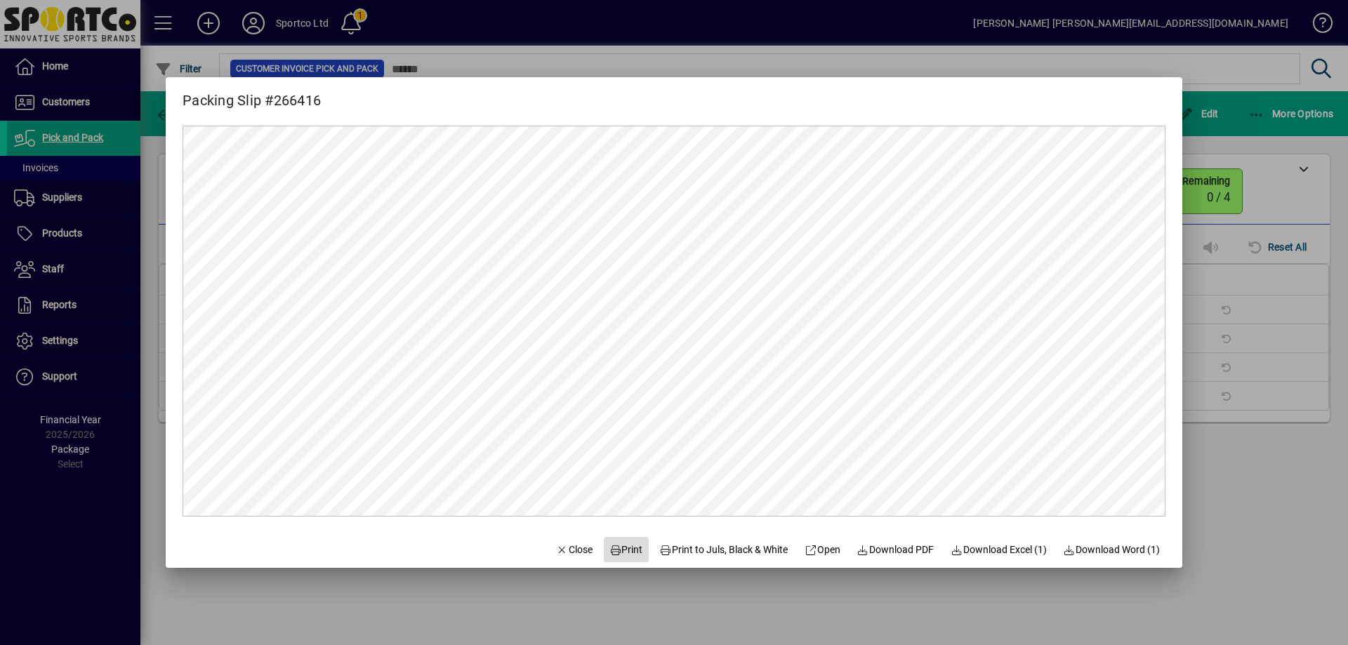
click at [610, 546] on span "Print" at bounding box center [627, 550] width 34 height 15
click at [558, 546] on span "Close" at bounding box center [574, 550] width 37 height 15
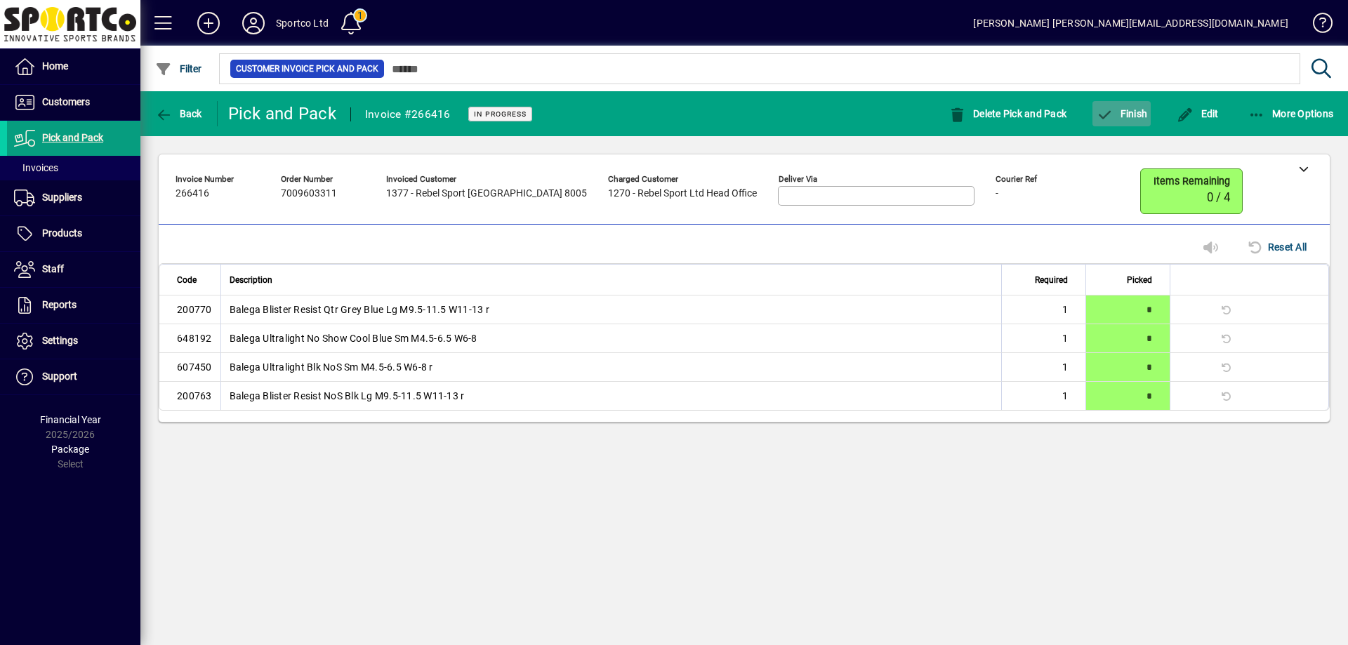
click at [1138, 110] on span "Finish" at bounding box center [1121, 113] width 51 height 11
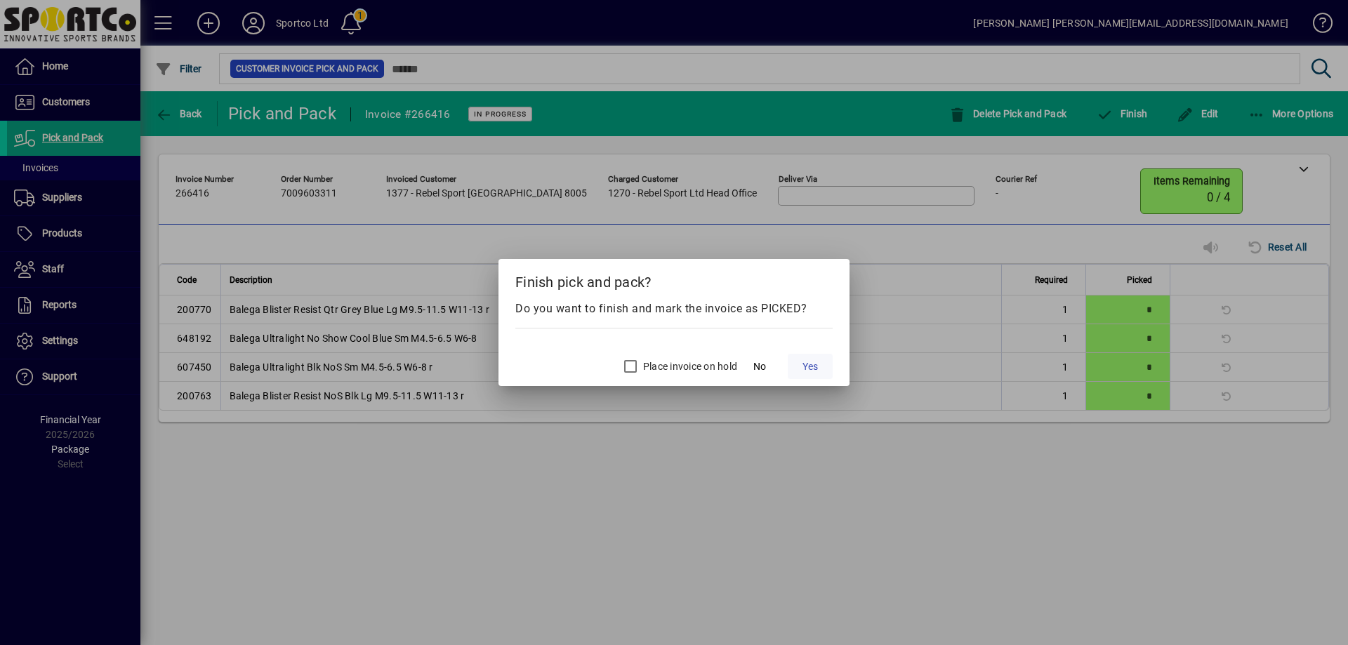
click at [817, 369] on span "Yes" at bounding box center [810, 367] width 15 height 15
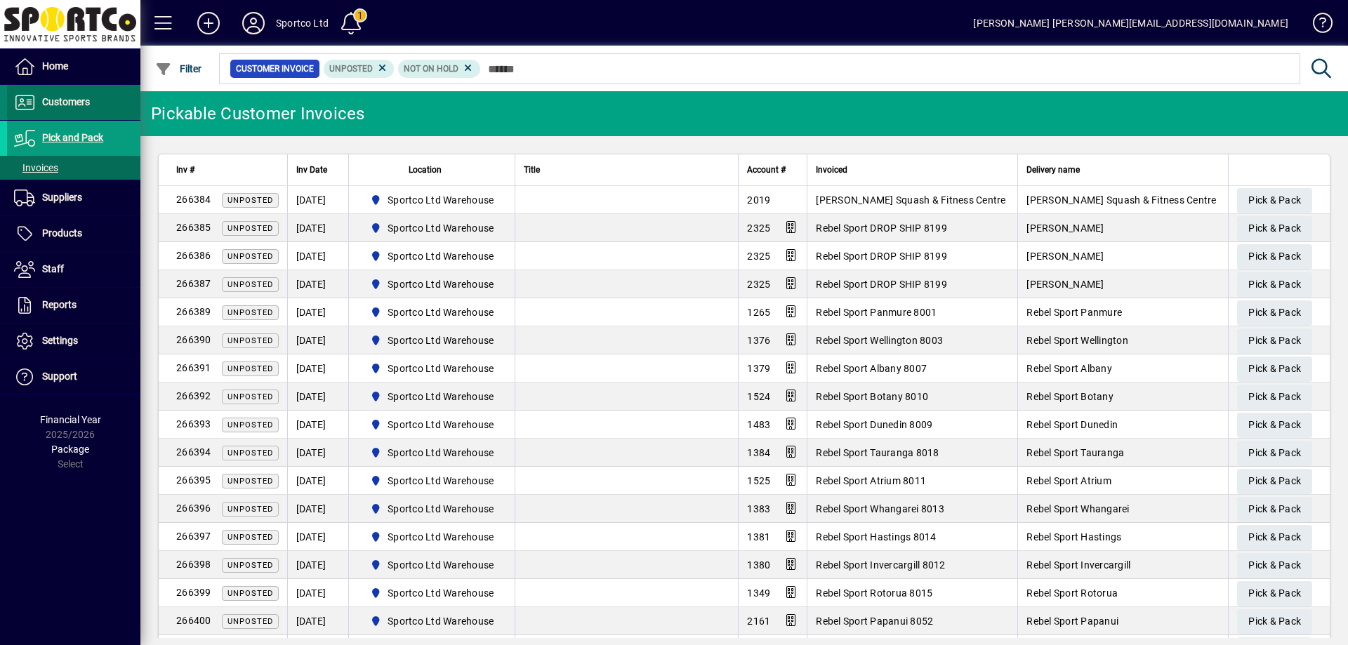
click at [77, 104] on span "Customers" at bounding box center [66, 101] width 48 height 11
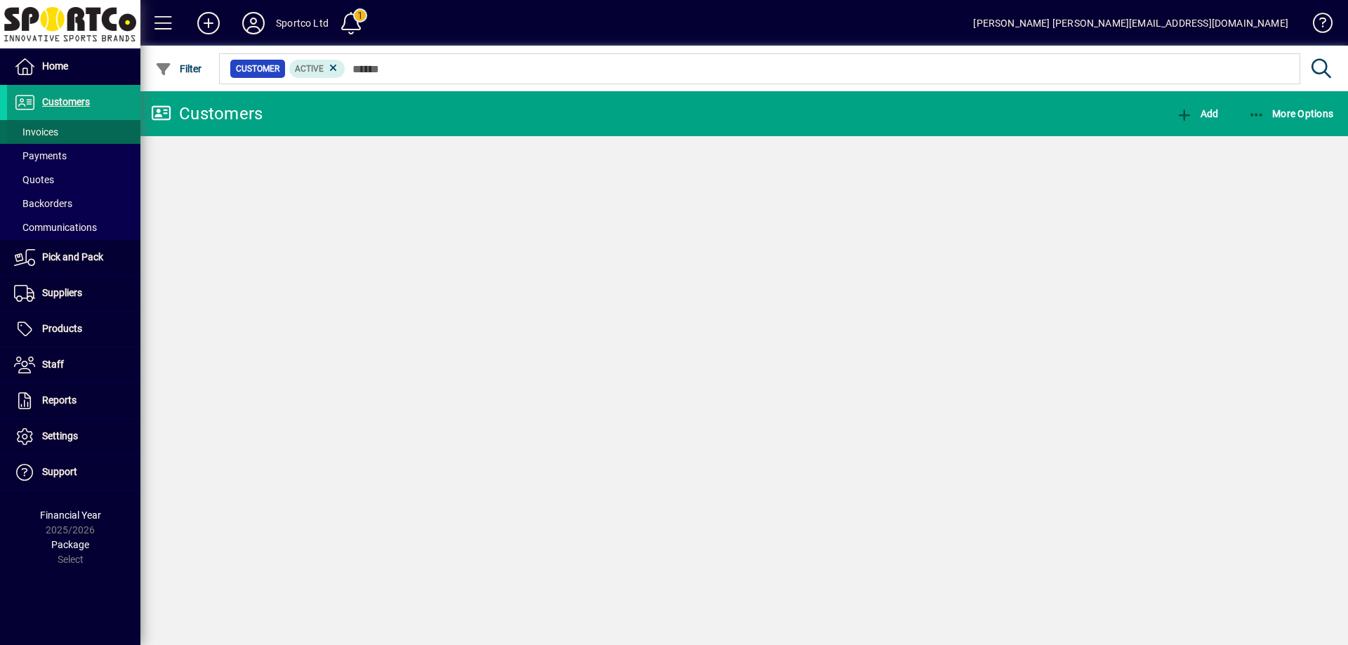
click at [51, 126] on span "Invoices" at bounding box center [36, 131] width 44 height 11
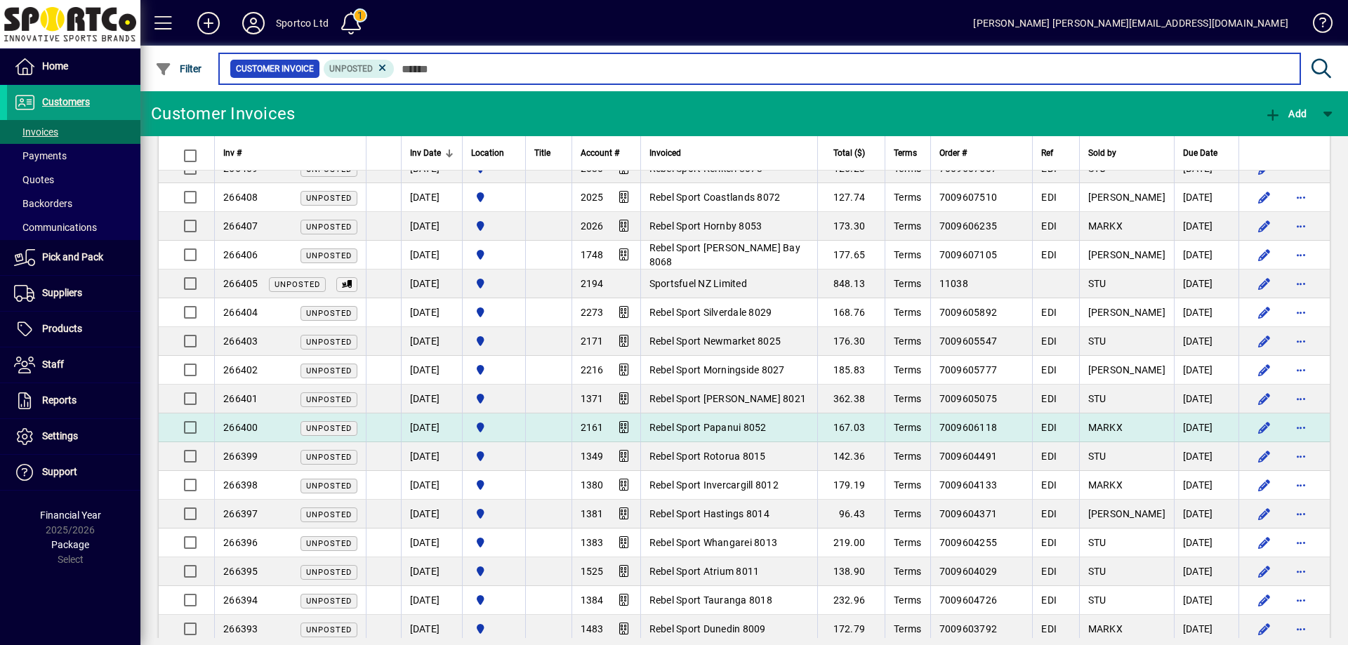
scroll to position [632, 0]
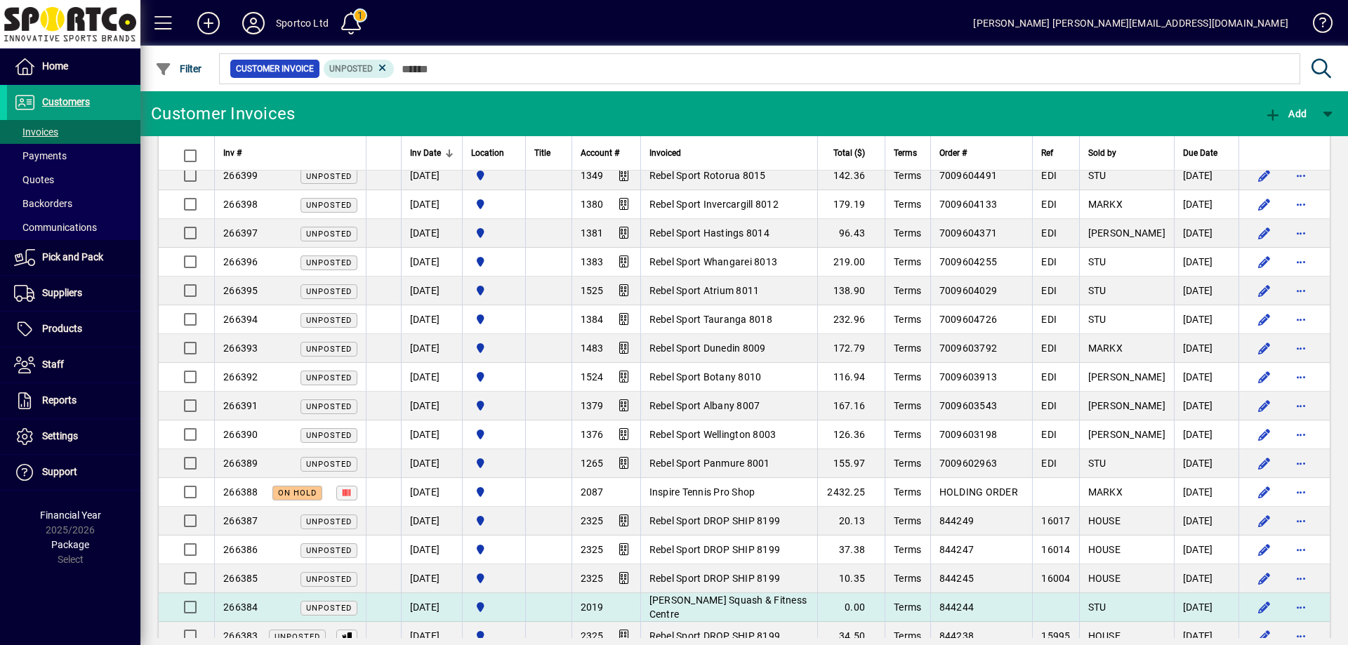
click at [720, 606] on span "Devoy Squash & Fitness Centre" at bounding box center [729, 607] width 158 height 25
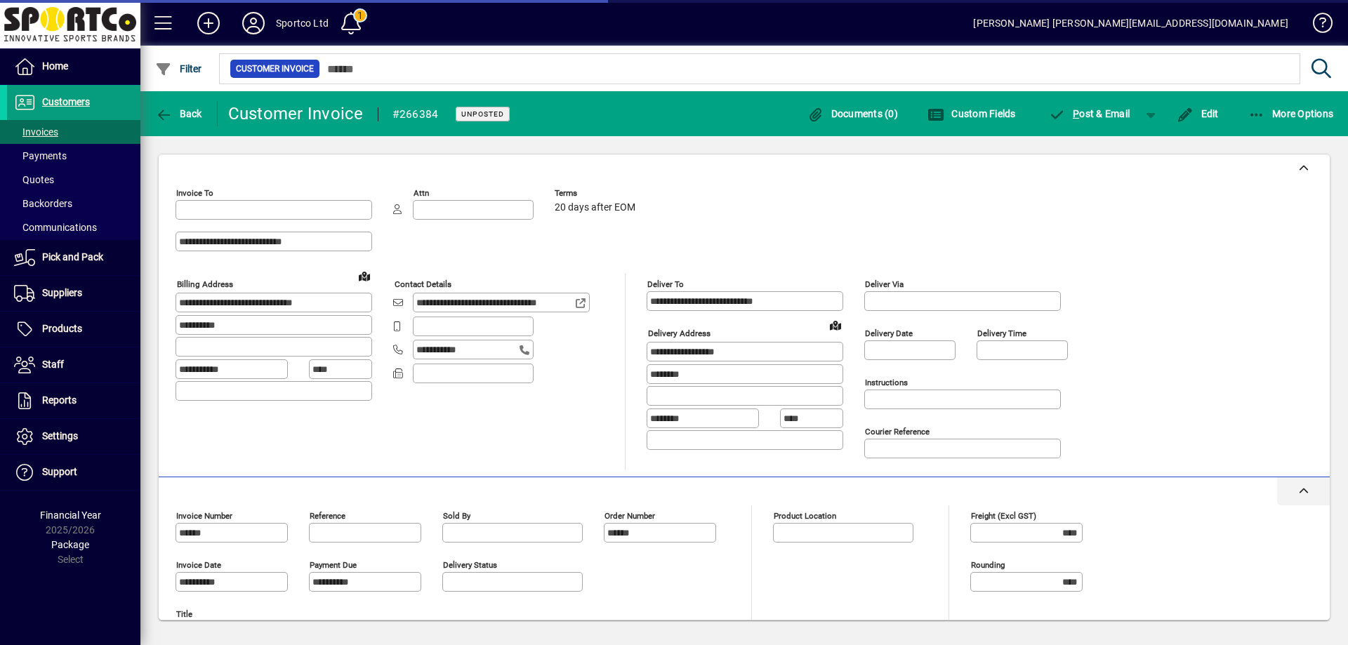
type input "**********"
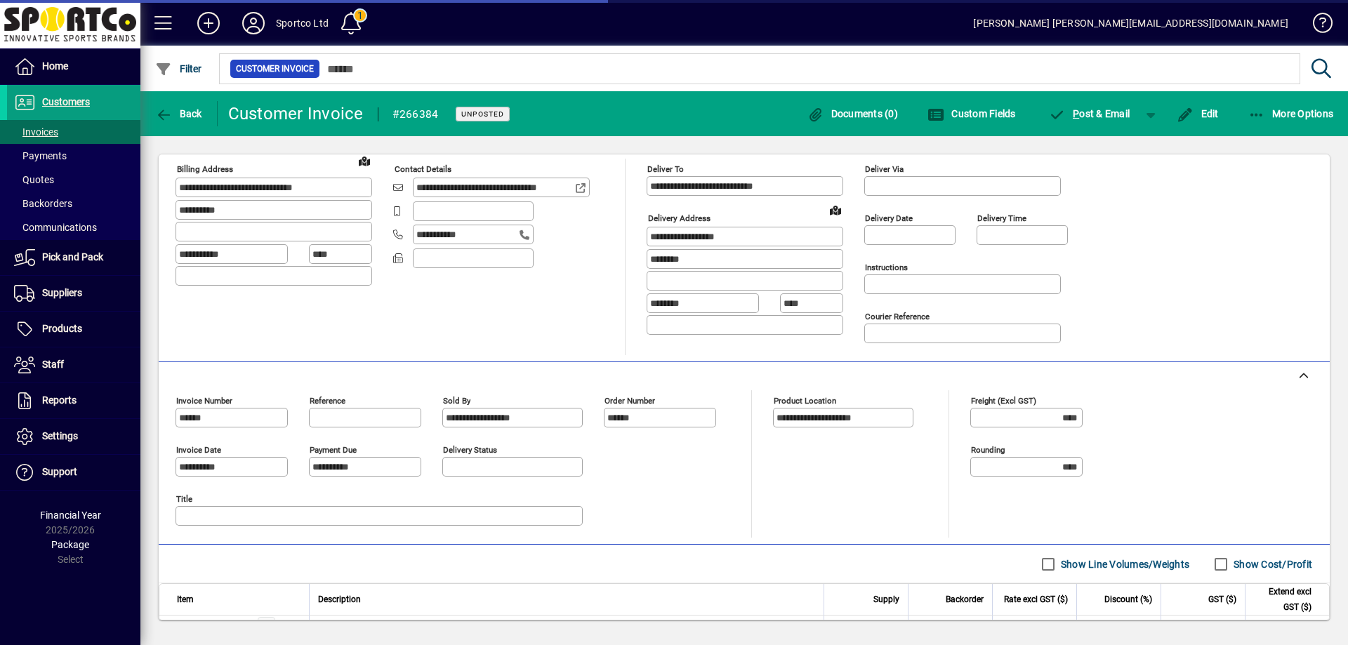
scroll to position [219, 0]
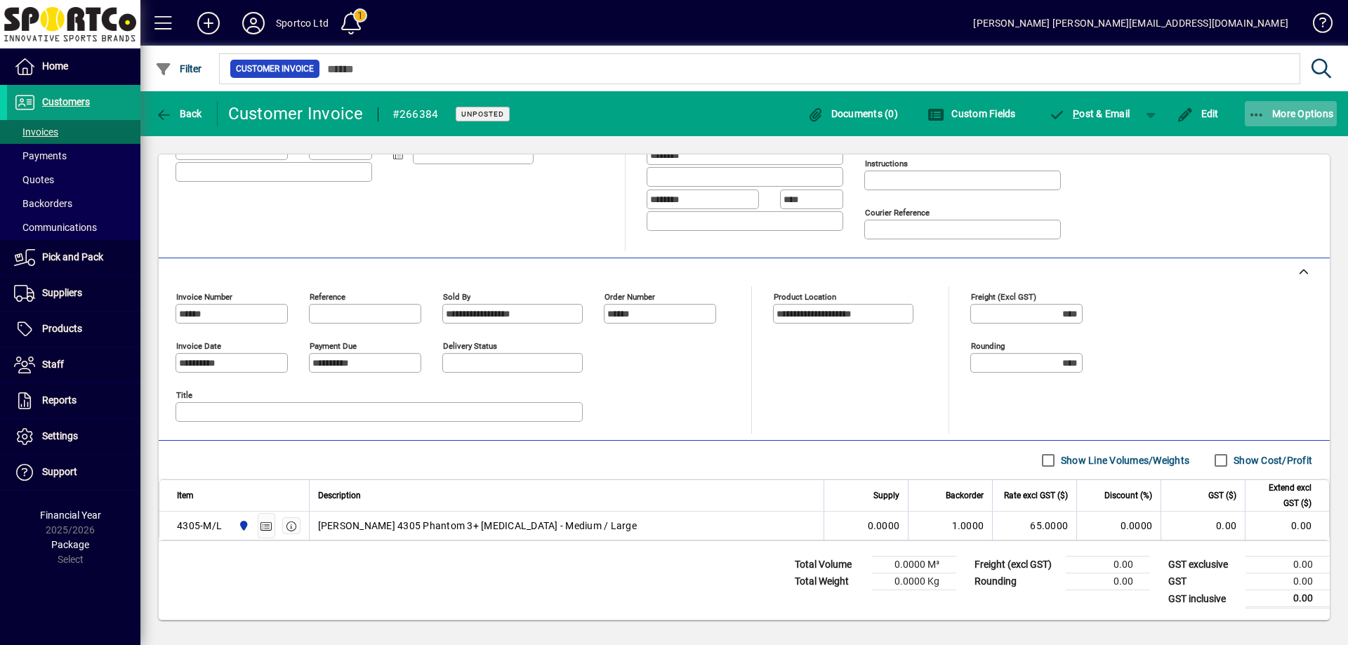
click at [1262, 112] on icon "button" at bounding box center [1258, 115] width 18 height 14
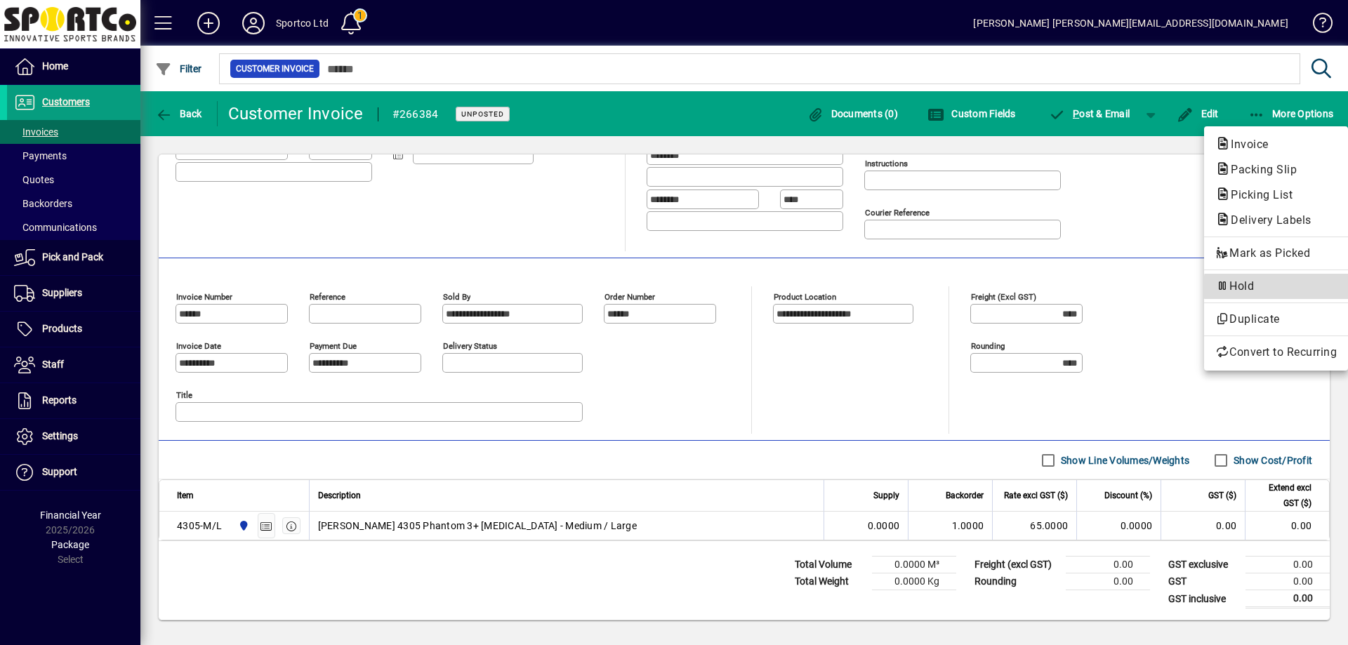
click at [1284, 286] on span "Hold" at bounding box center [1276, 286] width 121 height 17
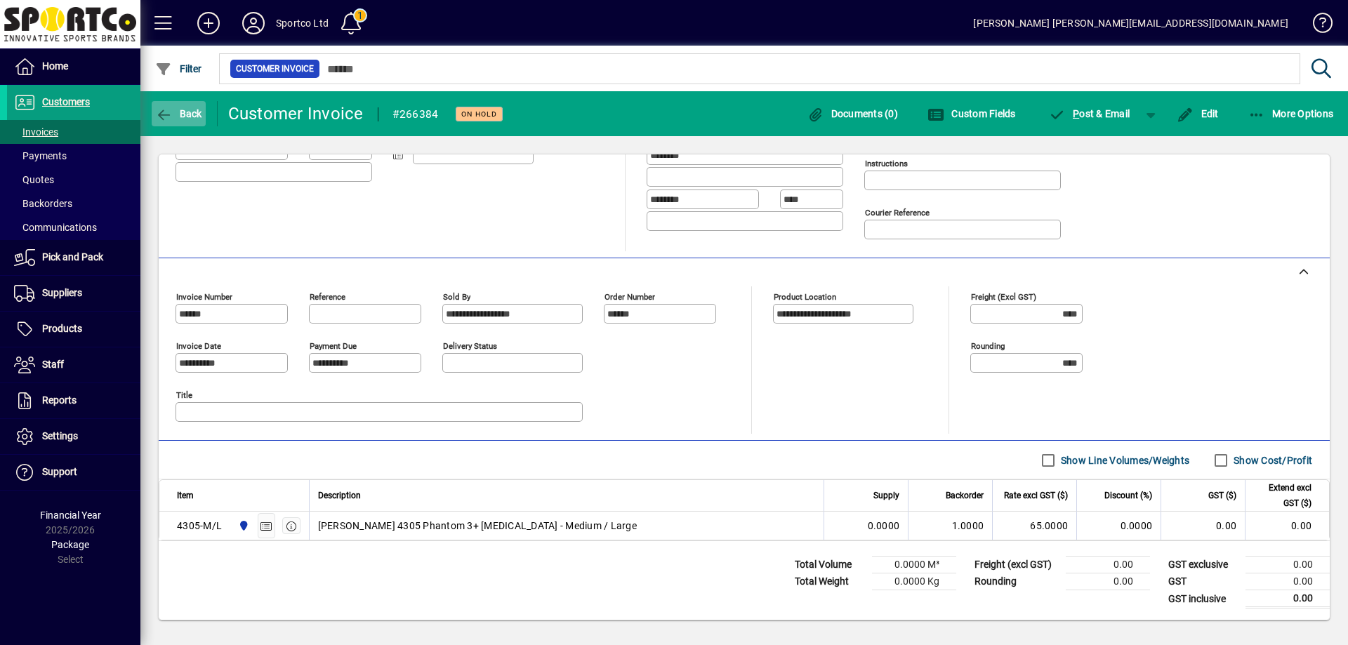
click at [155, 110] on icon "button" at bounding box center [164, 115] width 18 height 14
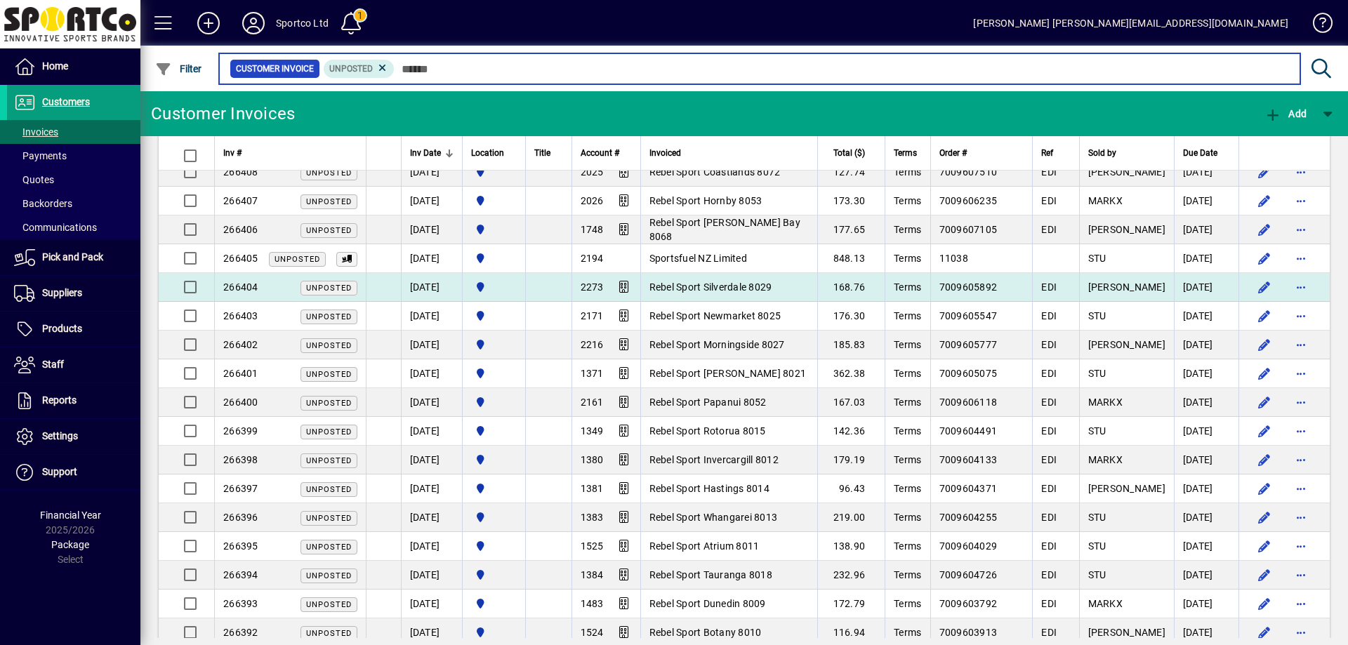
scroll to position [281, 0]
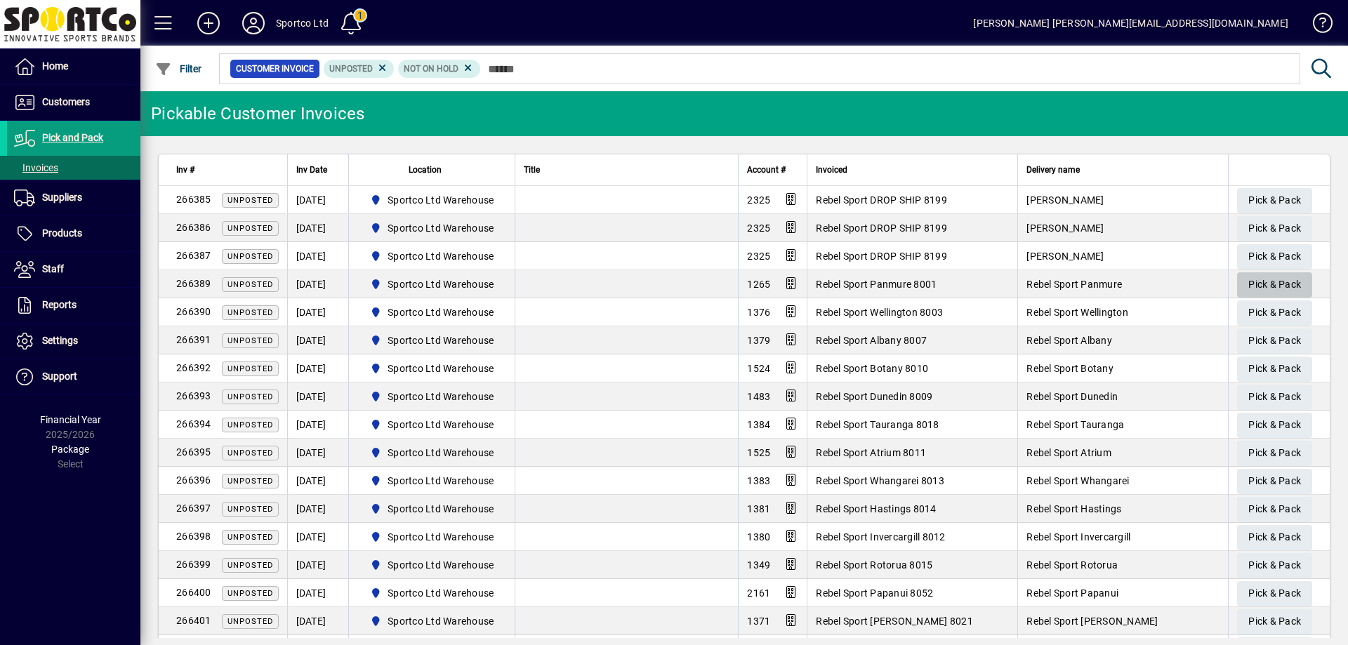
click at [1263, 286] on span "Pick & Pack" at bounding box center [1275, 284] width 53 height 23
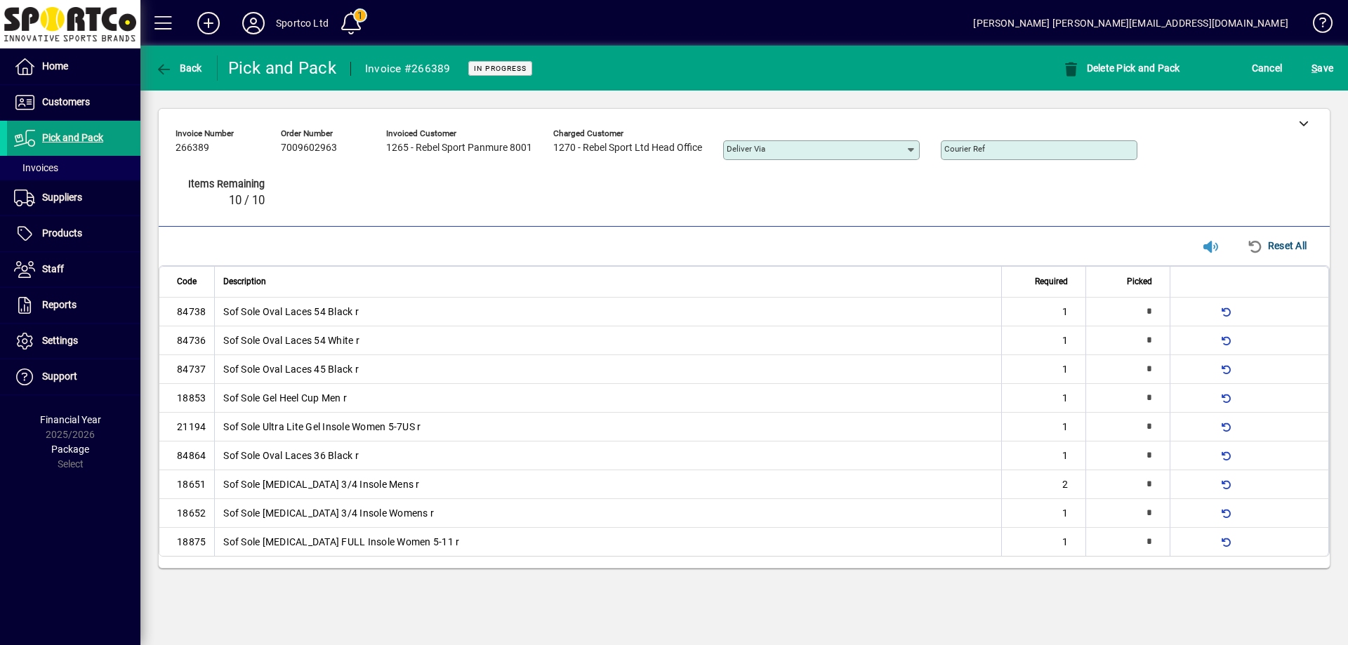
type input "*"
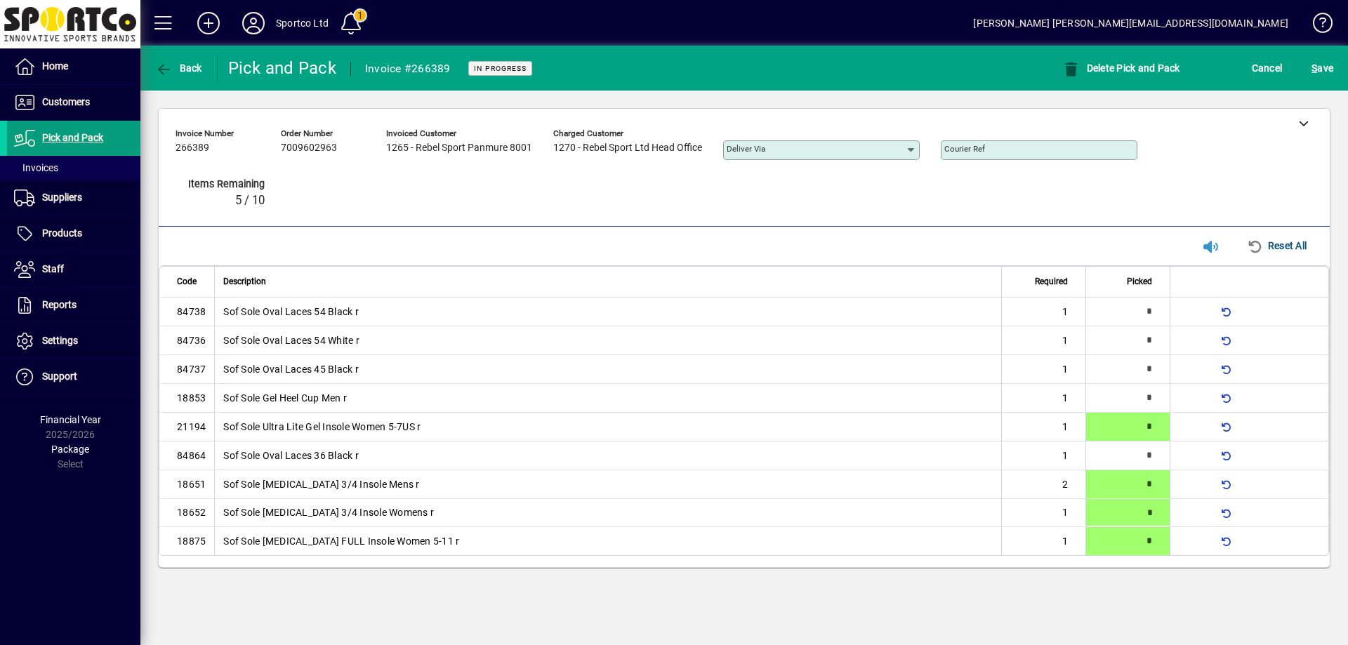
type input "*"
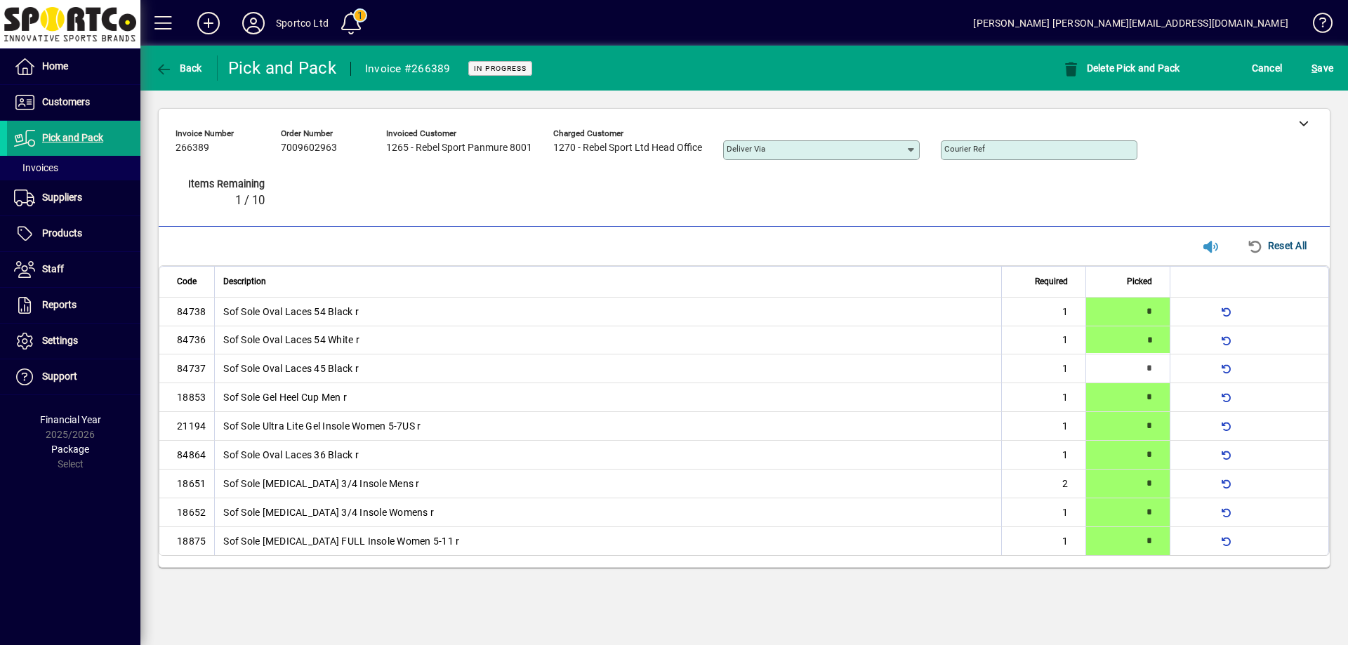
type input "*"
click at [1321, 51] on mat-toolbar-row "Back Pick and Pack Invoice #266389 In Progress Delete Pick and Pack Cancel S ave" at bounding box center [744, 68] width 1208 height 45
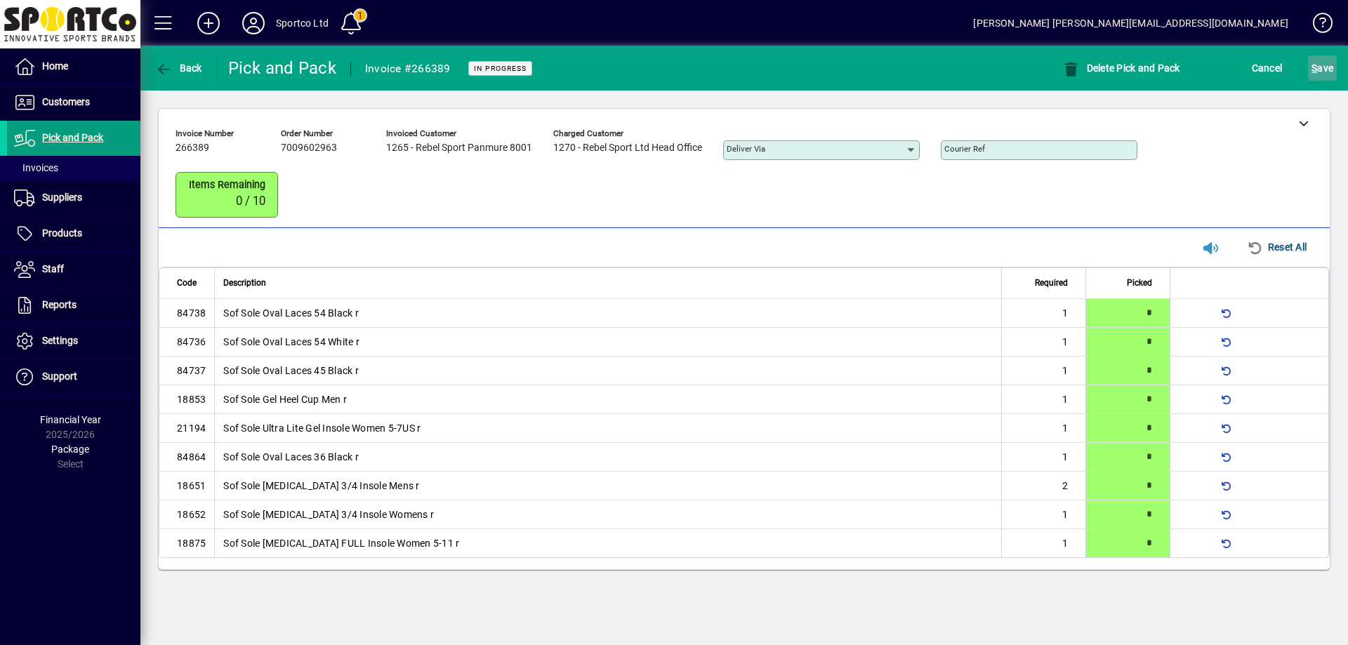
click at [1326, 60] on span "S ave" at bounding box center [1323, 68] width 22 height 22
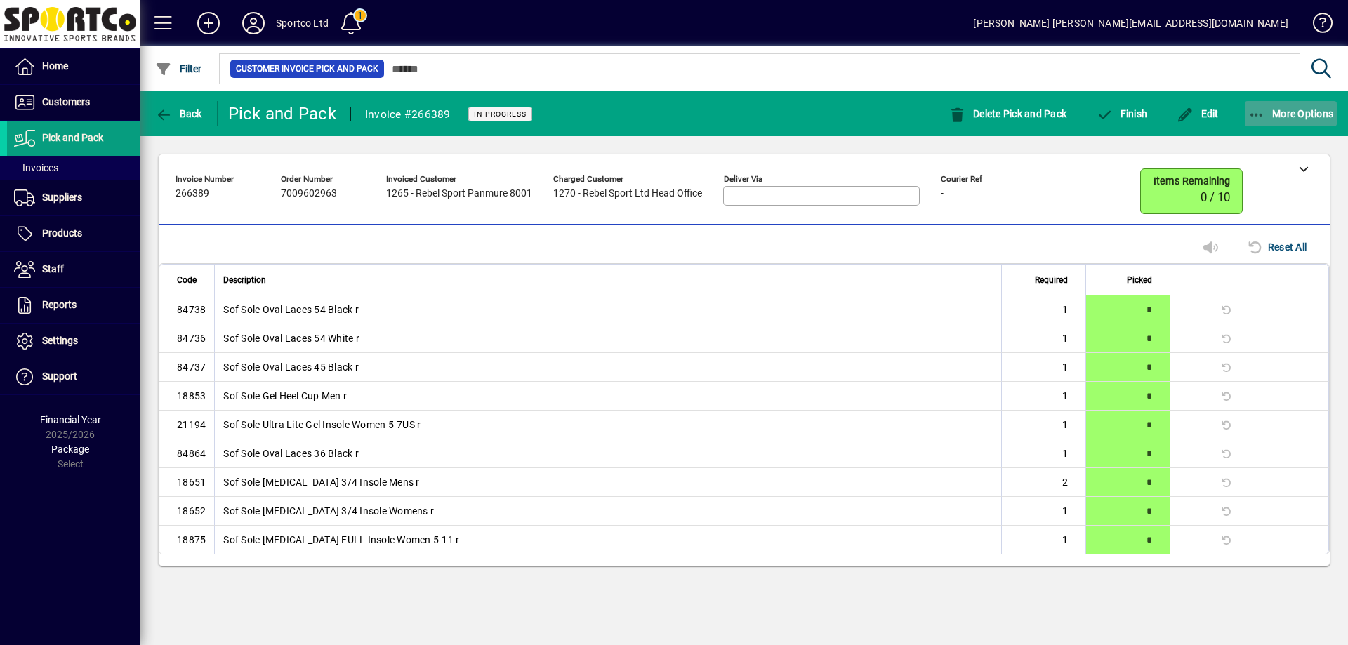
click at [1260, 110] on icon "button" at bounding box center [1258, 115] width 18 height 14
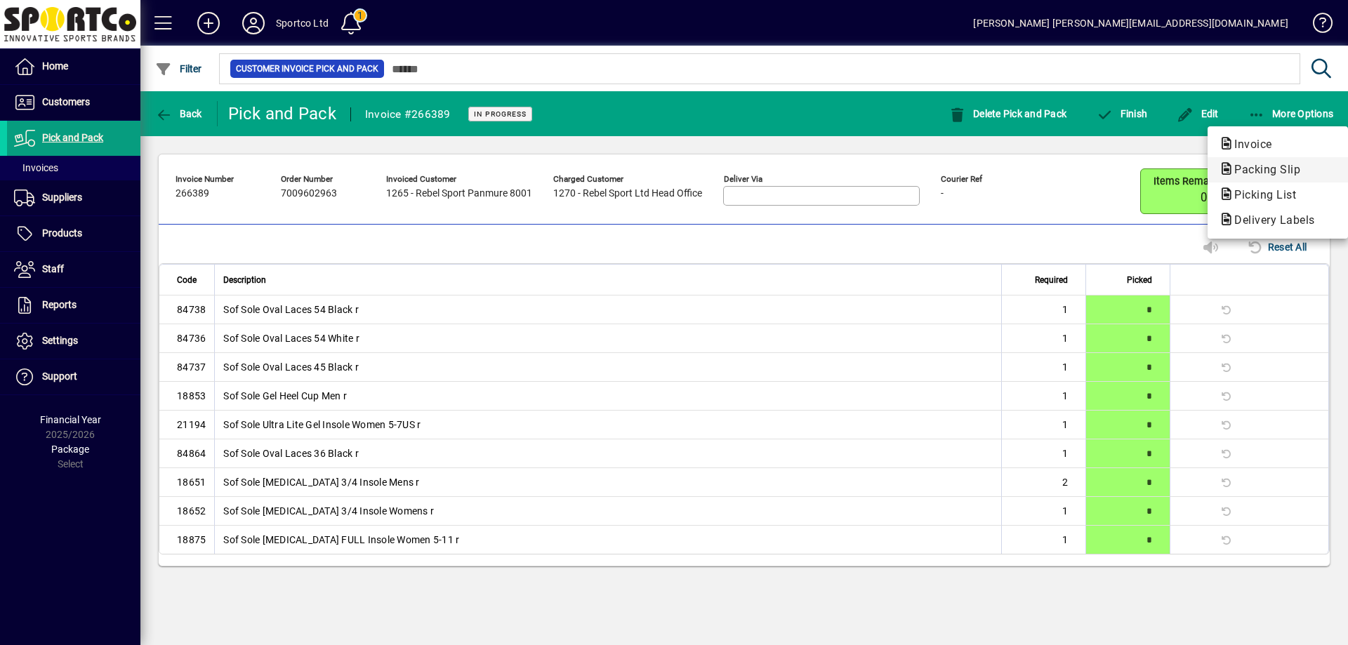
click at [1280, 166] on span "Packing Slip" at bounding box center [1263, 169] width 88 height 13
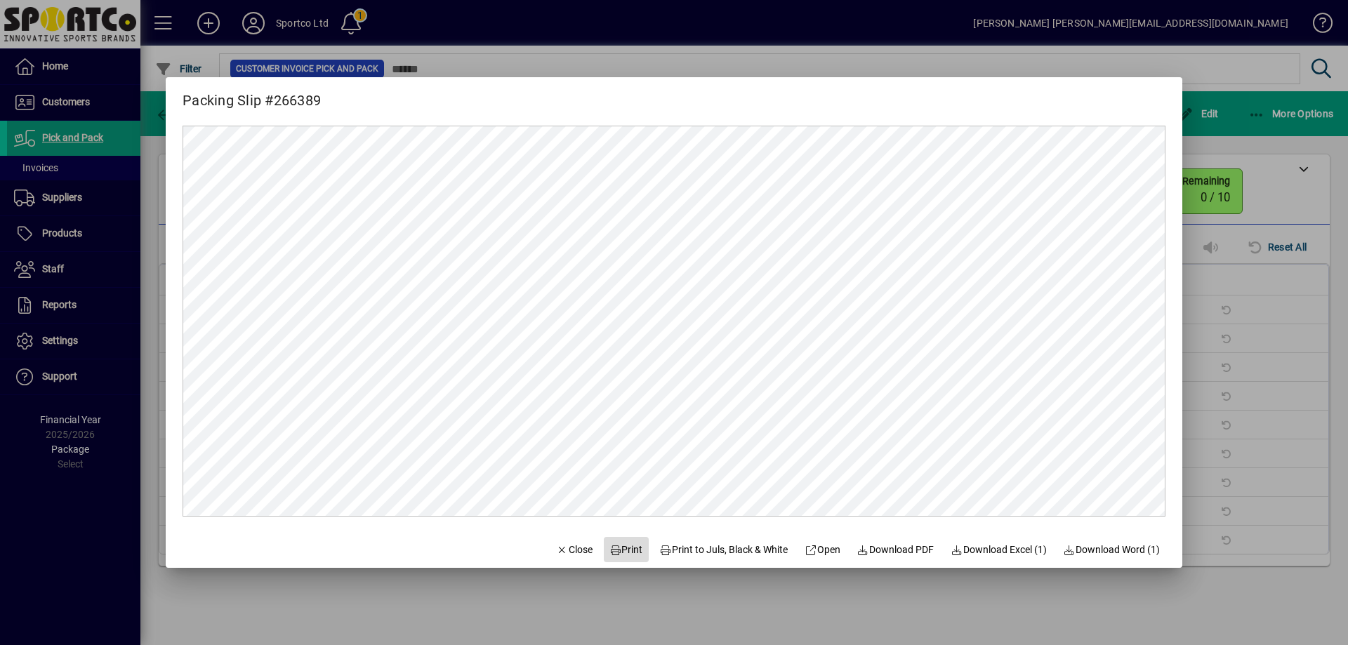
click at [612, 553] on span "Print" at bounding box center [627, 550] width 34 height 15
click at [564, 541] on span "button" at bounding box center [575, 550] width 48 height 34
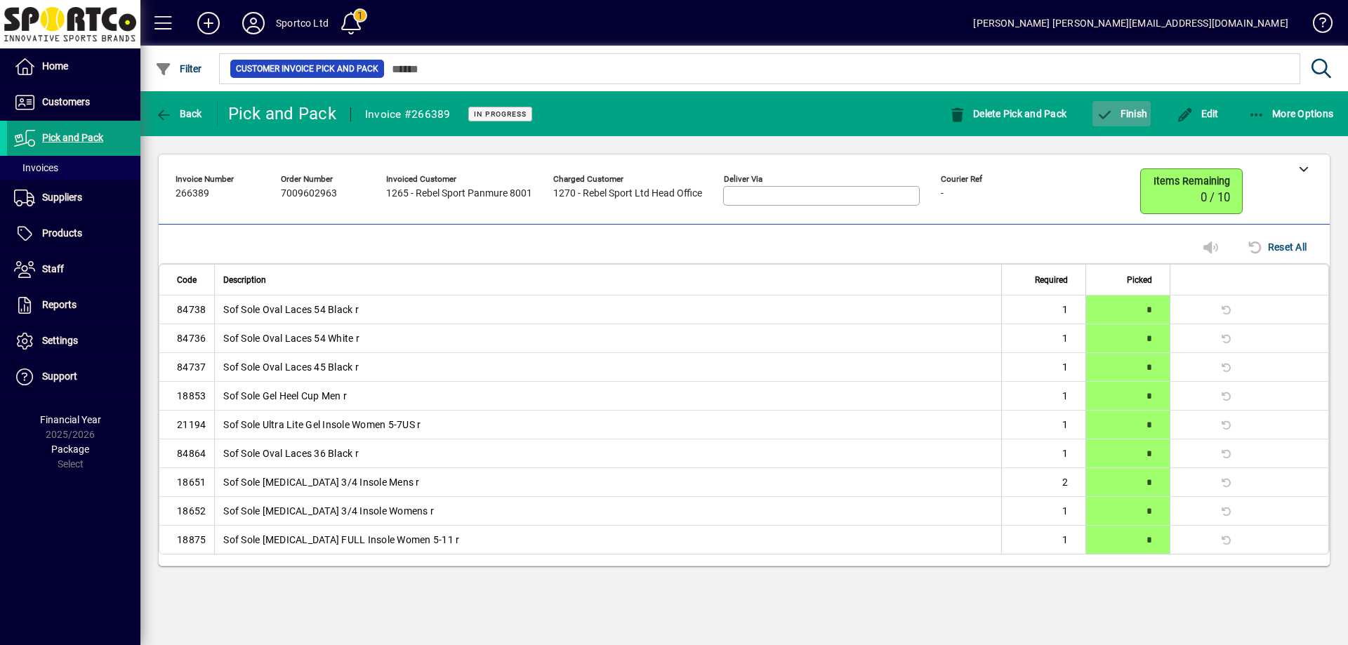
click at [1136, 114] on span "Finish" at bounding box center [1121, 113] width 51 height 11
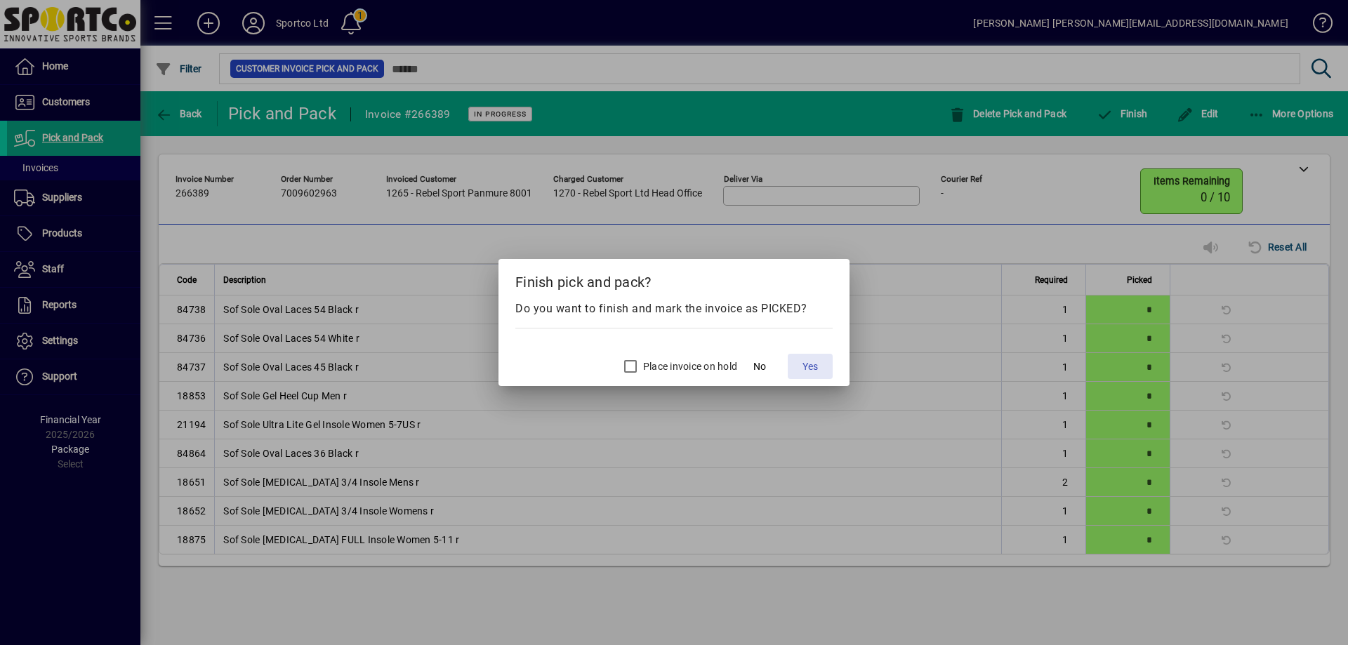
click at [817, 366] on span "Yes" at bounding box center [810, 367] width 15 height 15
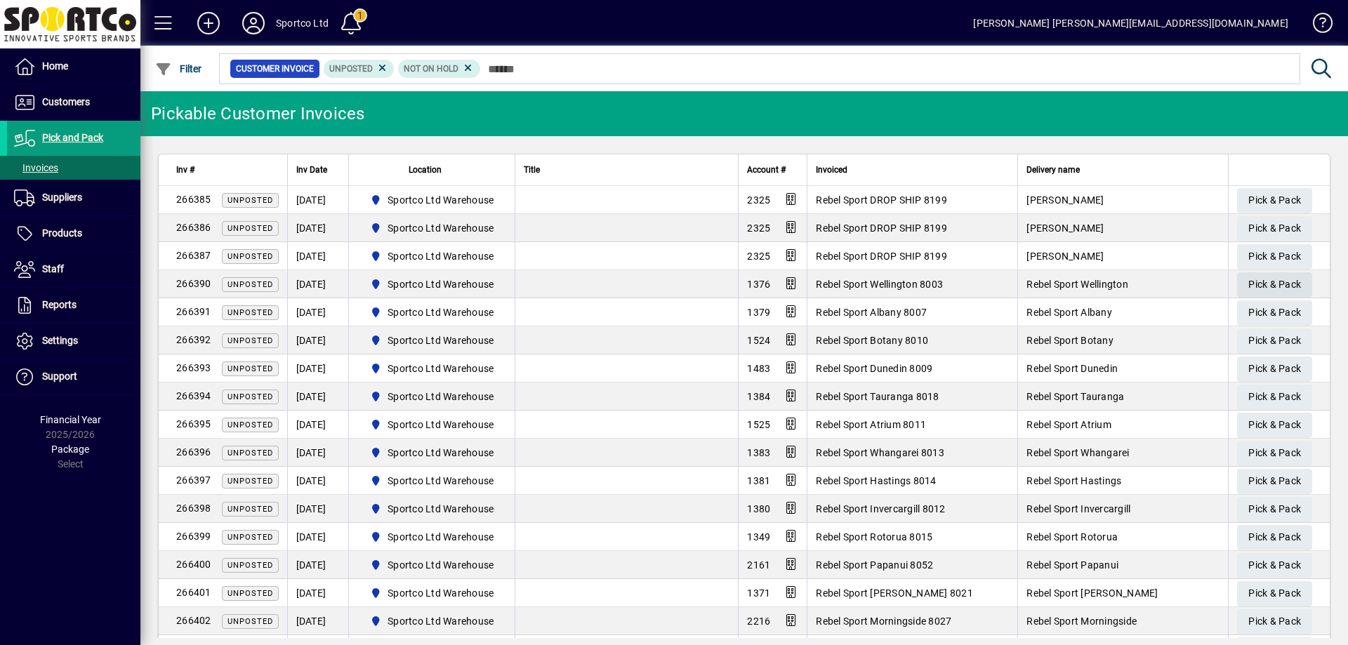
click at [1272, 279] on span "Pick & Pack" at bounding box center [1275, 284] width 53 height 23
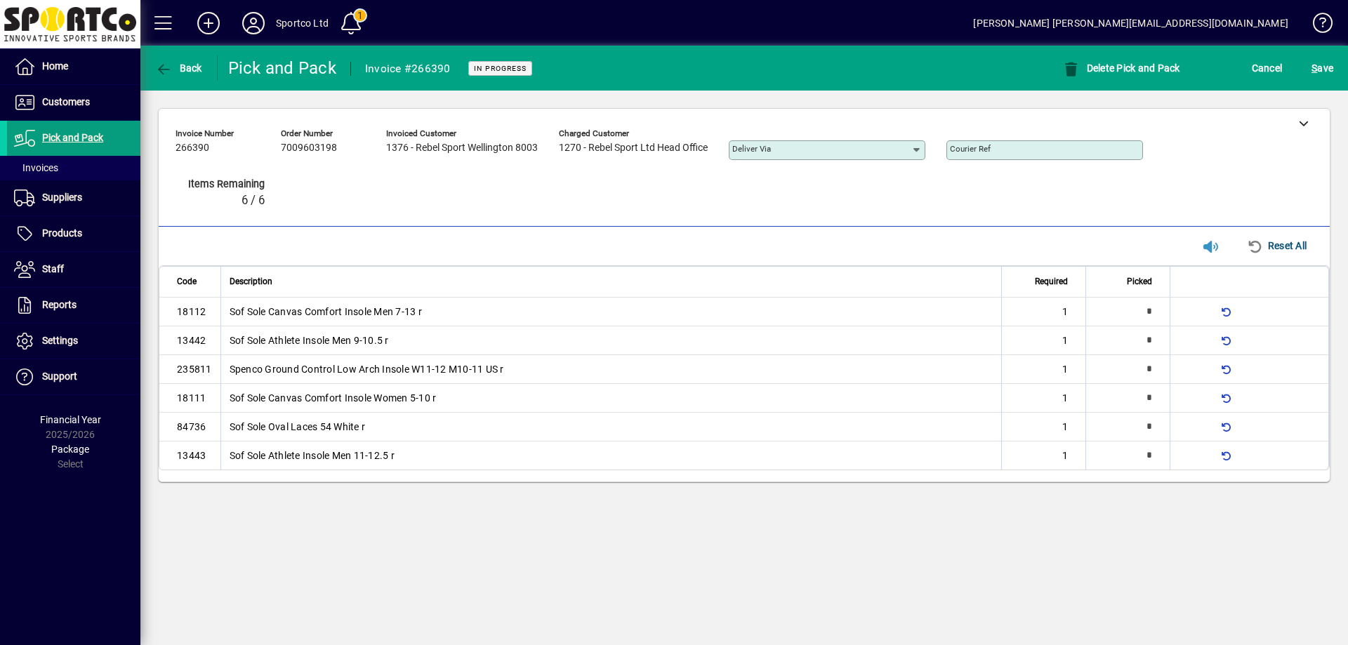
type input "*"
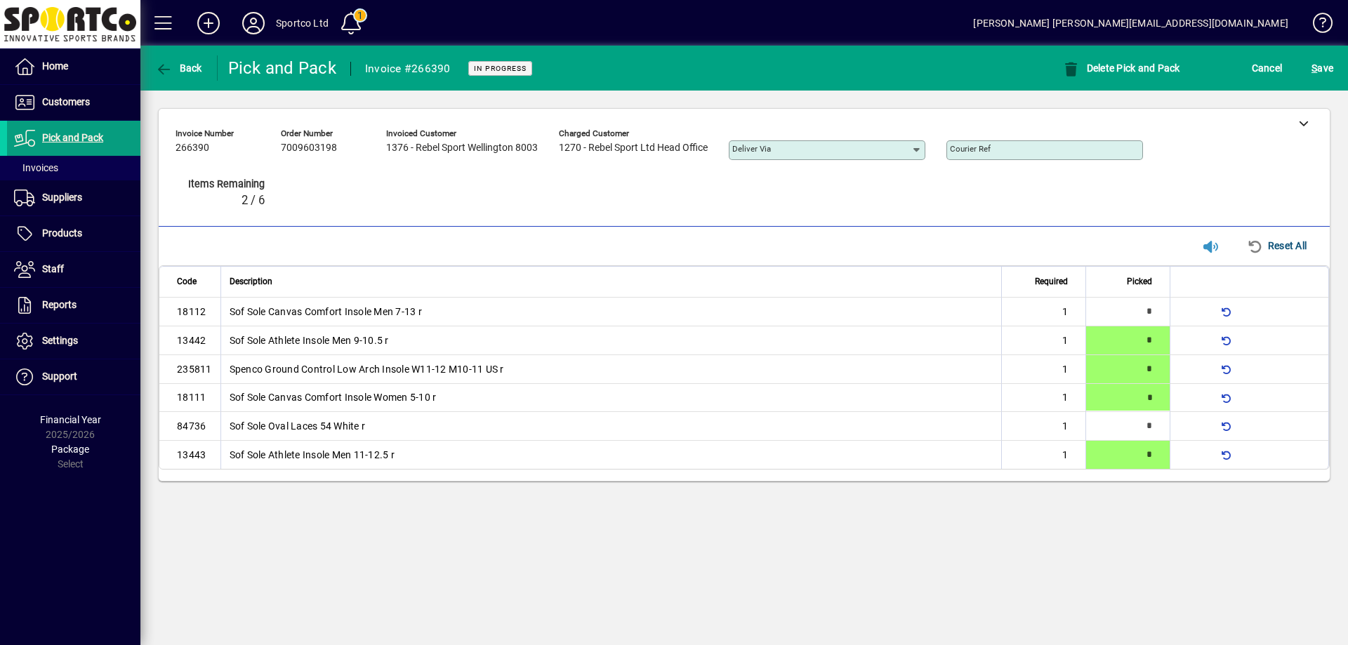
type input "*"
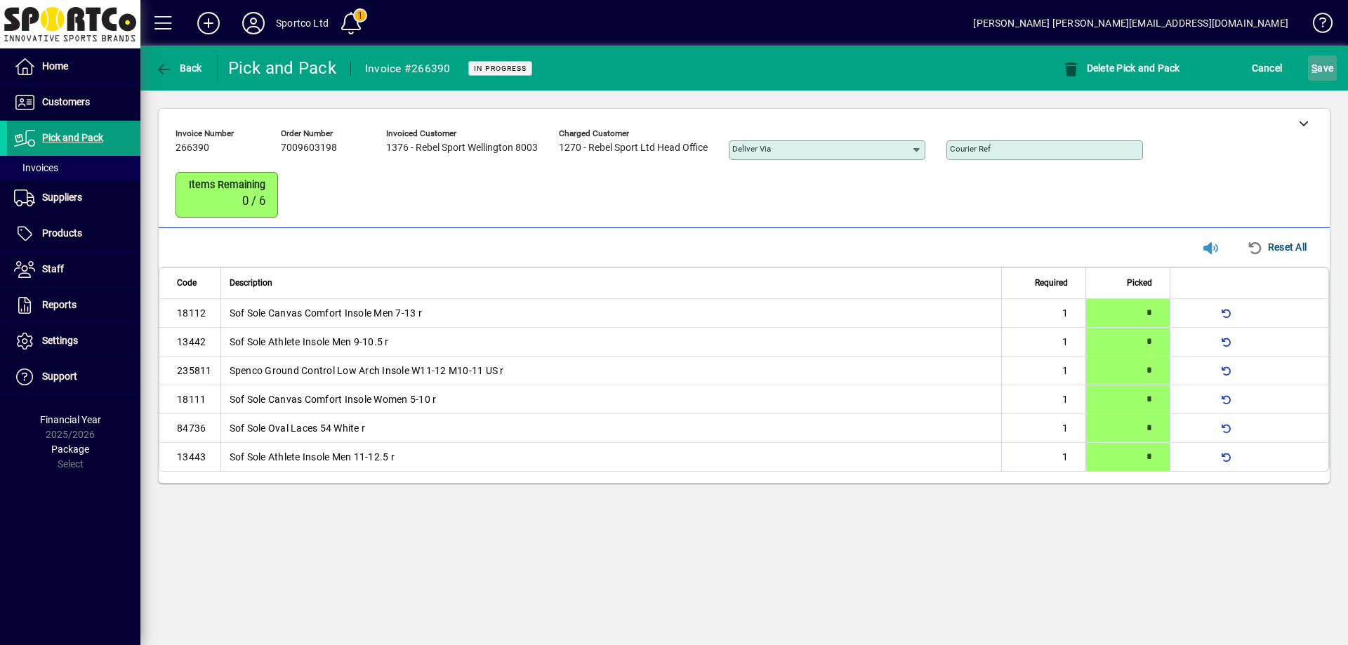
click at [1325, 70] on span "S ave" at bounding box center [1323, 68] width 22 height 22
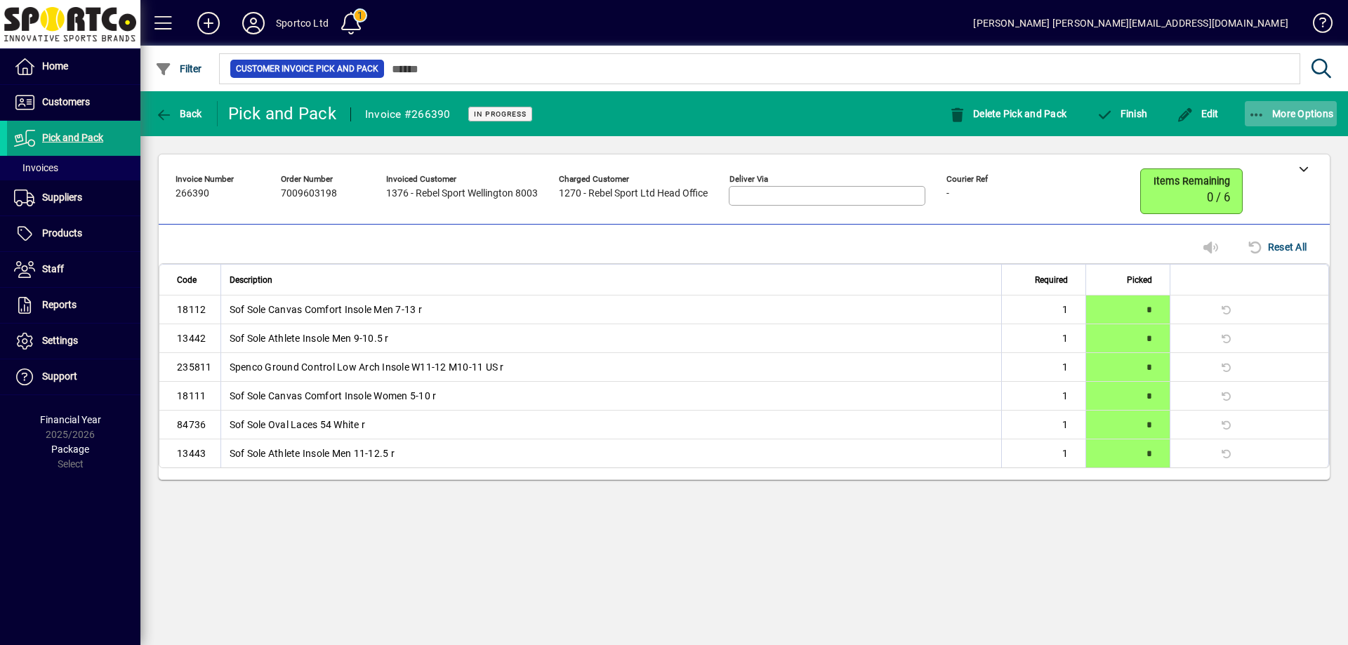
click at [1251, 106] on span "button" at bounding box center [1291, 114] width 93 height 34
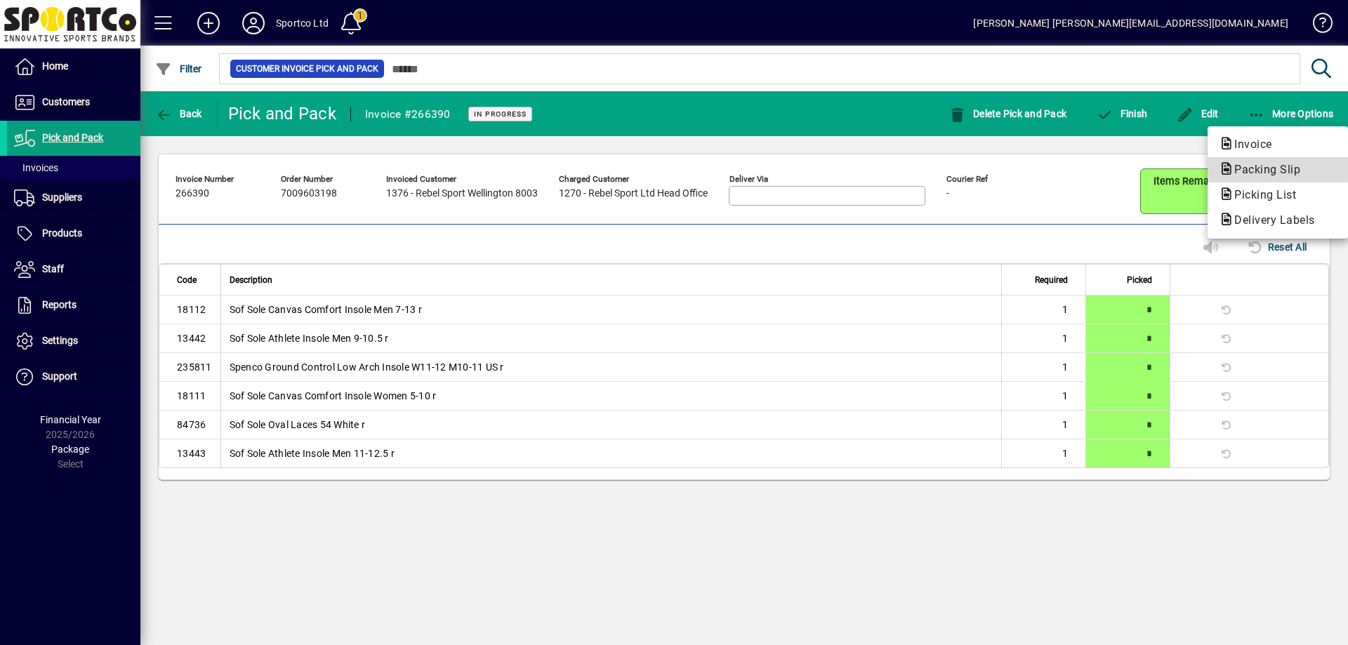
click at [1257, 163] on span "Packing Slip" at bounding box center [1263, 169] width 88 height 13
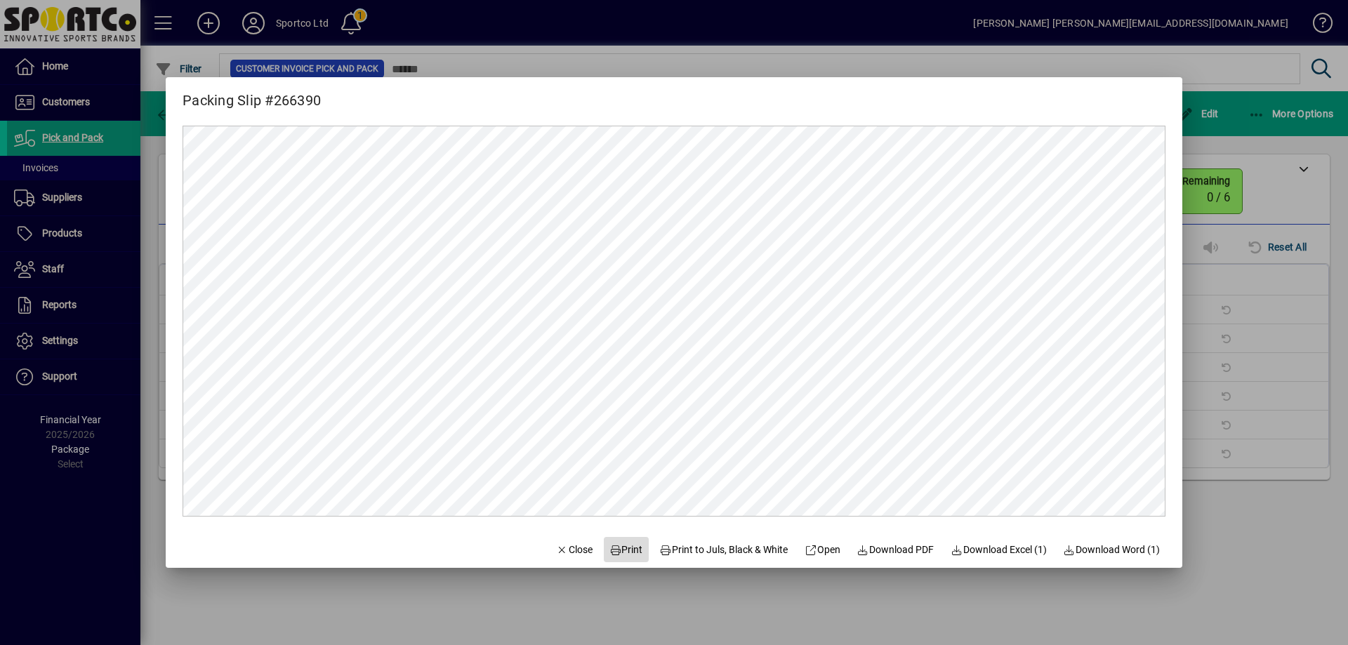
click at [619, 544] on span "Print" at bounding box center [627, 550] width 34 height 15
click at [567, 555] on span "Close" at bounding box center [574, 550] width 37 height 15
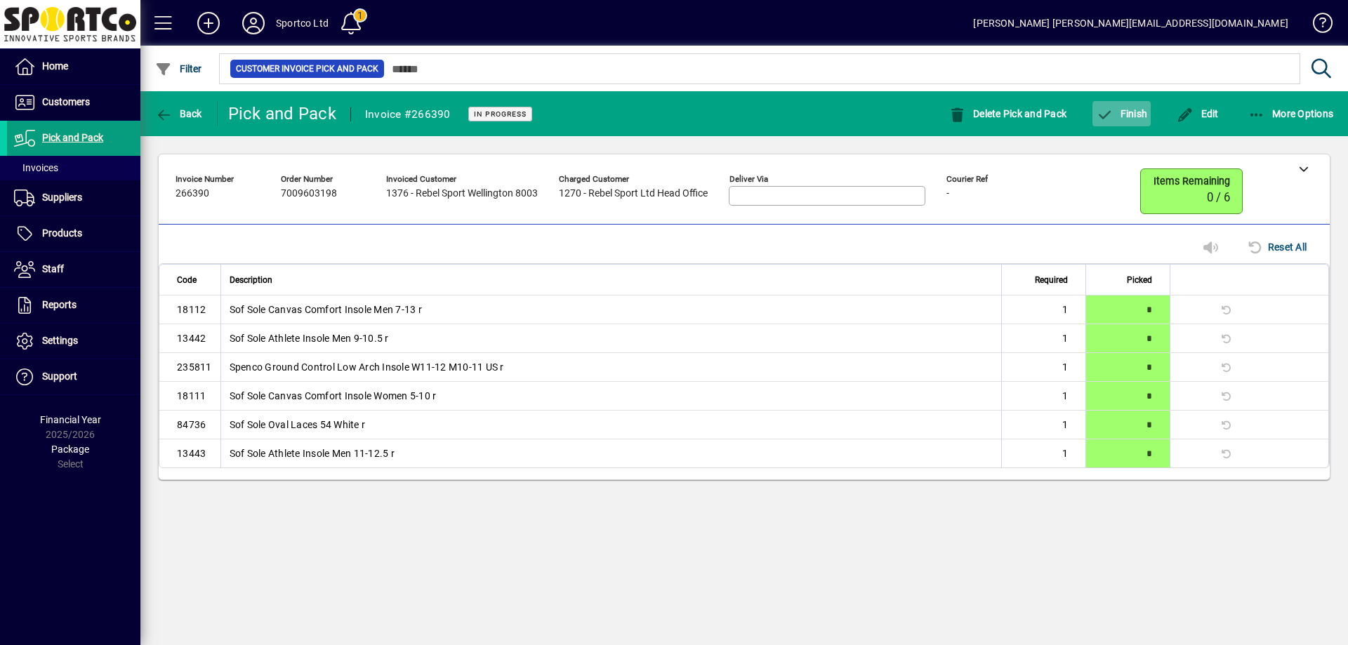
click at [1117, 109] on span "Finish" at bounding box center [1121, 113] width 51 height 11
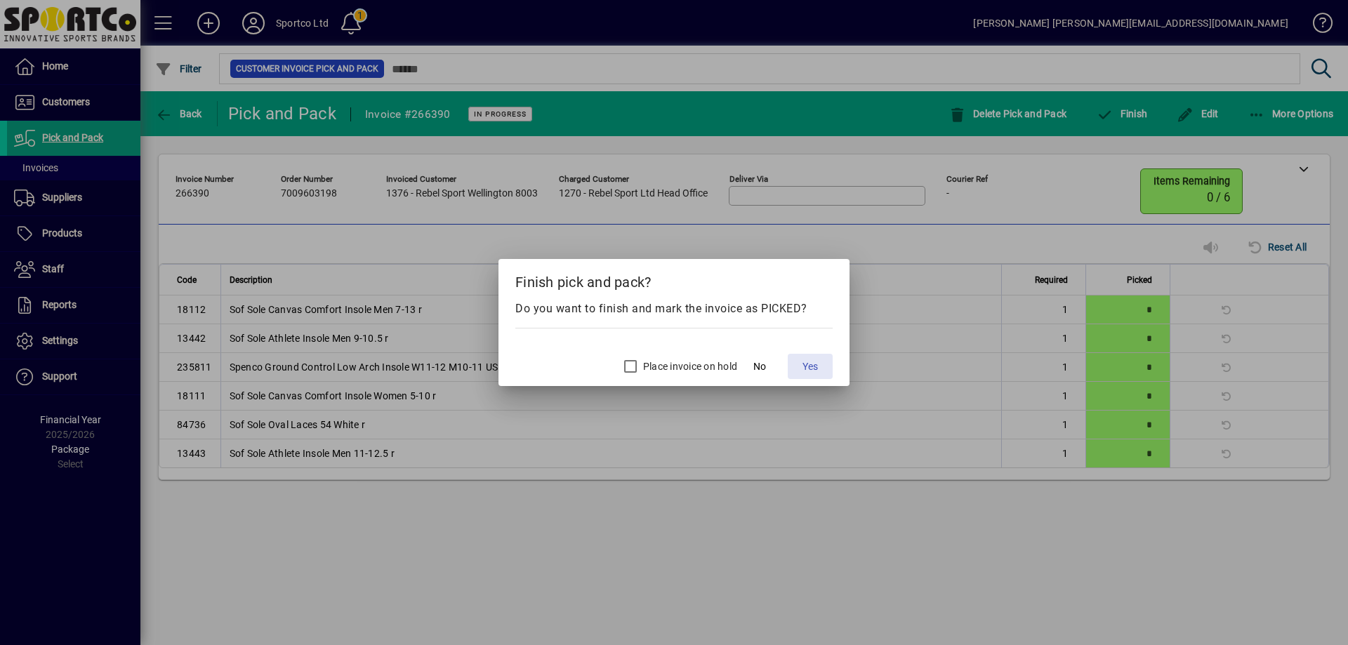
click at [815, 370] on span "Yes" at bounding box center [810, 367] width 15 height 15
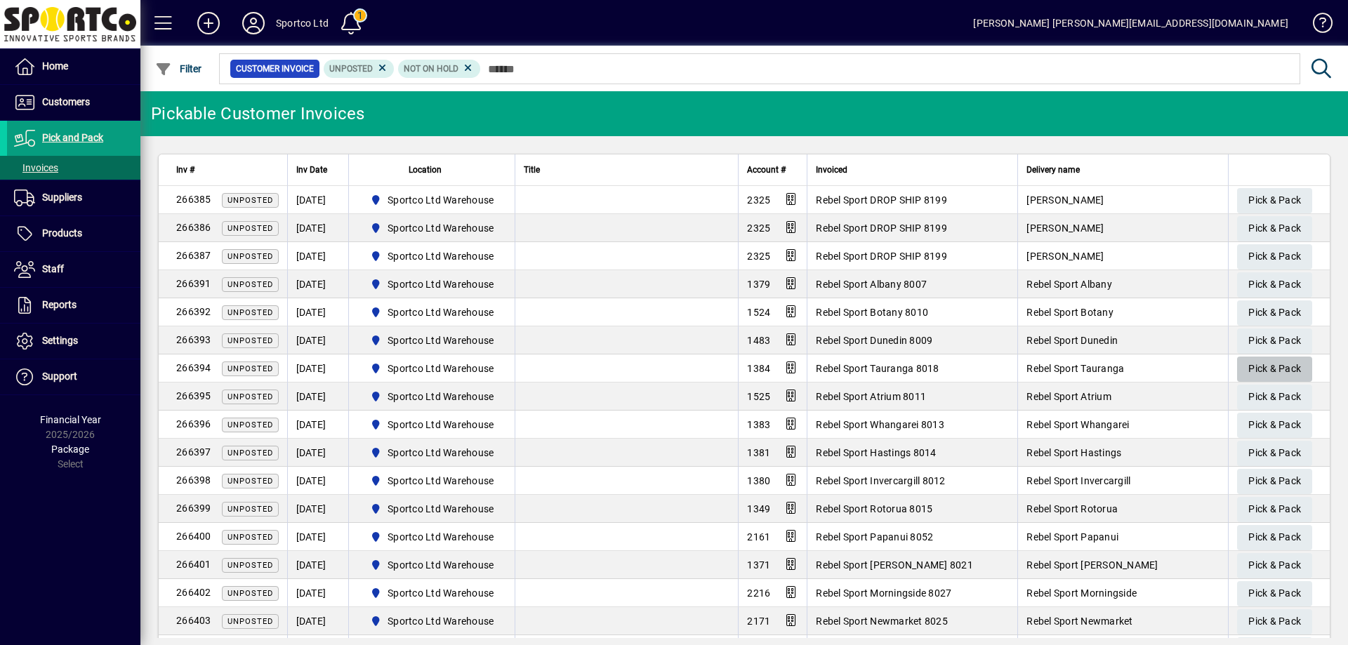
click at [1276, 369] on span "Pick & Pack" at bounding box center [1275, 368] width 53 height 23
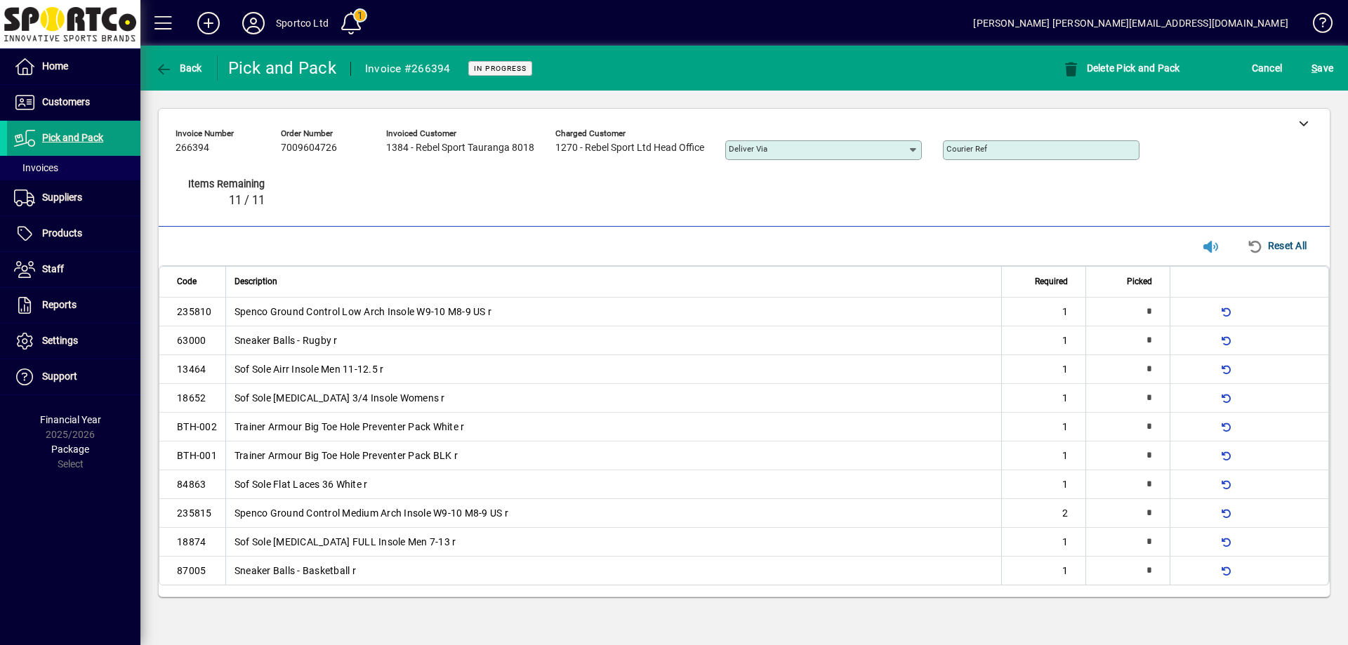
type input "*"
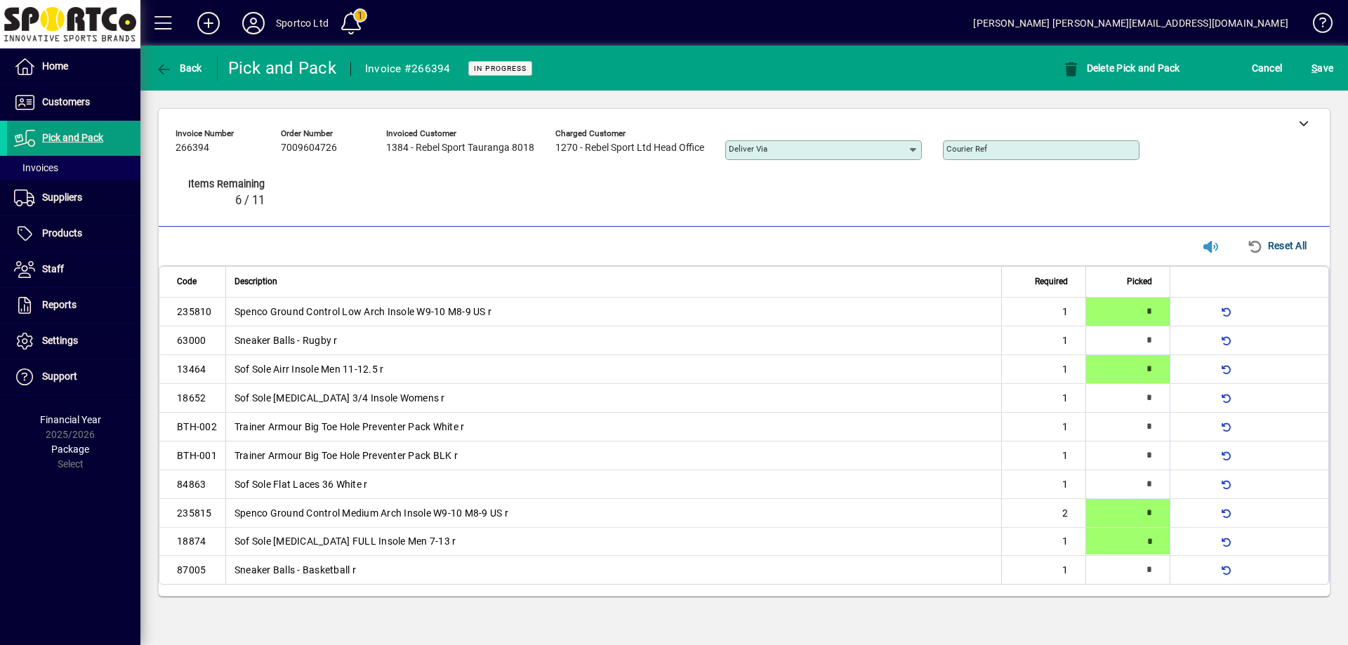
type input "*"
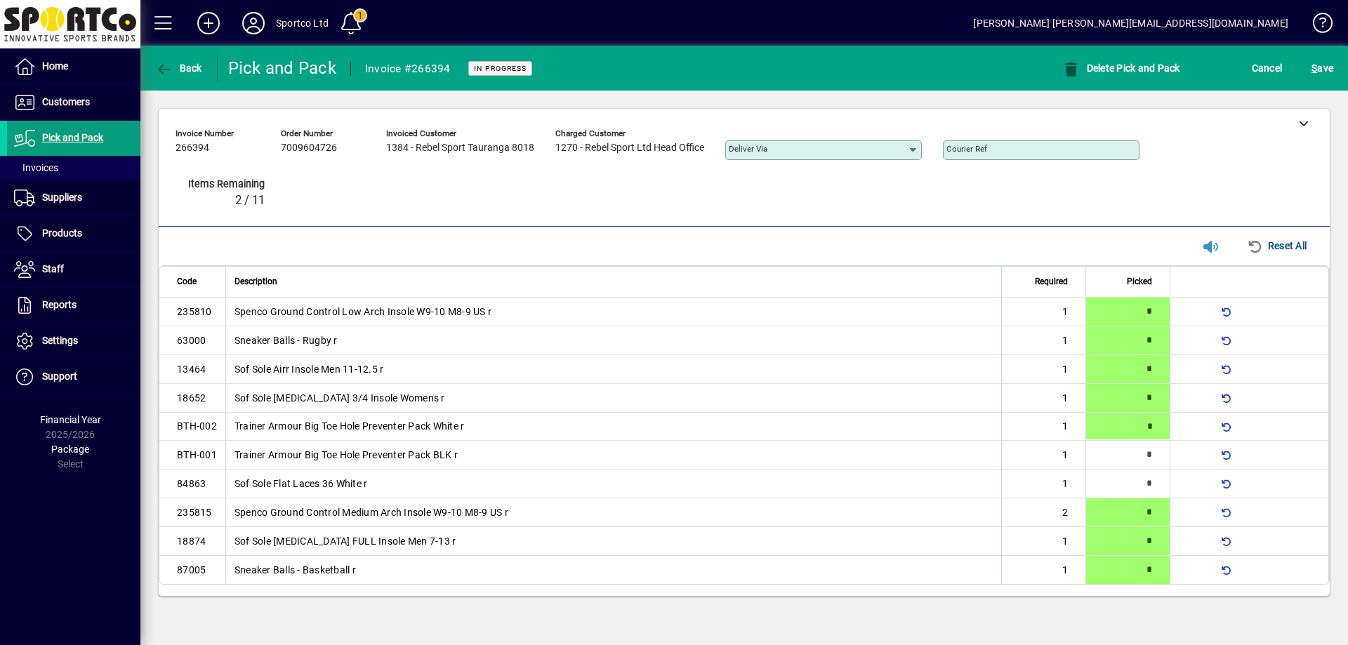
type input "*"
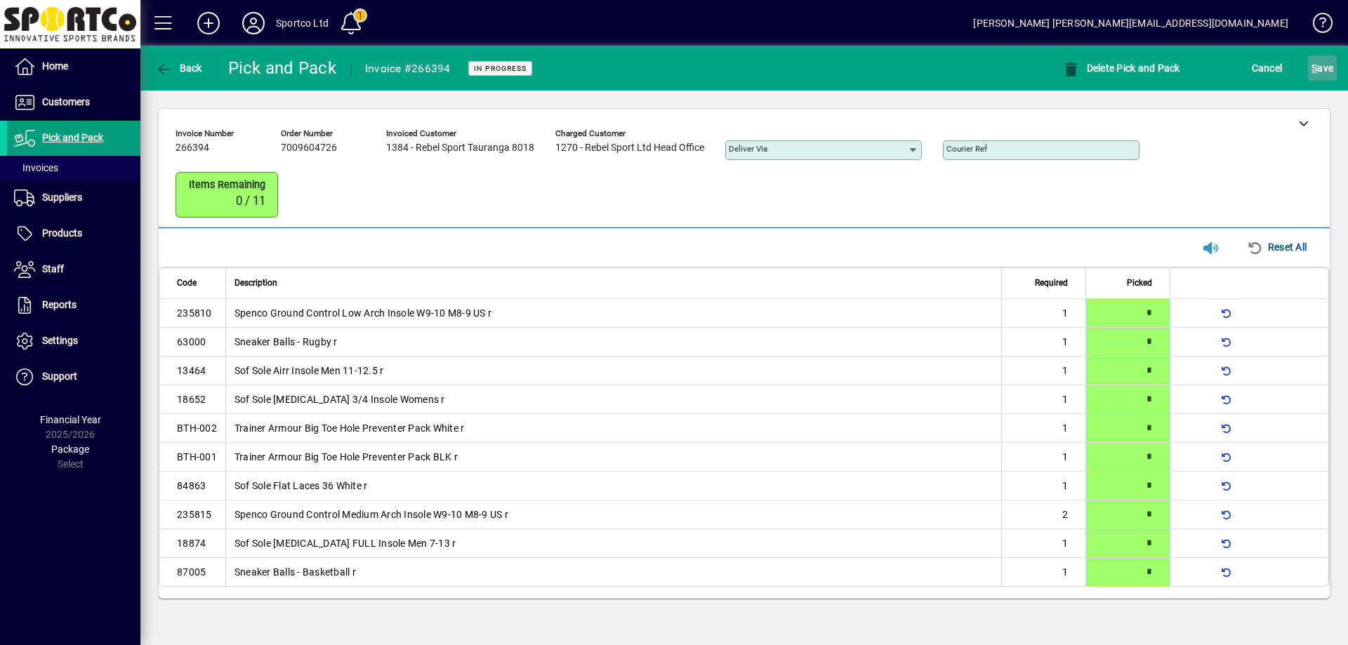
click at [1331, 64] on span "S ave" at bounding box center [1323, 68] width 22 height 22
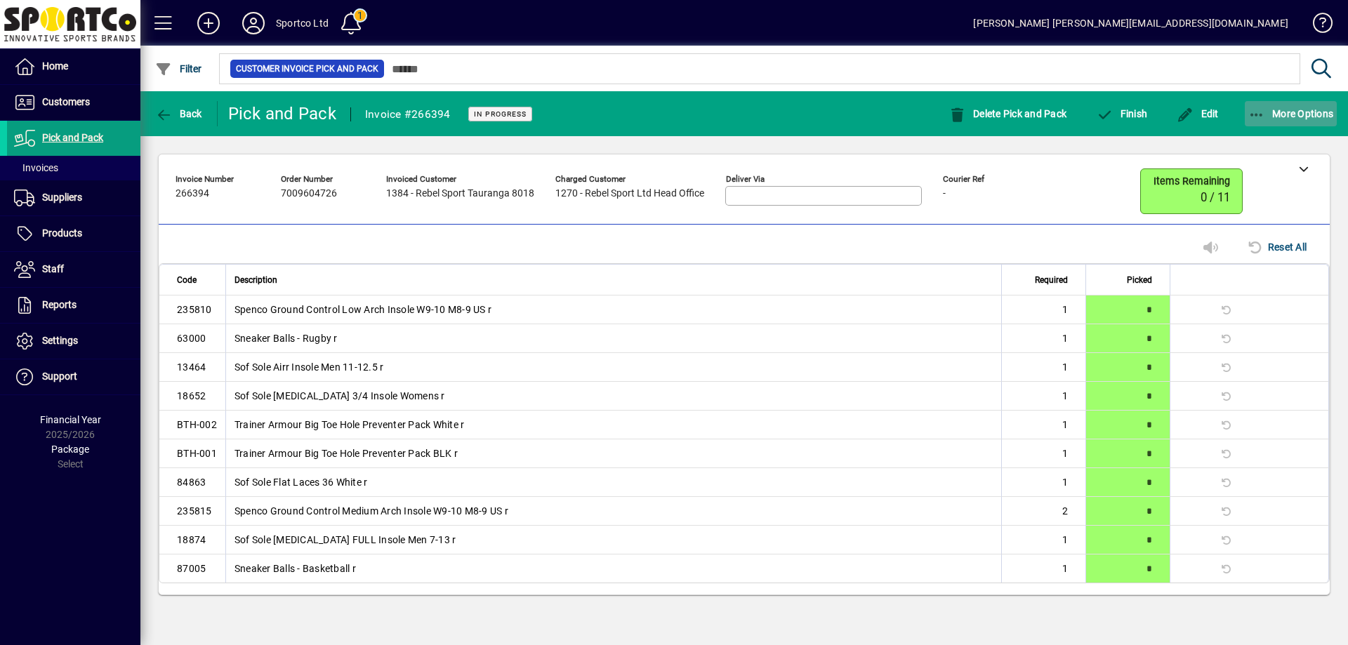
click at [1263, 108] on icon "button" at bounding box center [1258, 115] width 18 height 14
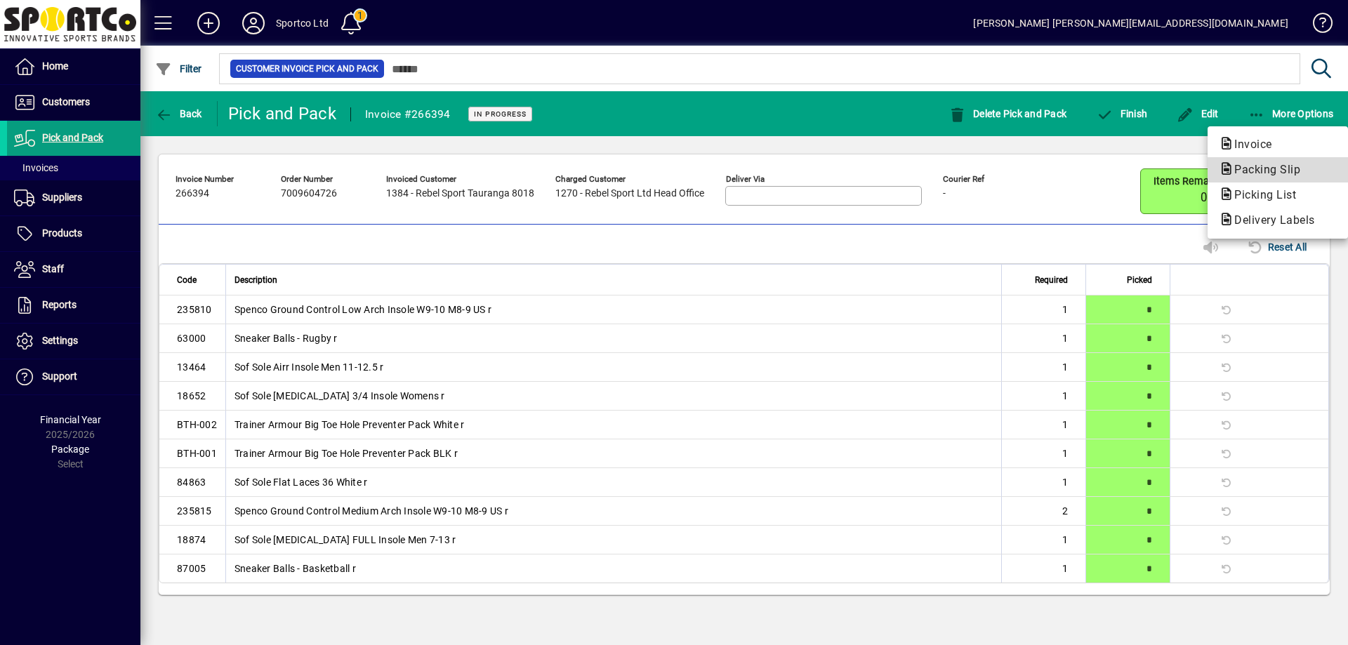
click at [1266, 169] on span "Packing Slip" at bounding box center [1263, 169] width 88 height 13
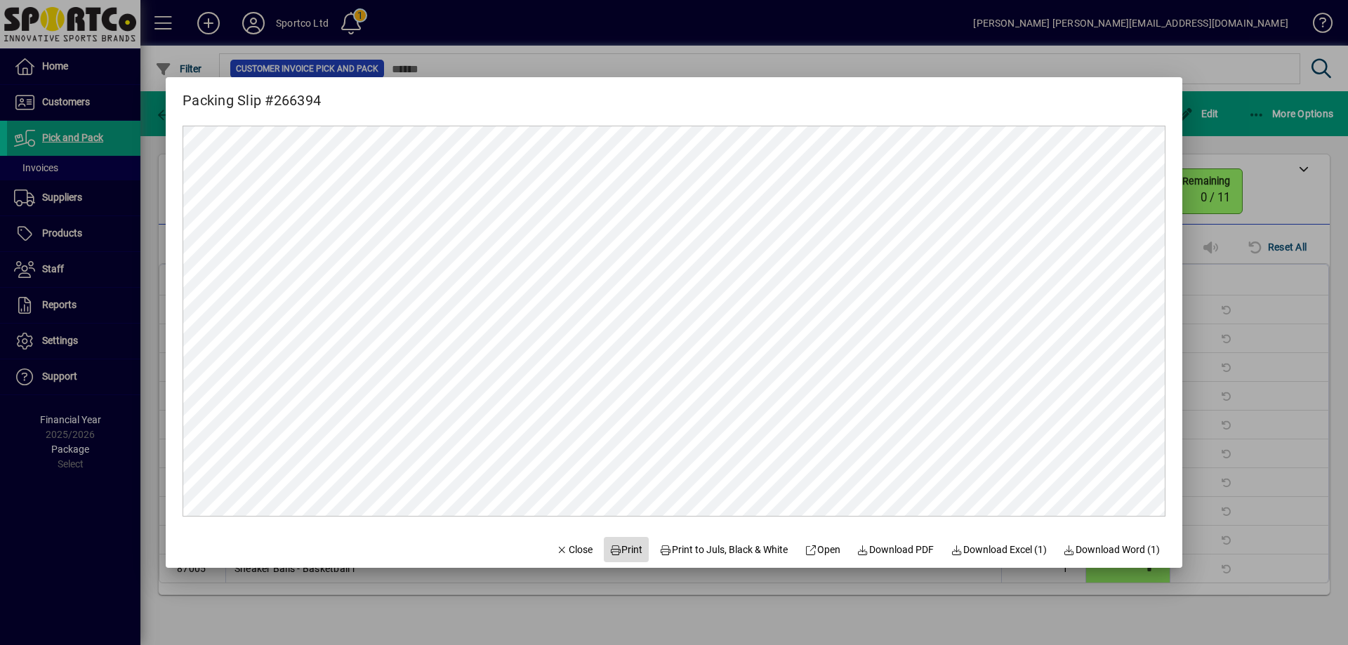
click at [619, 553] on span "Print" at bounding box center [627, 550] width 34 height 15
click at [565, 549] on span "Close" at bounding box center [574, 550] width 37 height 15
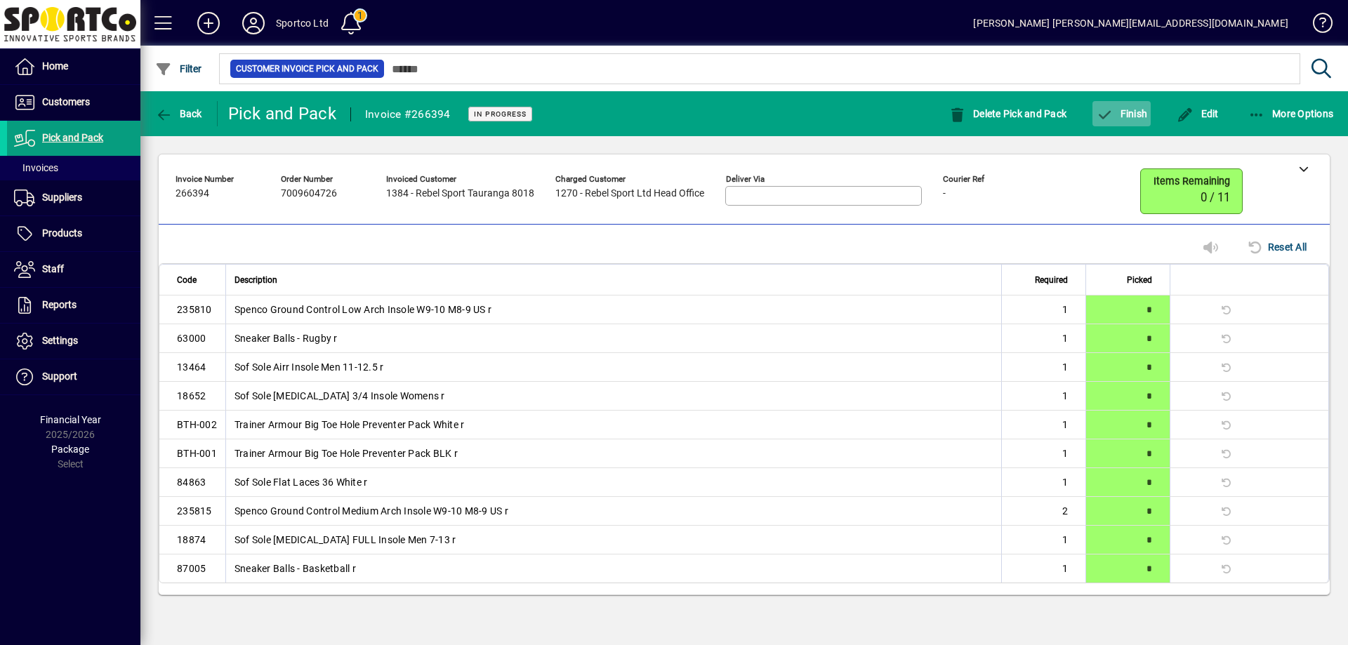
click at [1135, 103] on span "button" at bounding box center [1122, 114] width 58 height 34
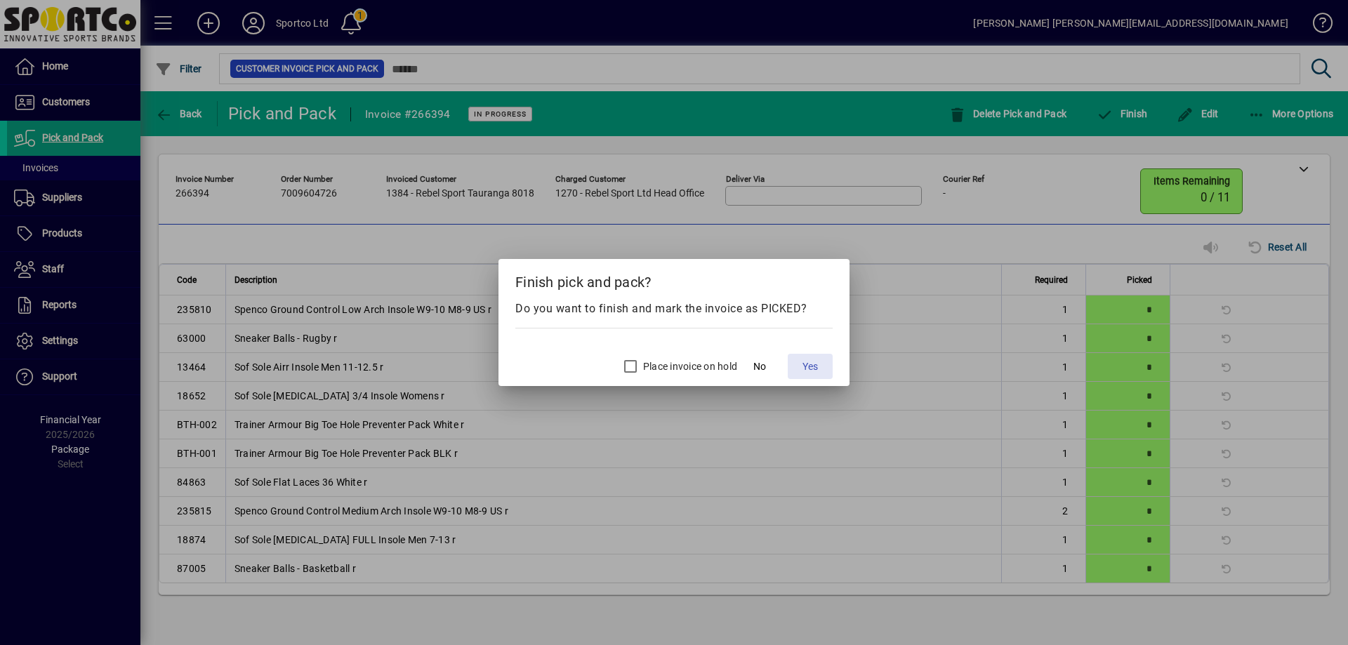
click at [811, 360] on span "Yes" at bounding box center [810, 367] width 15 height 15
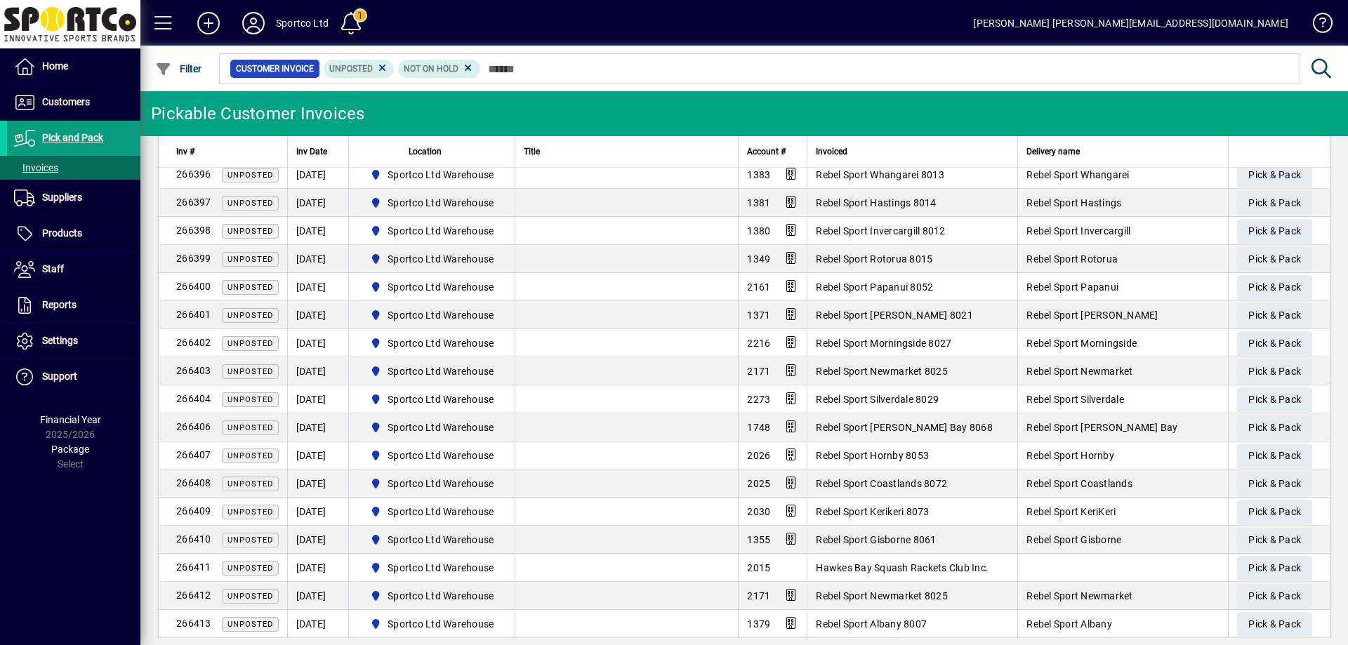
scroll to position [211, 0]
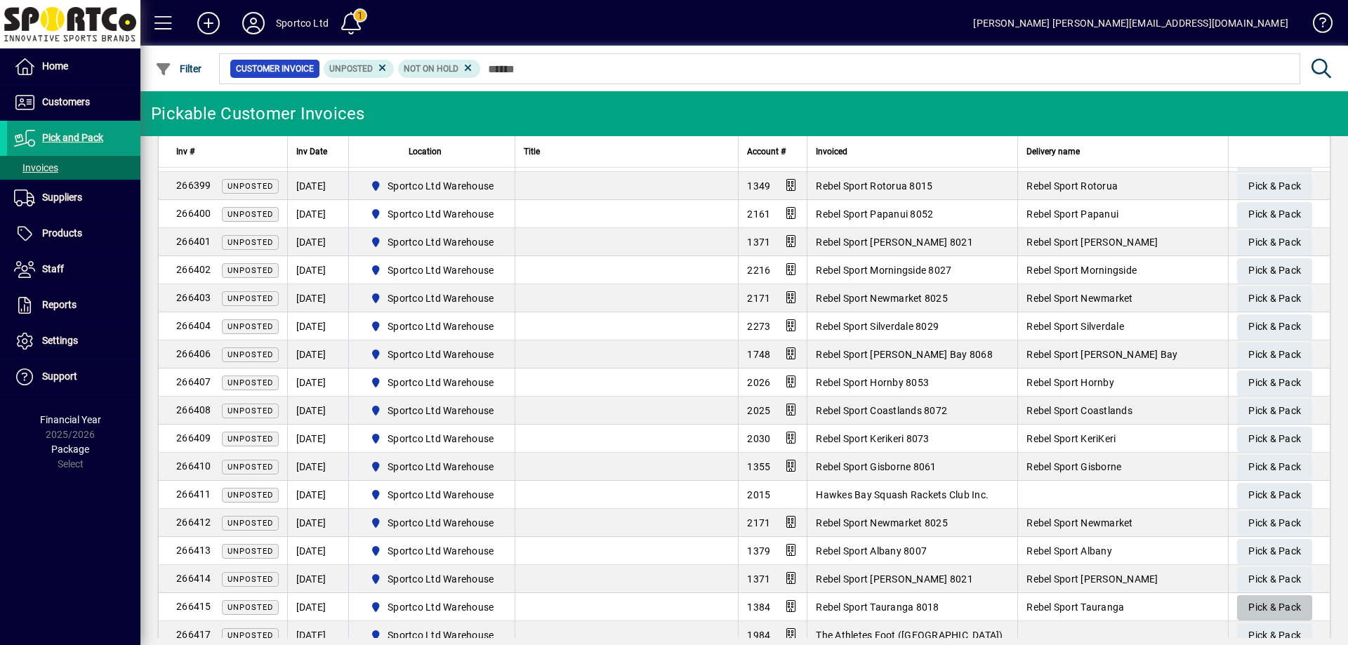
click at [1289, 608] on span "Pick & Pack" at bounding box center [1275, 607] width 53 height 23
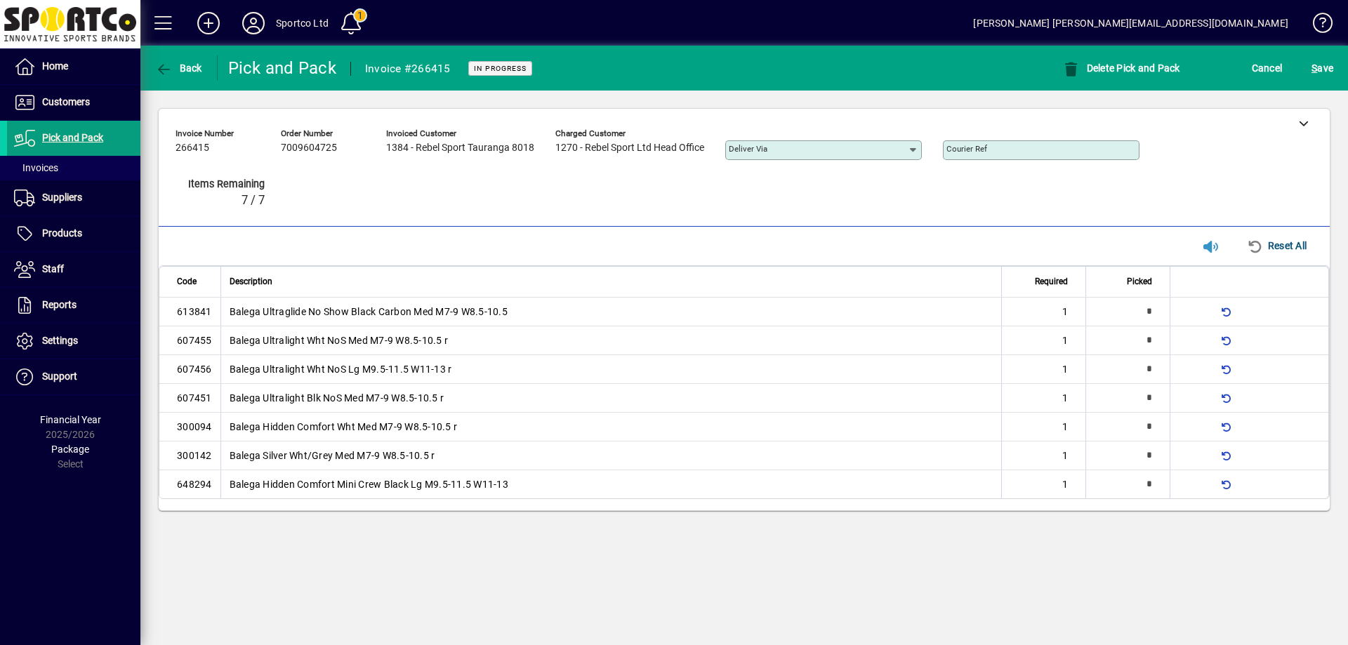
type input "*"
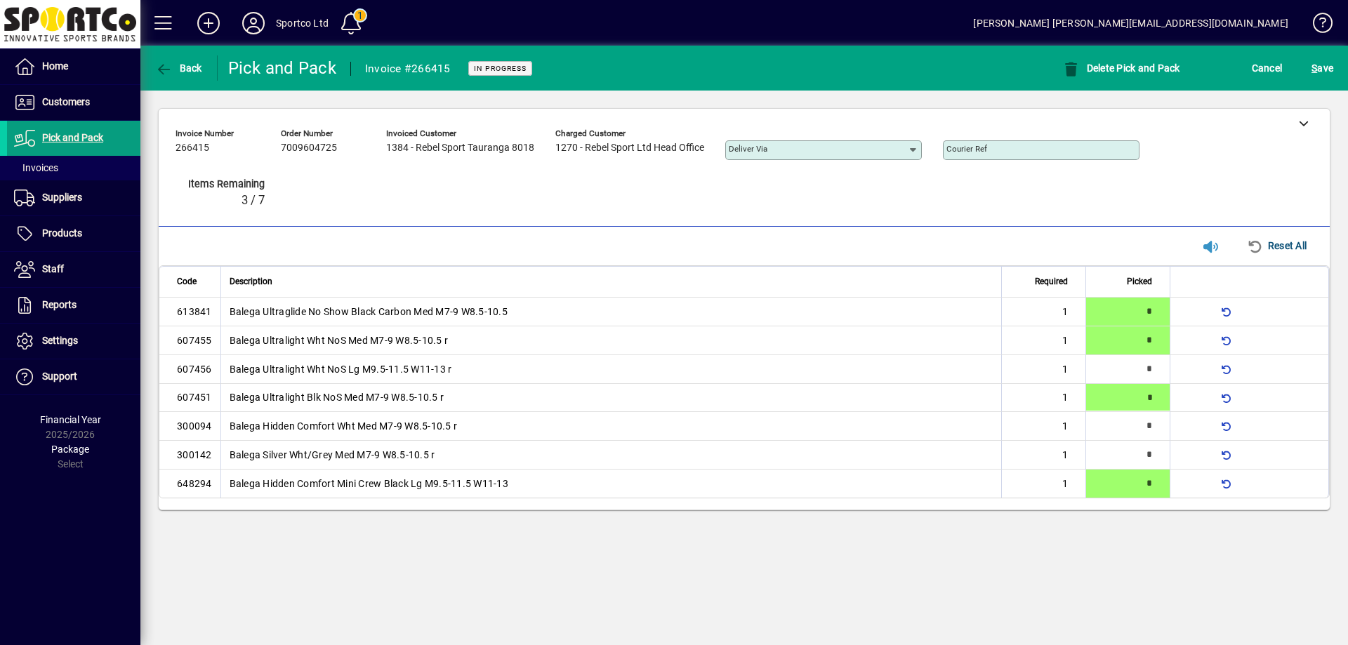
type input "*"
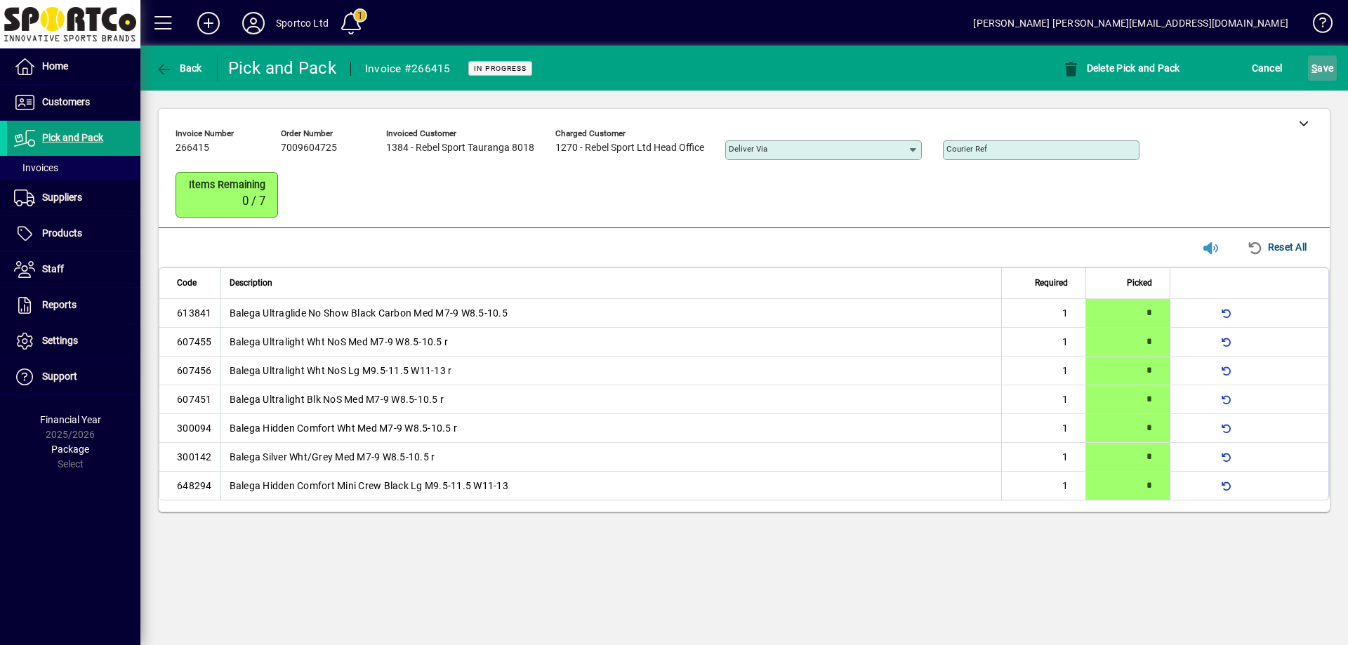
click at [1321, 67] on span "S ave" at bounding box center [1323, 68] width 22 height 22
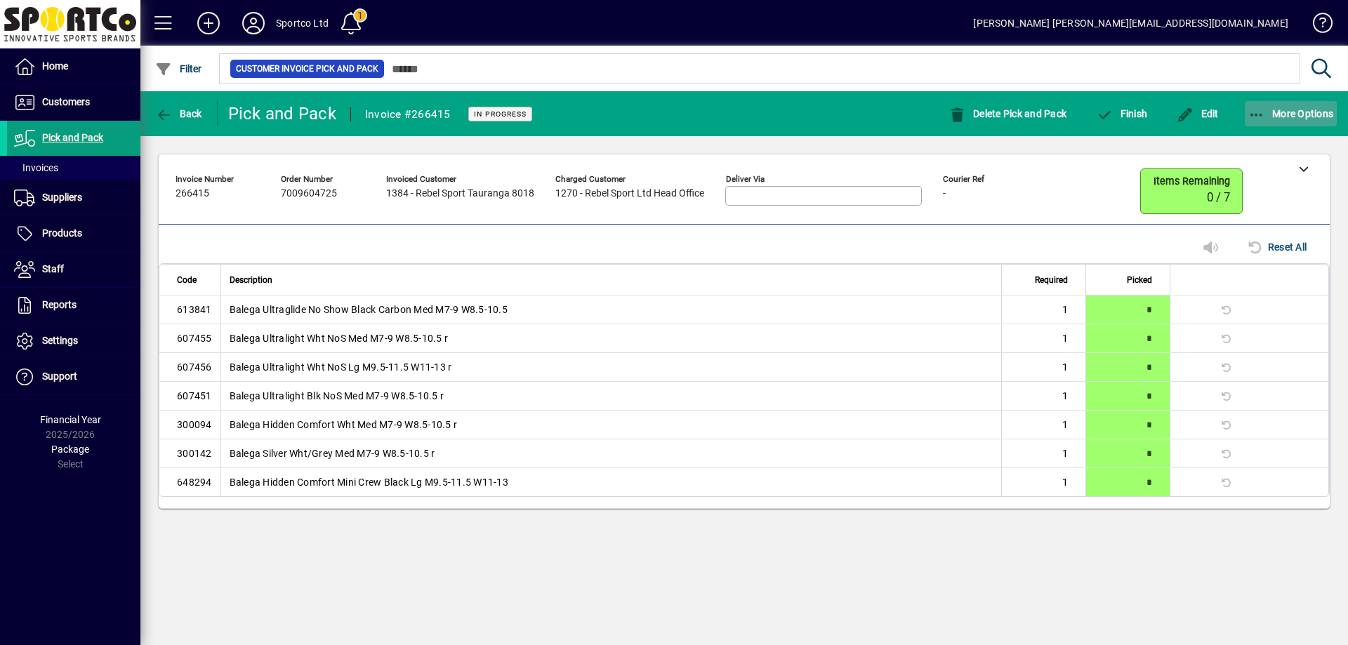
click at [1253, 110] on icon "button" at bounding box center [1258, 115] width 18 height 14
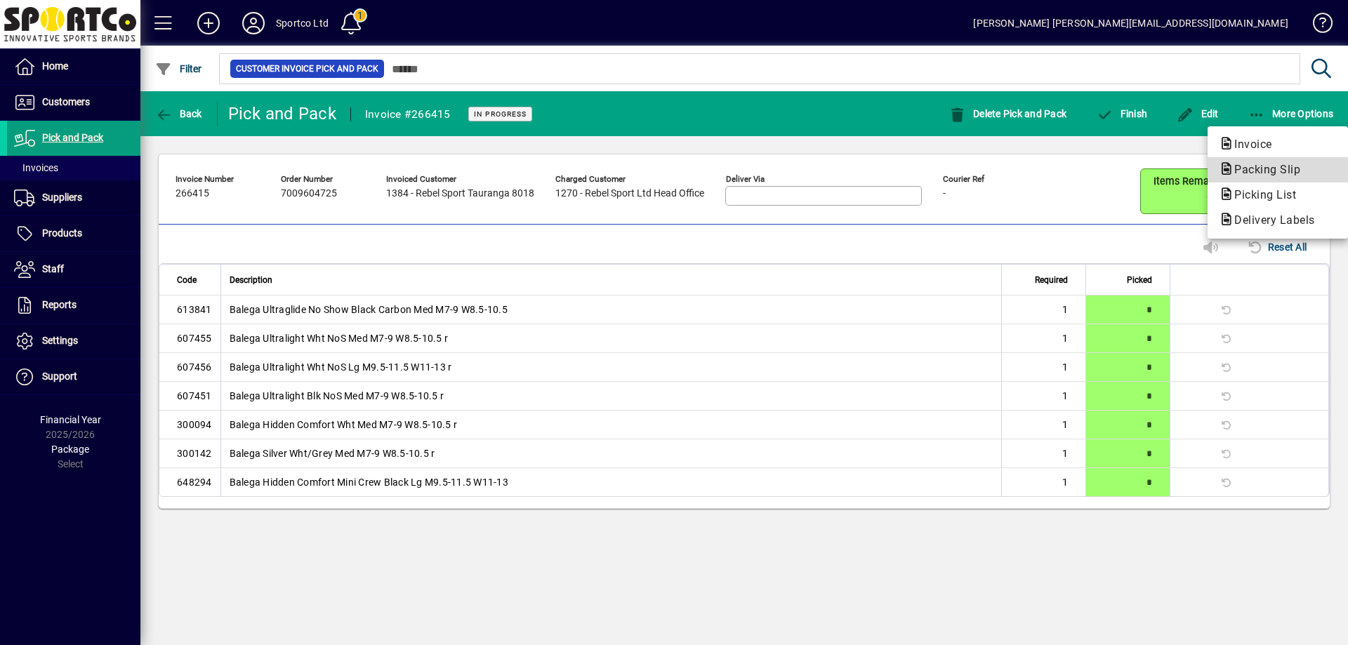
click at [1267, 169] on span "Packing Slip" at bounding box center [1263, 169] width 88 height 13
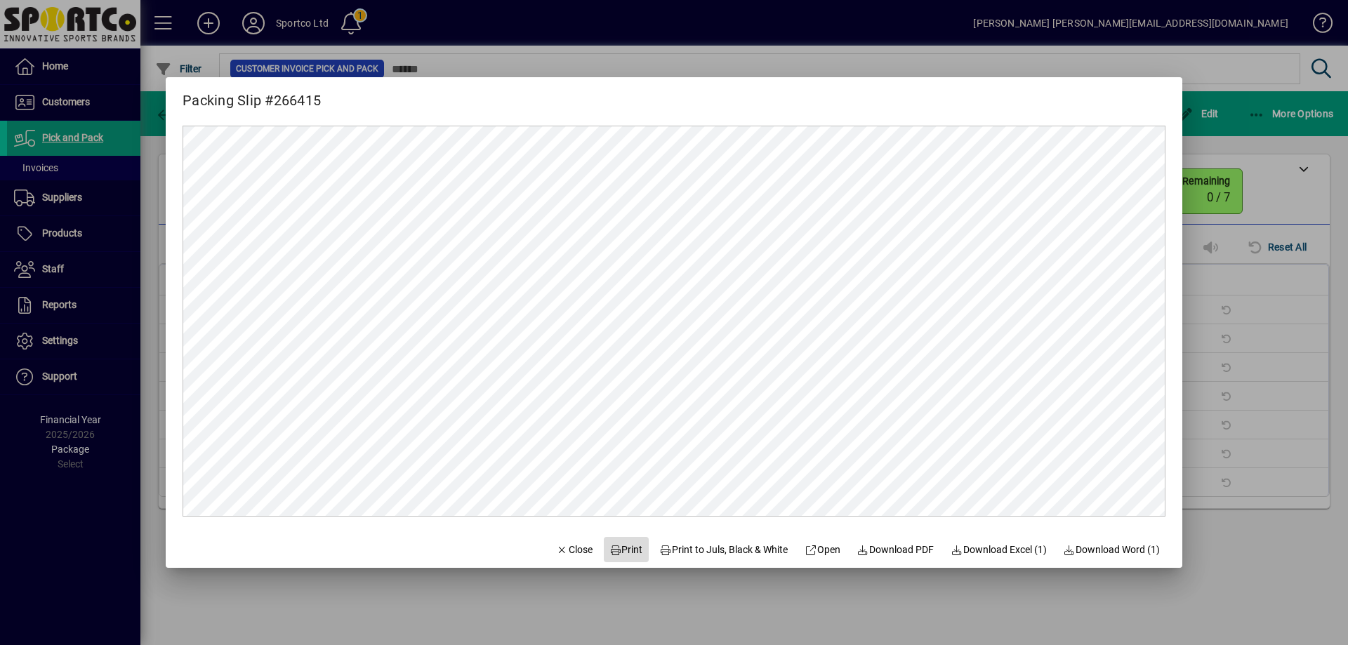
click at [616, 553] on span "Print" at bounding box center [627, 550] width 34 height 15
click at [563, 547] on span "Close" at bounding box center [574, 550] width 37 height 15
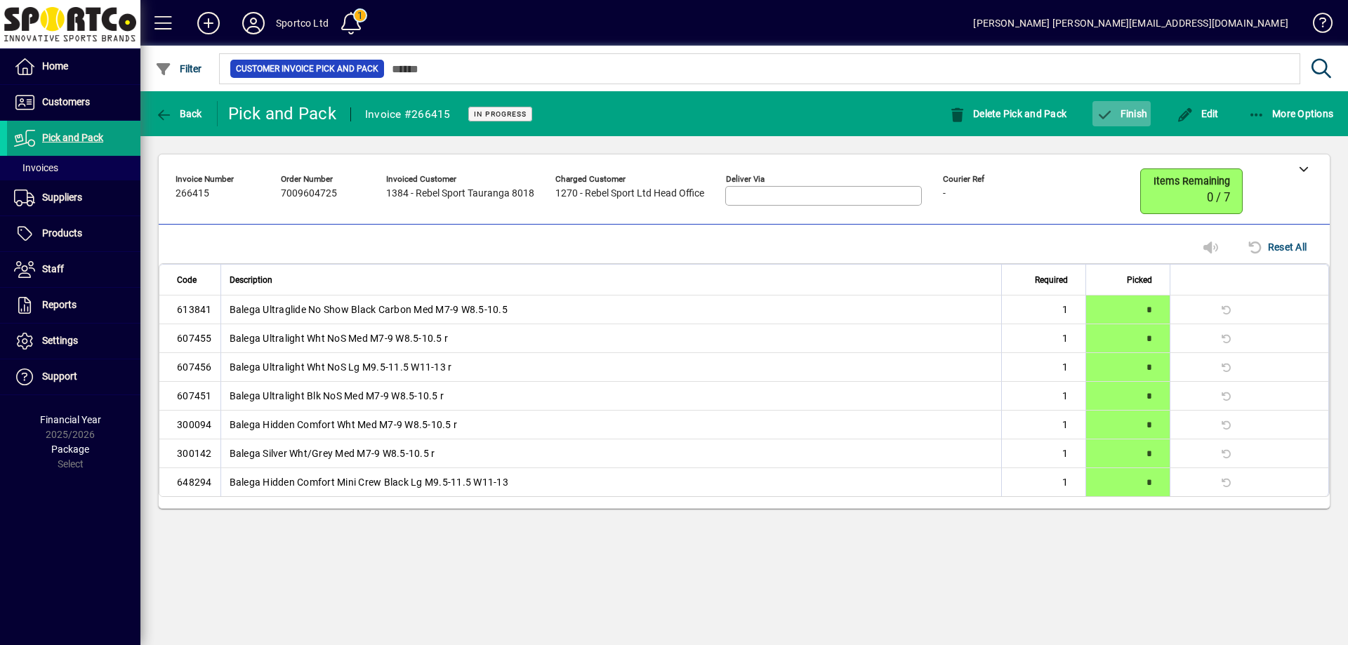
click at [1132, 110] on span "Finish" at bounding box center [1121, 113] width 51 height 11
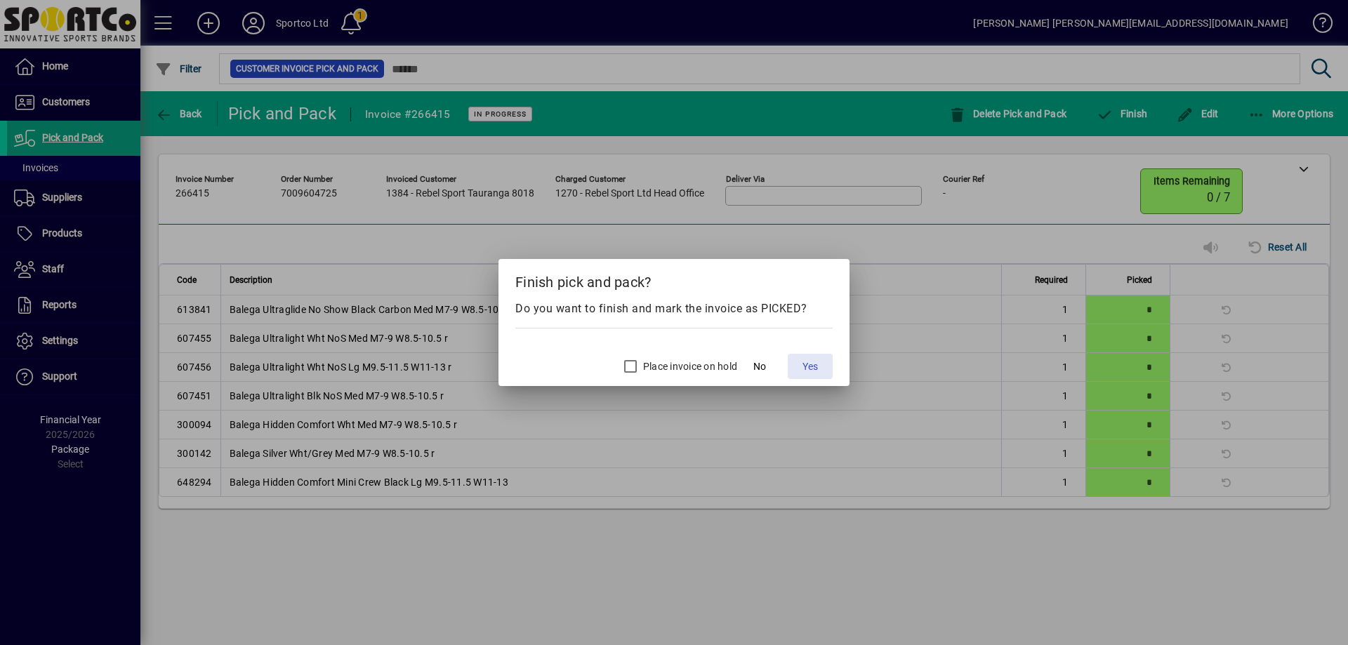
click at [802, 362] on button "Yes" at bounding box center [810, 366] width 45 height 25
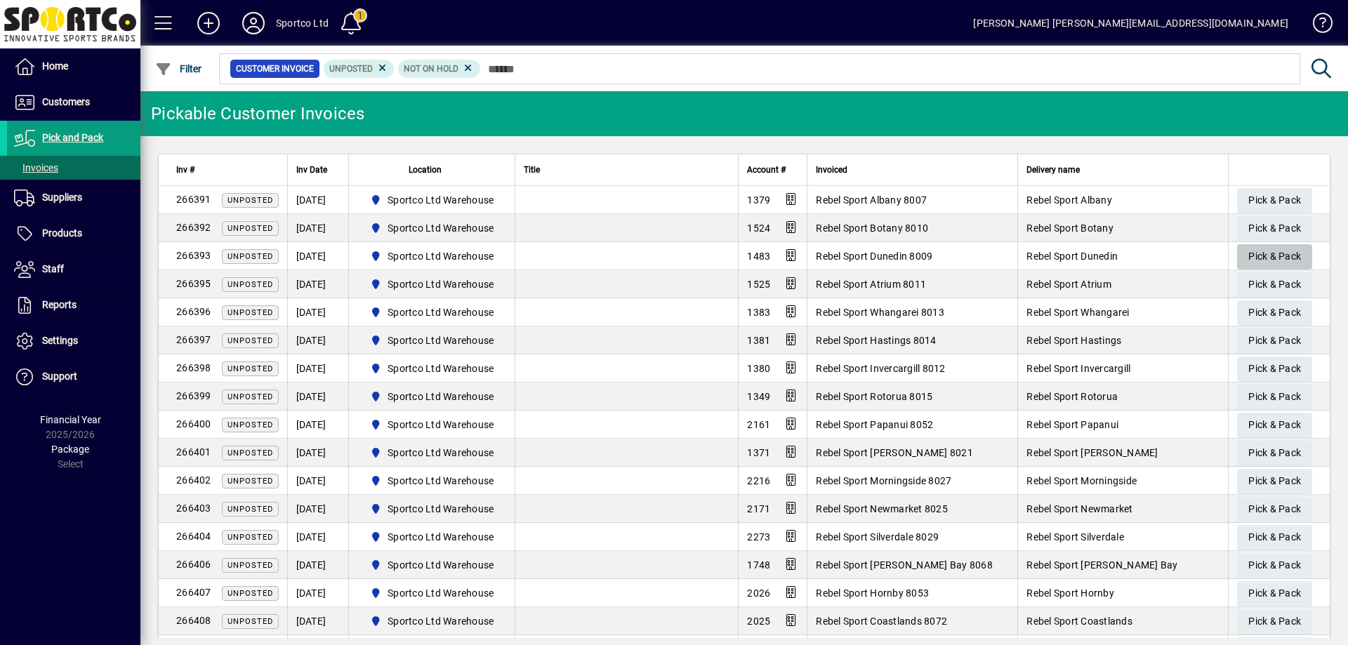
click at [1261, 253] on span "Pick & Pack" at bounding box center [1275, 256] width 53 height 23
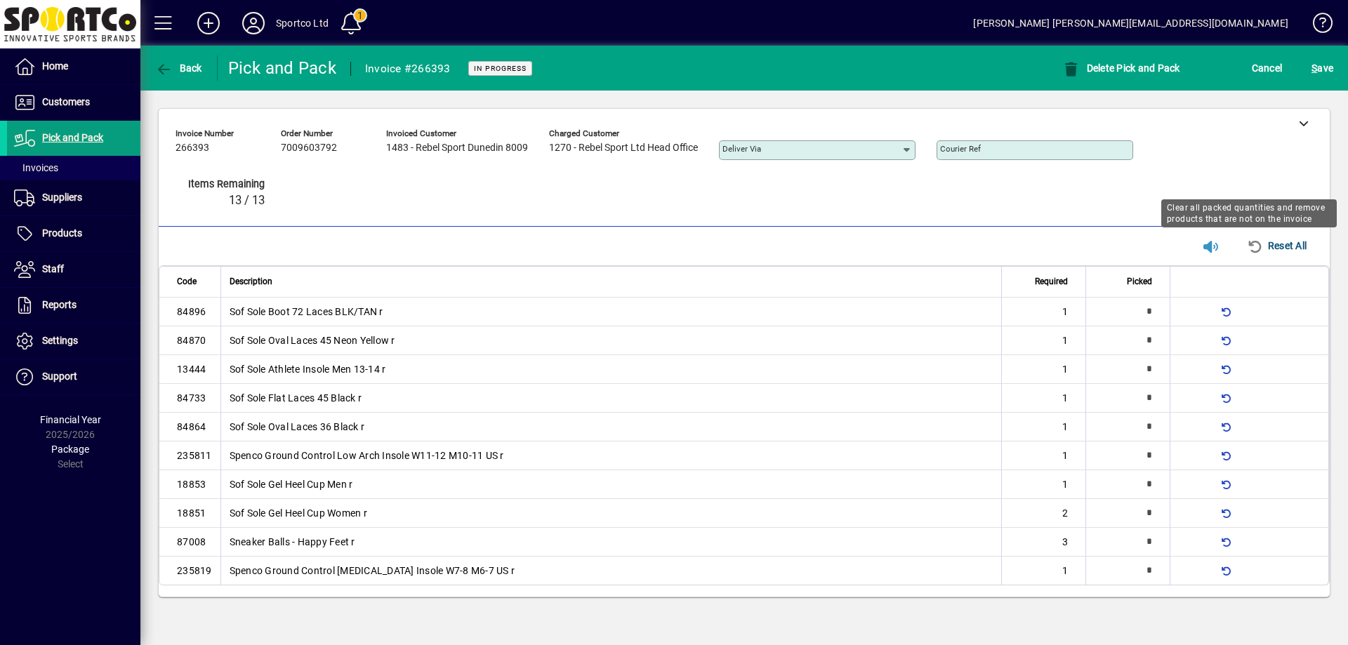
type input "*"
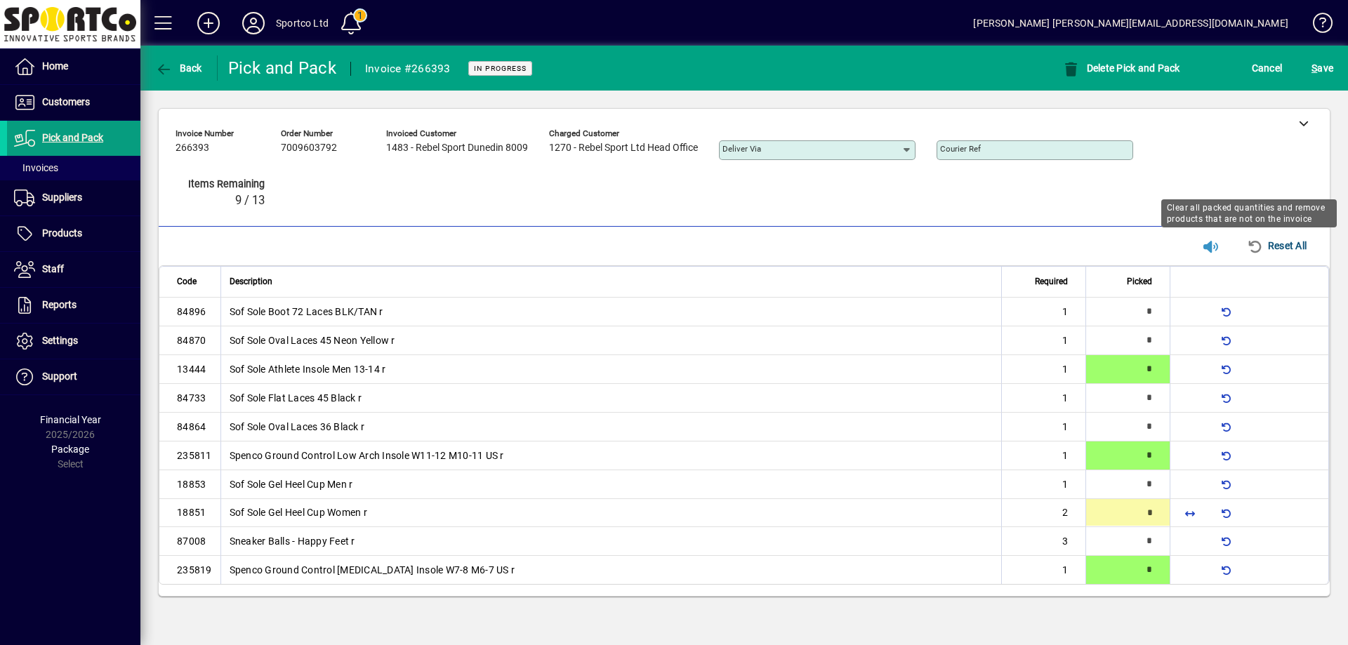
type input "*"
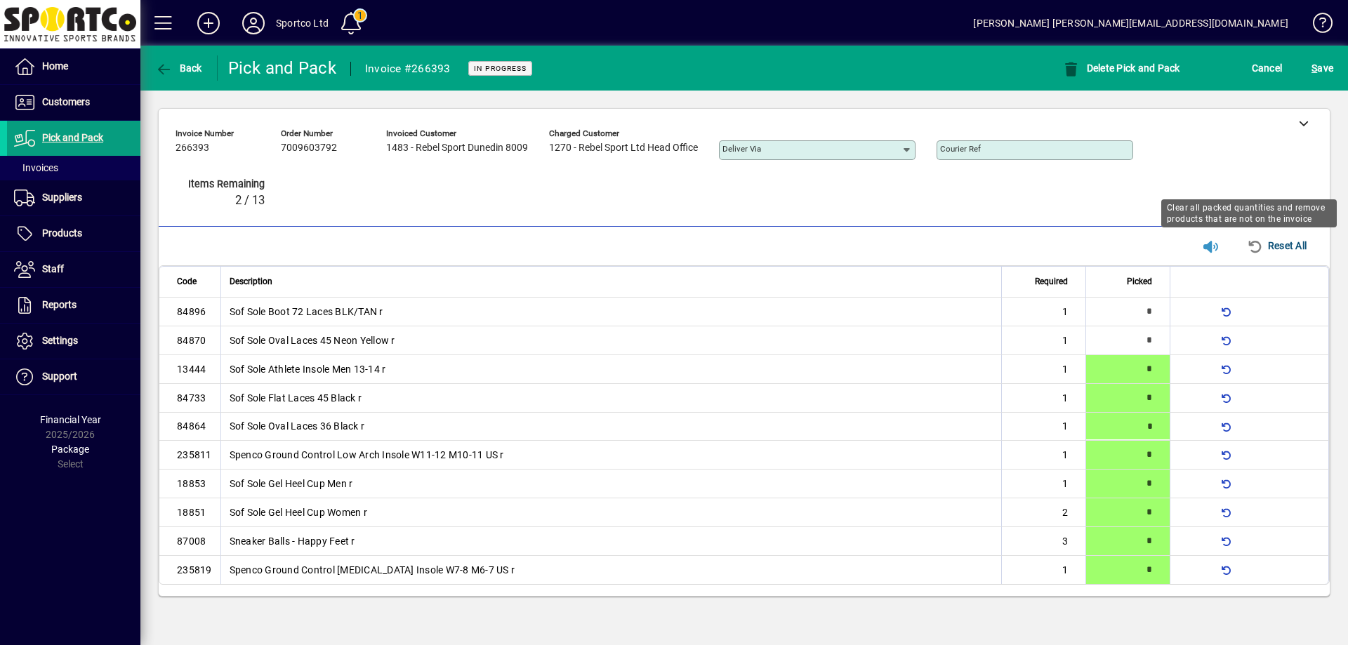
type input "*"
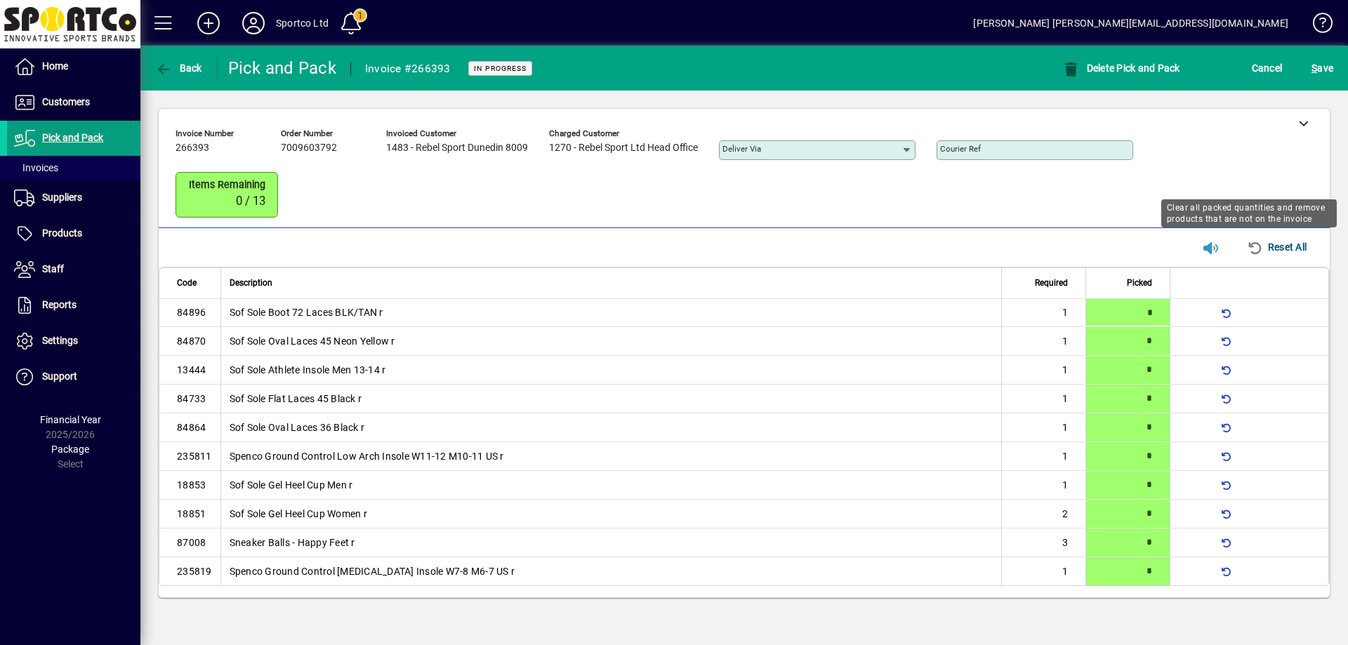
type input "*"
click at [1329, 70] on span "S ave" at bounding box center [1323, 68] width 22 height 22
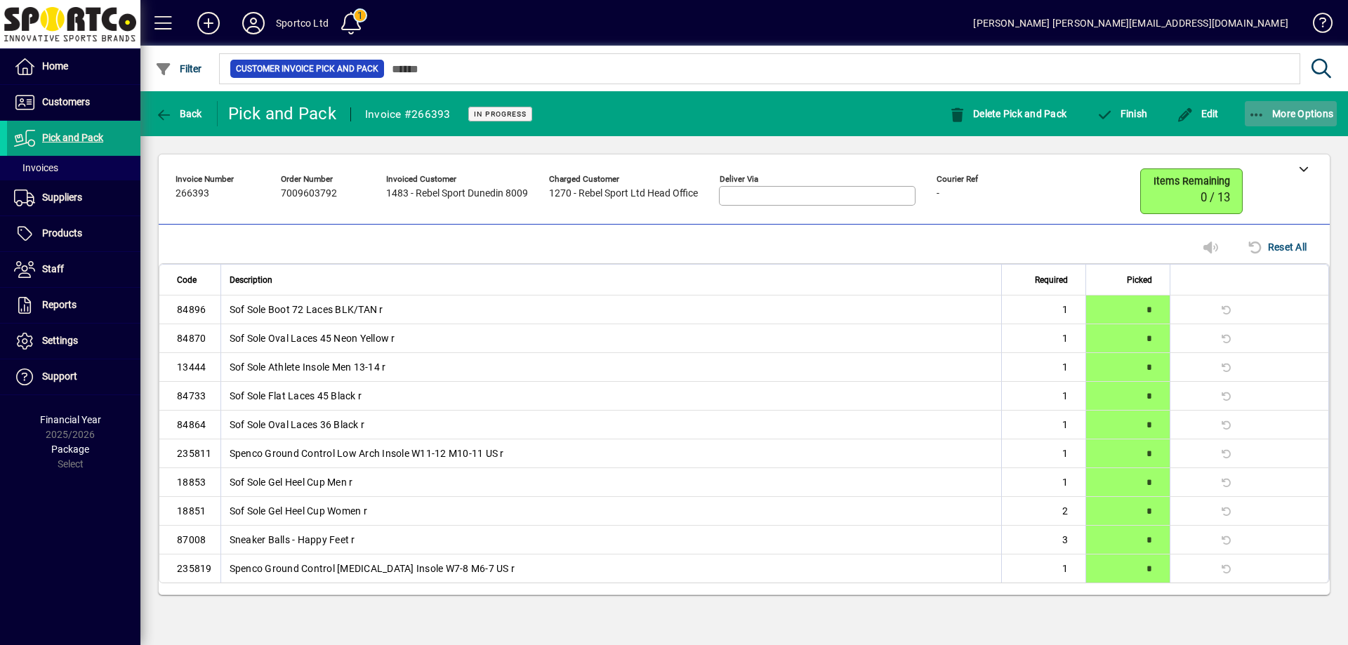
click at [1255, 110] on icon "button" at bounding box center [1258, 115] width 18 height 14
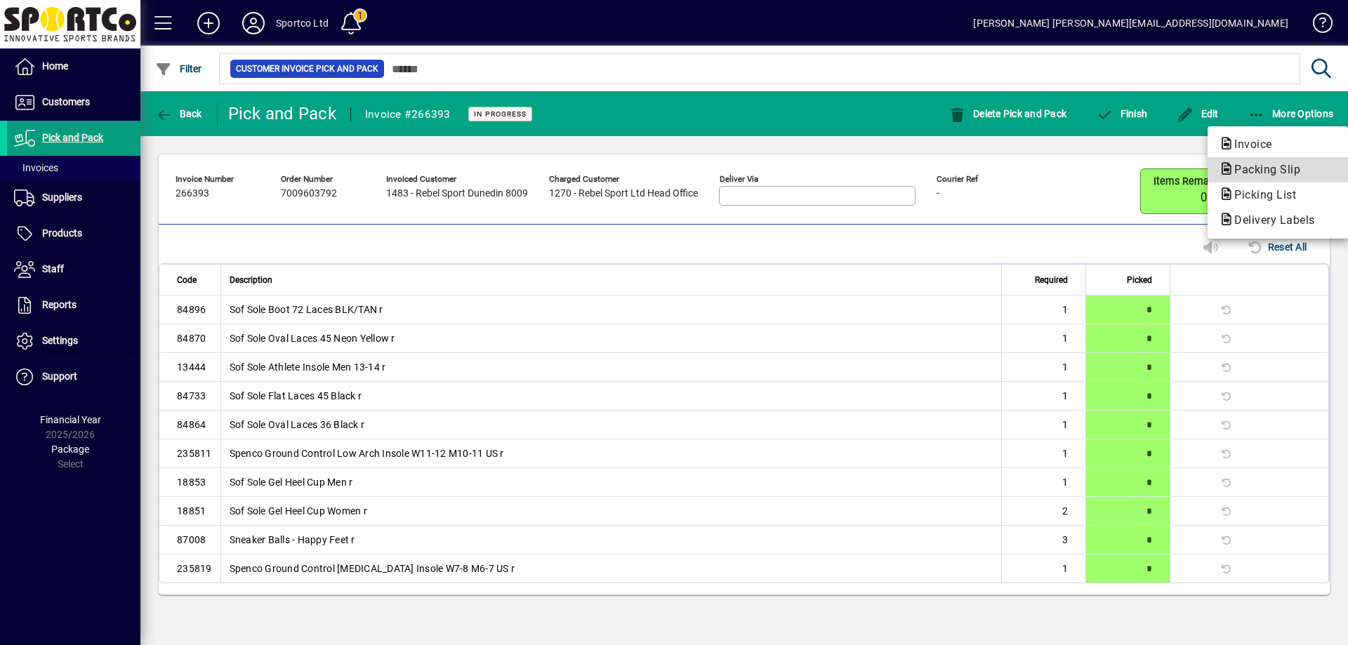
click at [1258, 166] on span "Packing Slip" at bounding box center [1263, 169] width 88 height 13
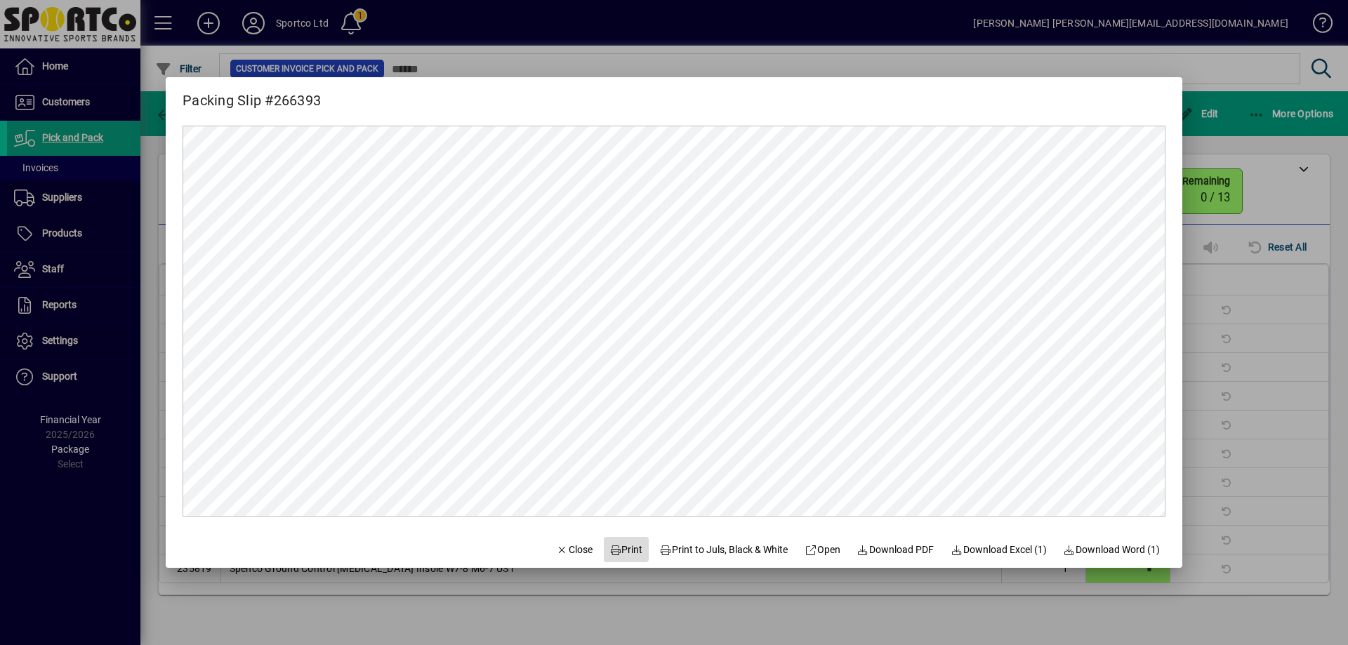
click at [621, 551] on span "Print" at bounding box center [627, 550] width 34 height 15
click at [567, 540] on span "button" at bounding box center [575, 550] width 48 height 34
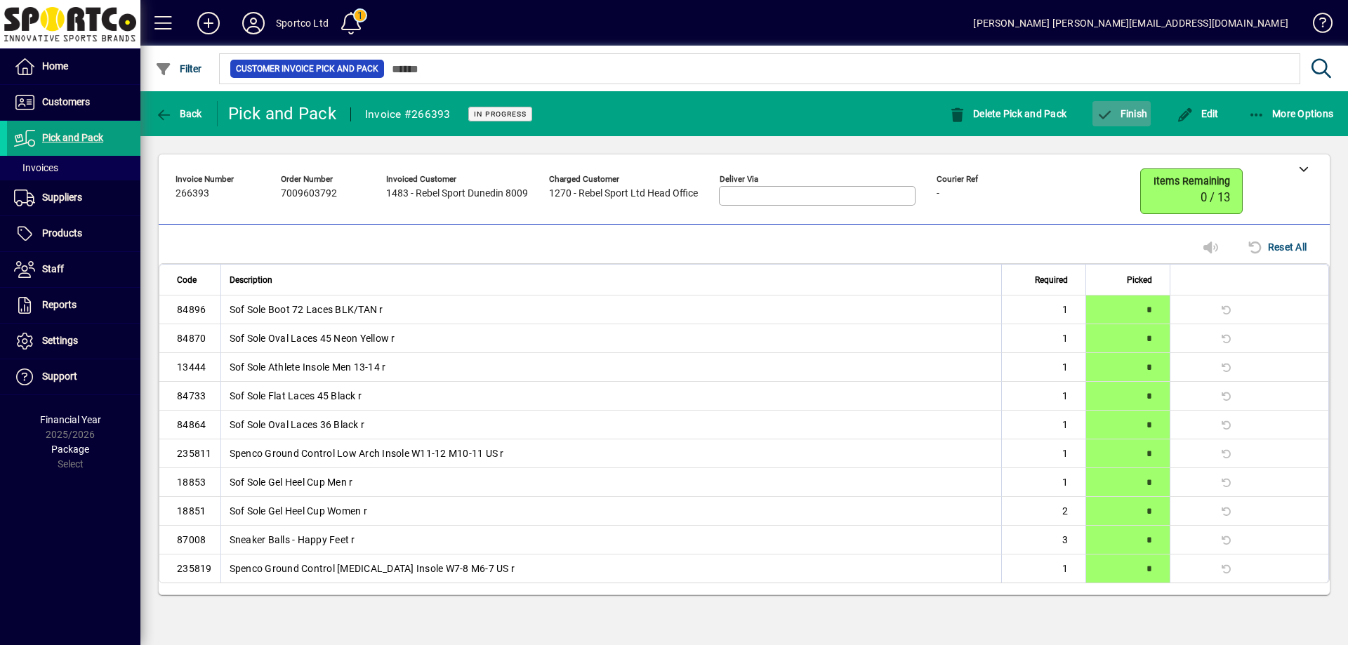
click at [1120, 114] on span "Finish" at bounding box center [1121, 113] width 51 height 11
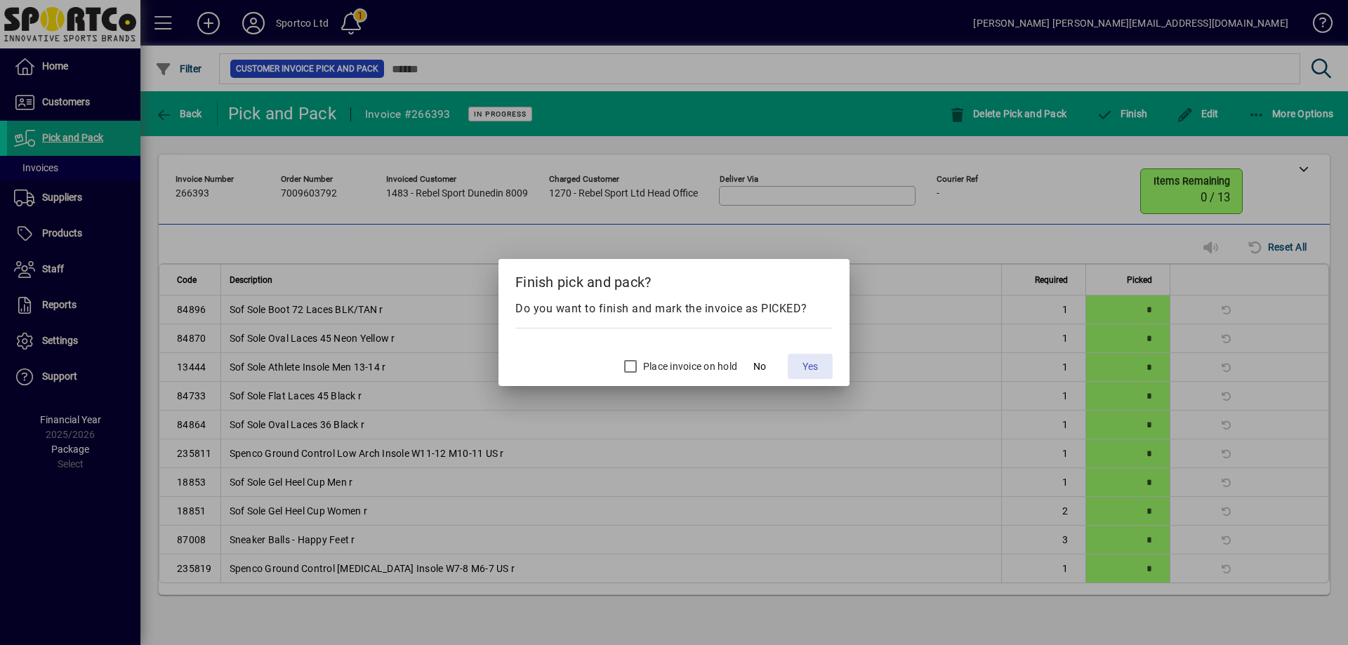
click at [815, 364] on span "Yes" at bounding box center [810, 367] width 15 height 15
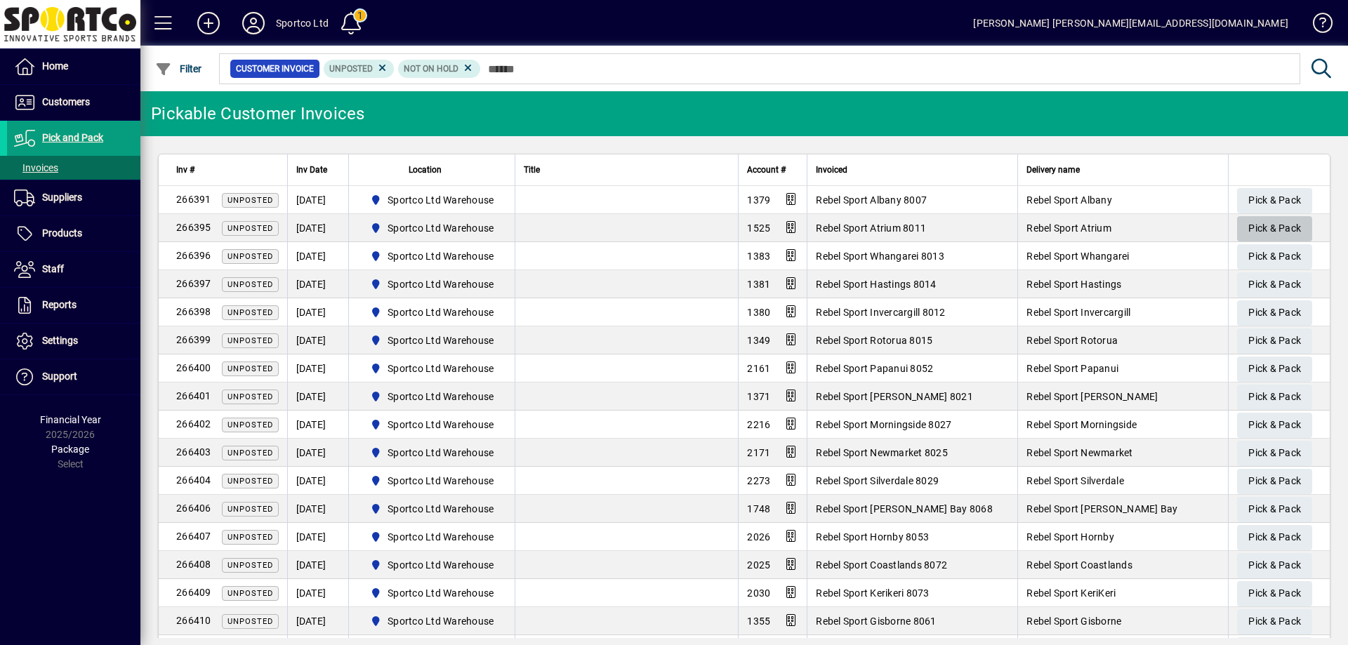
click at [1272, 228] on span "Pick & Pack" at bounding box center [1275, 228] width 53 height 23
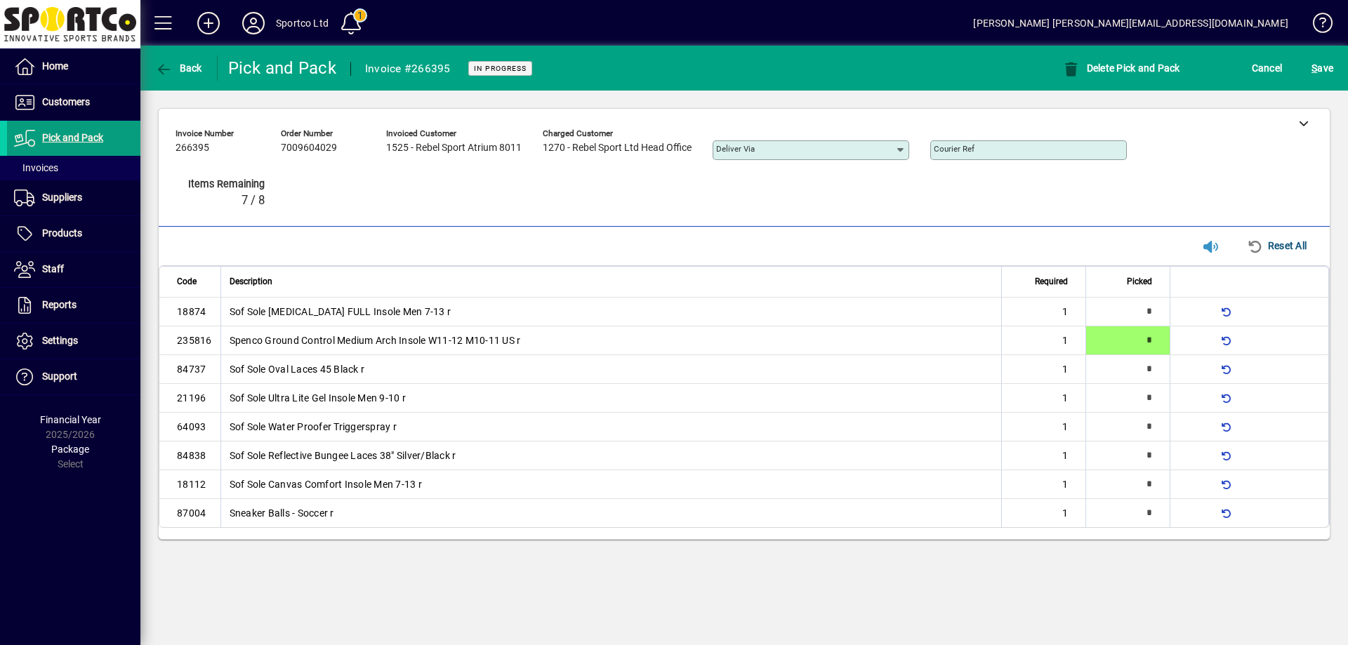
type input "*"
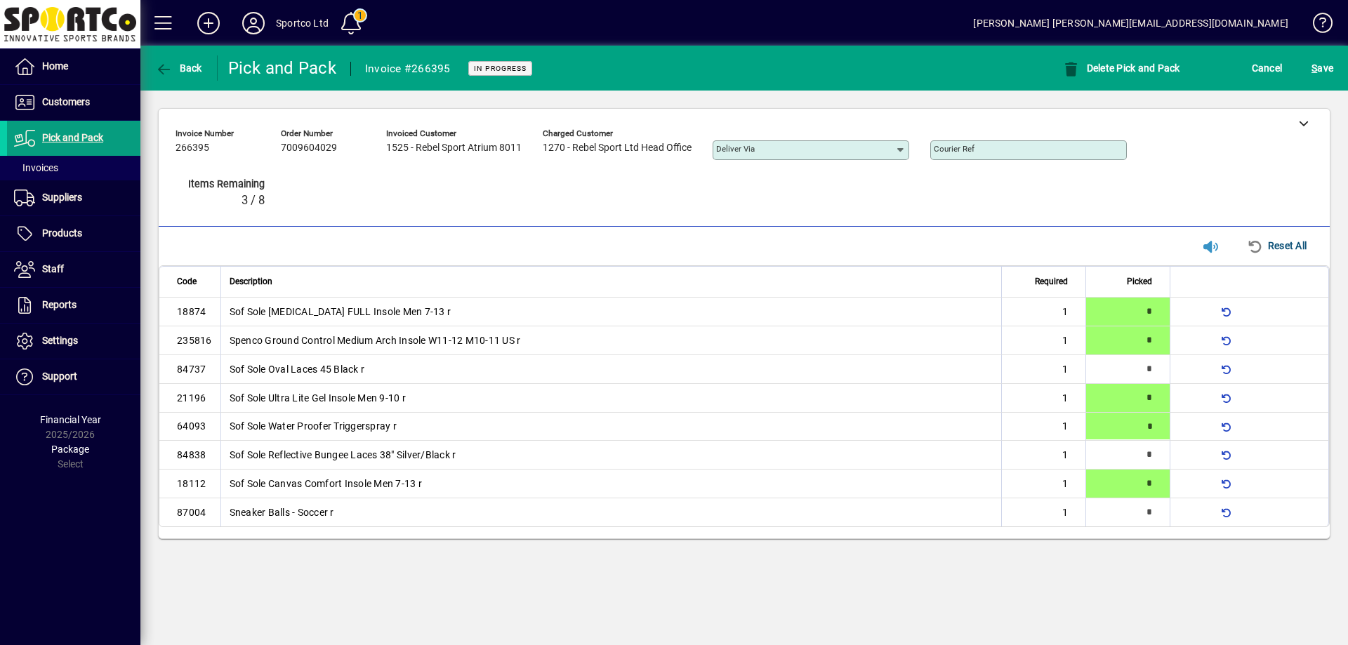
type input "*"
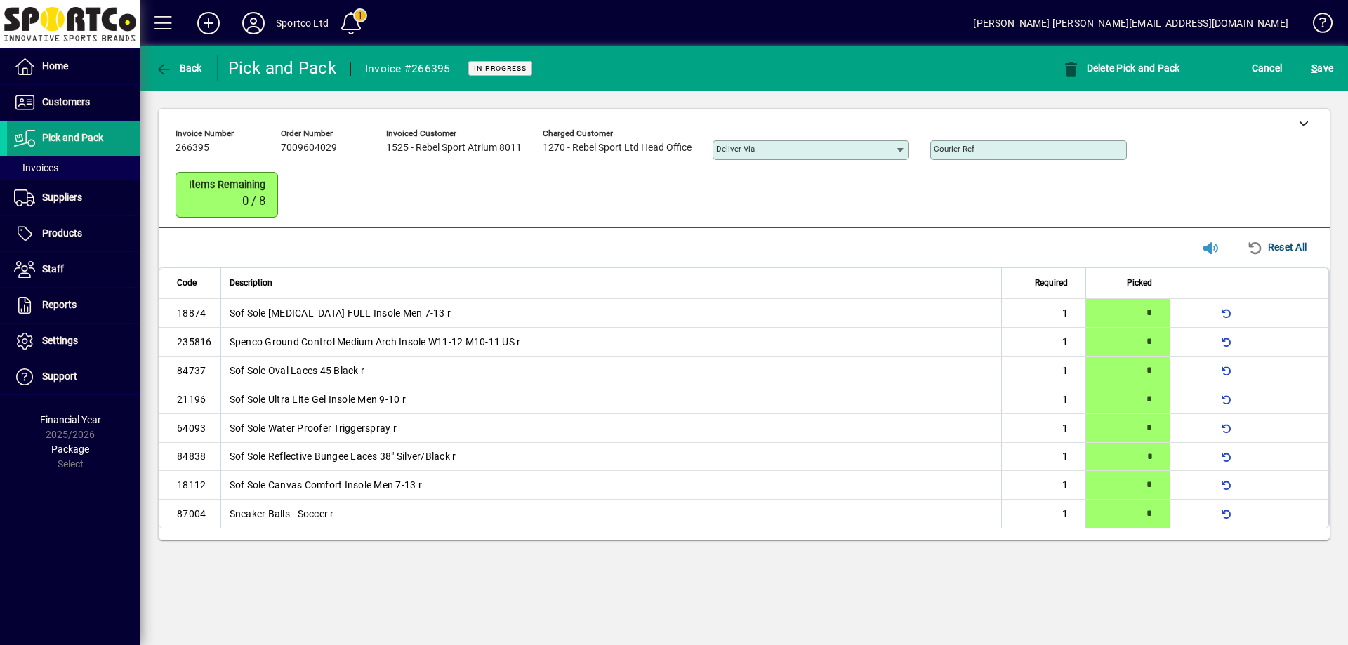
type input "*"
click at [1319, 70] on span "S ave" at bounding box center [1323, 68] width 22 height 22
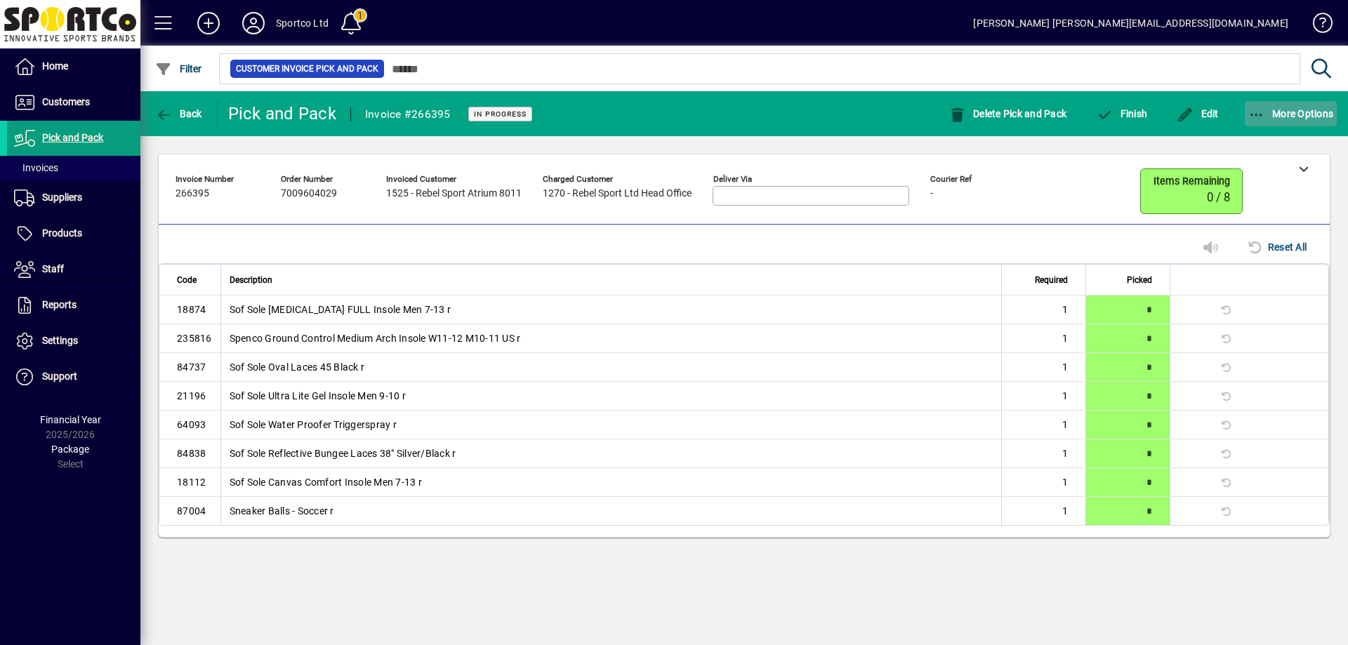
click at [1260, 109] on icon "button" at bounding box center [1258, 115] width 18 height 14
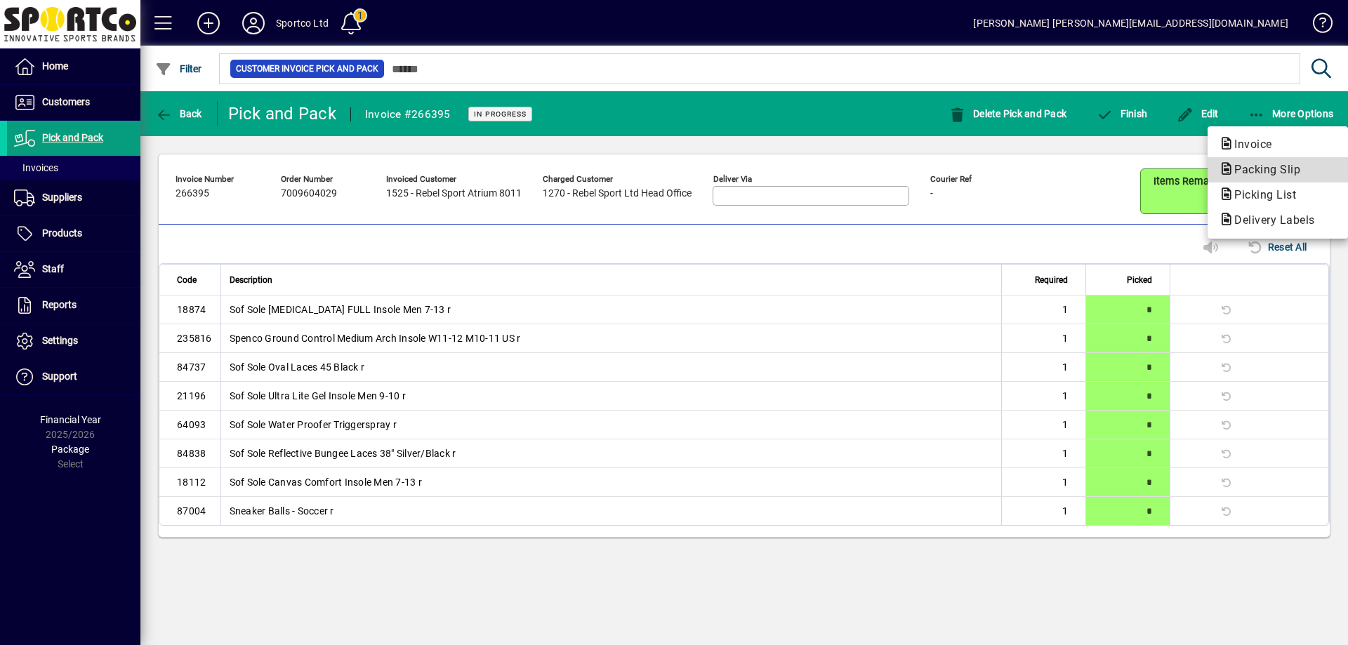
click at [1255, 166] on span "Packing Slip" at bounding box center [1263, 169] width 88 height 13
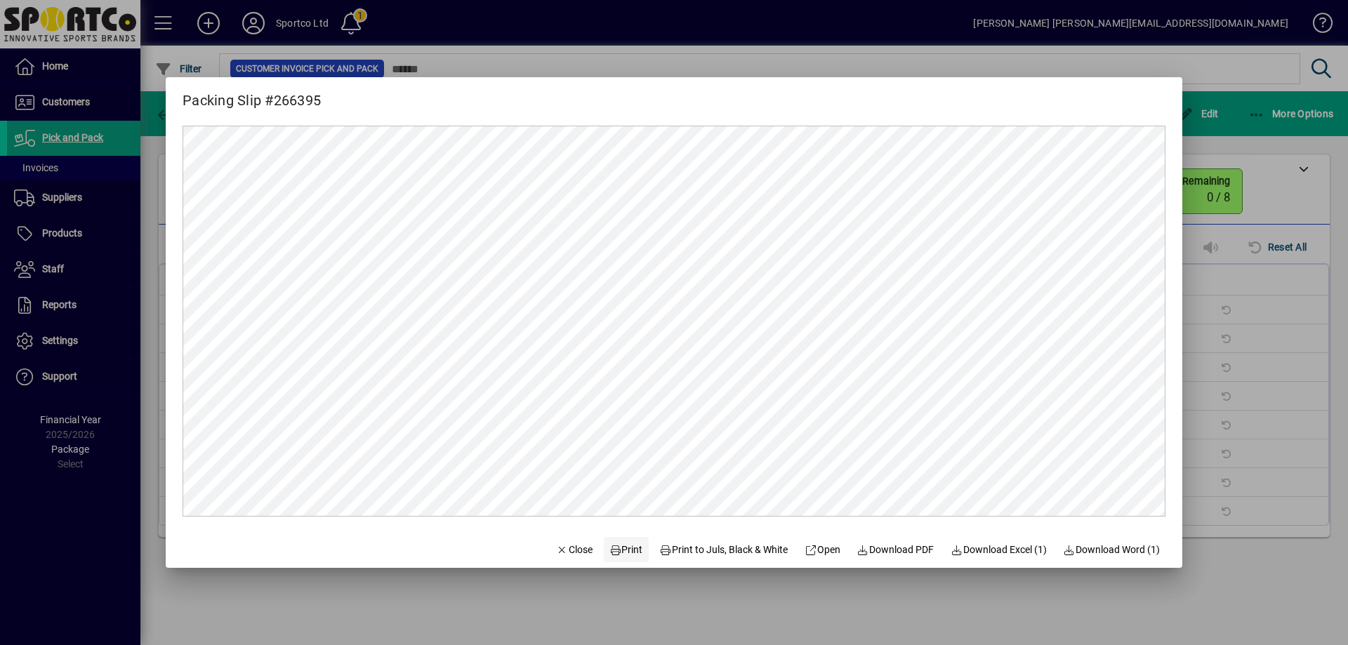
click at [626, 548] on span "Print" at bounding box center [627, 550] width 34 height 15
click at [564, 562] on span "button" at bounding box center [575, 550] width 48 height 34
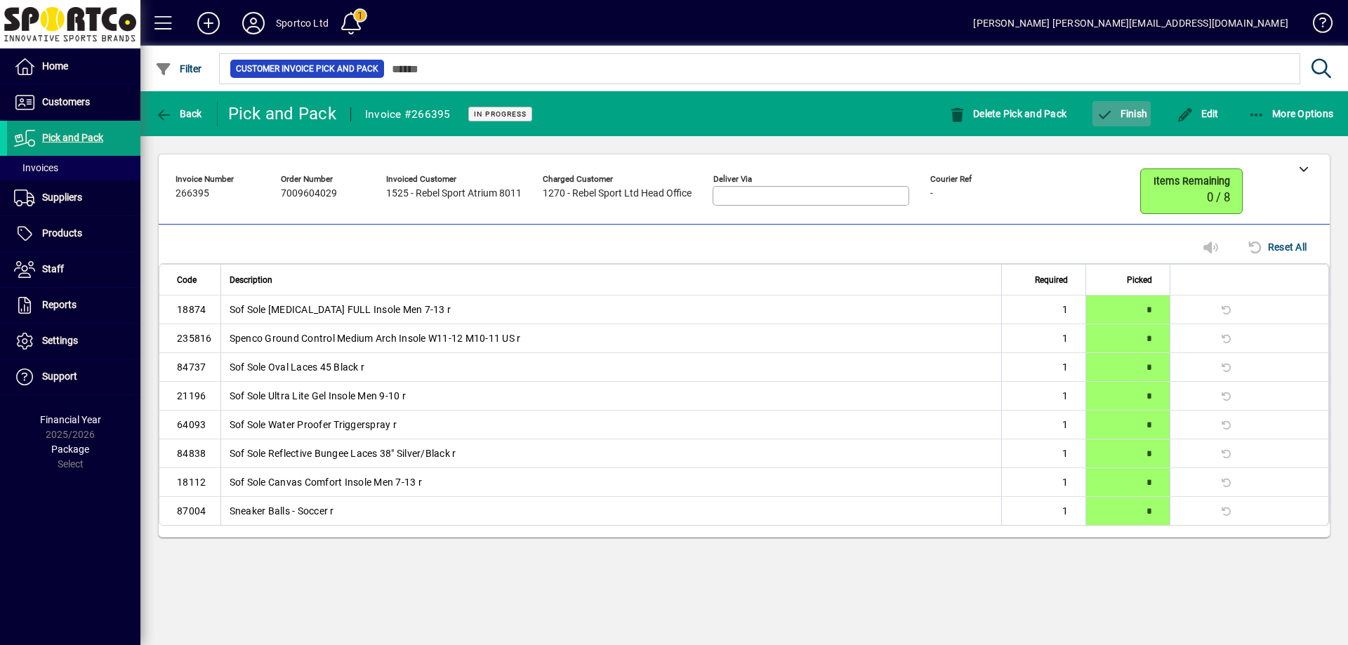
click at [1128, 114] on span "Finish" at bounding box center [1121, 113] width 51 height 11
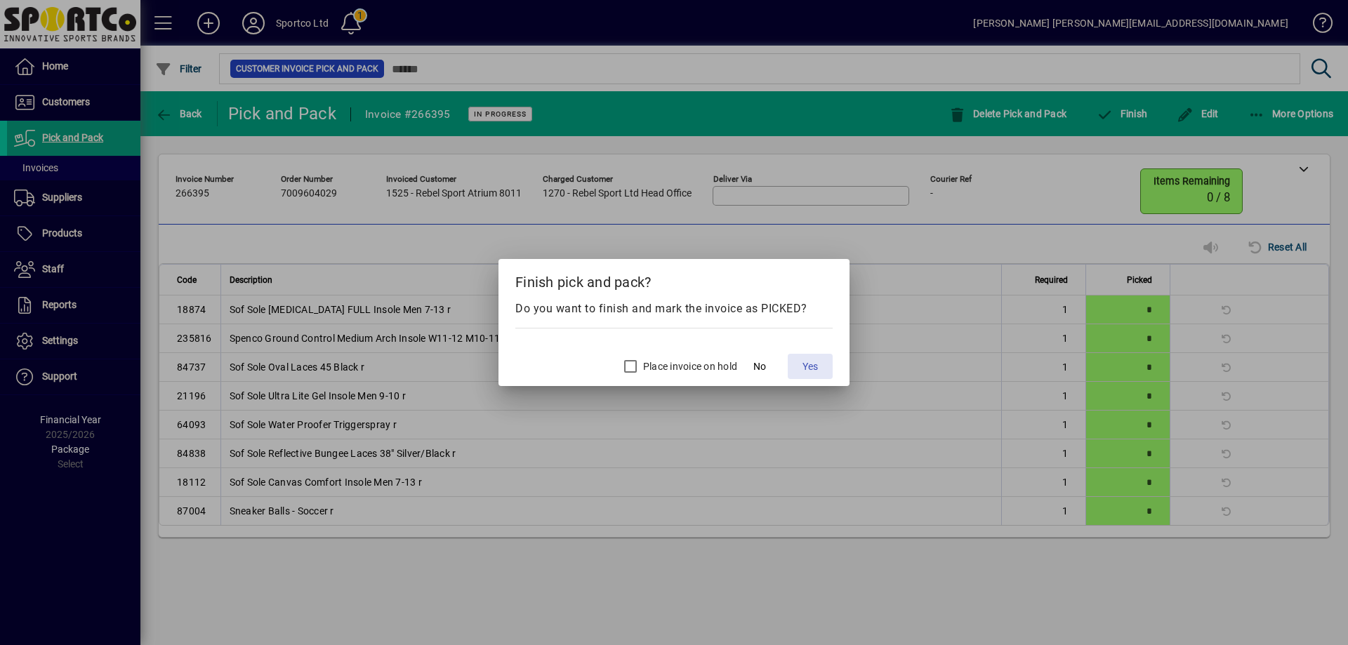
click at [805, 365] on span "Yes" at bounding box center [810, 367] width 15 height 15
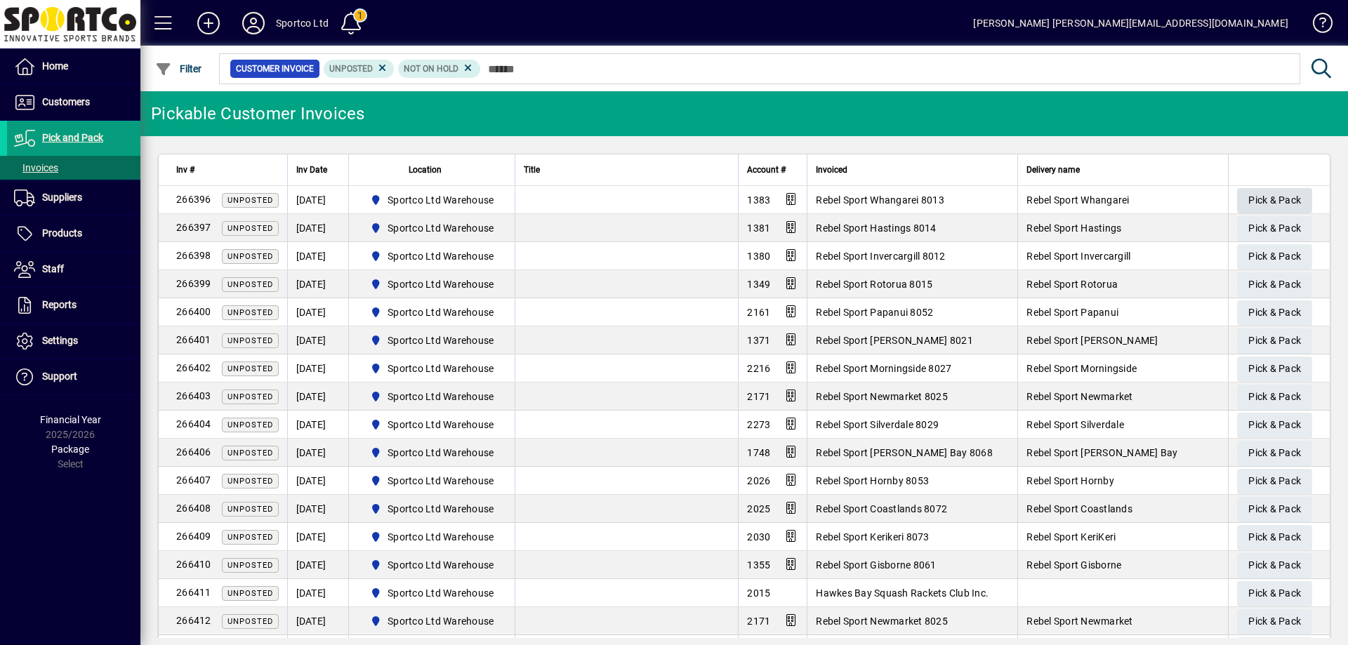
click at [1260, 198] on span "Pick & Pack" at bounding box center [1275, 200] width 53 height 23
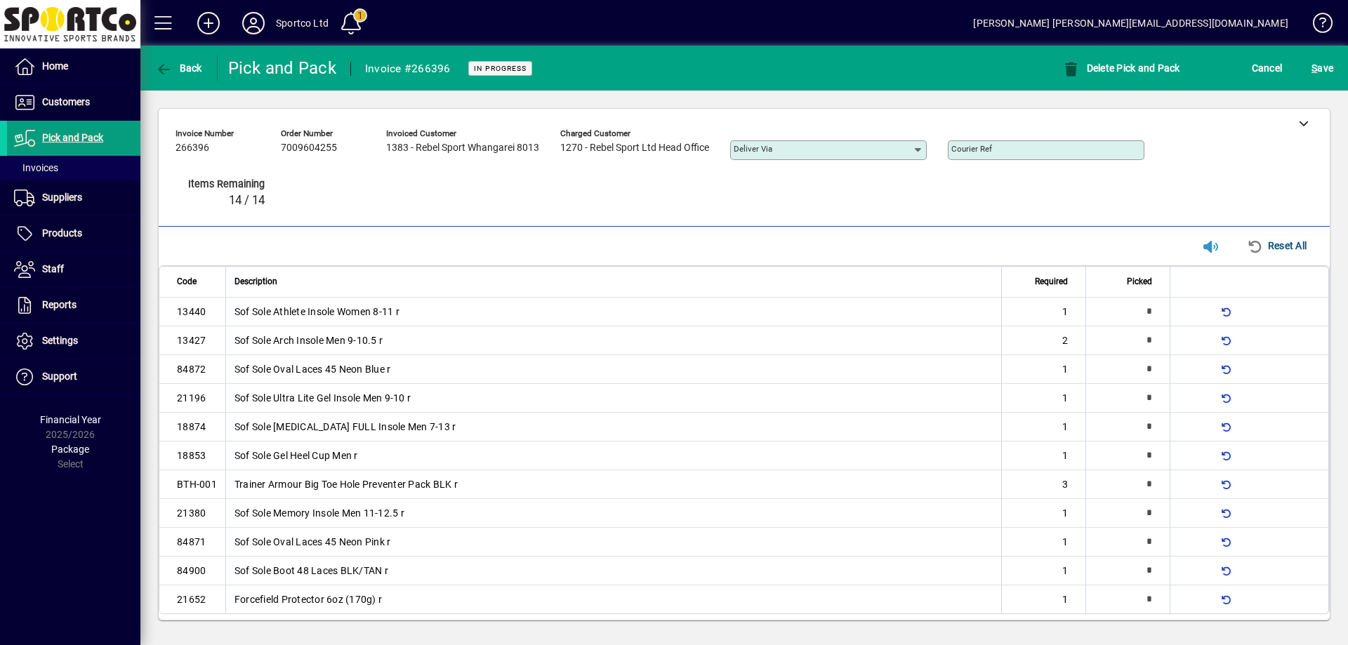
type input "*"
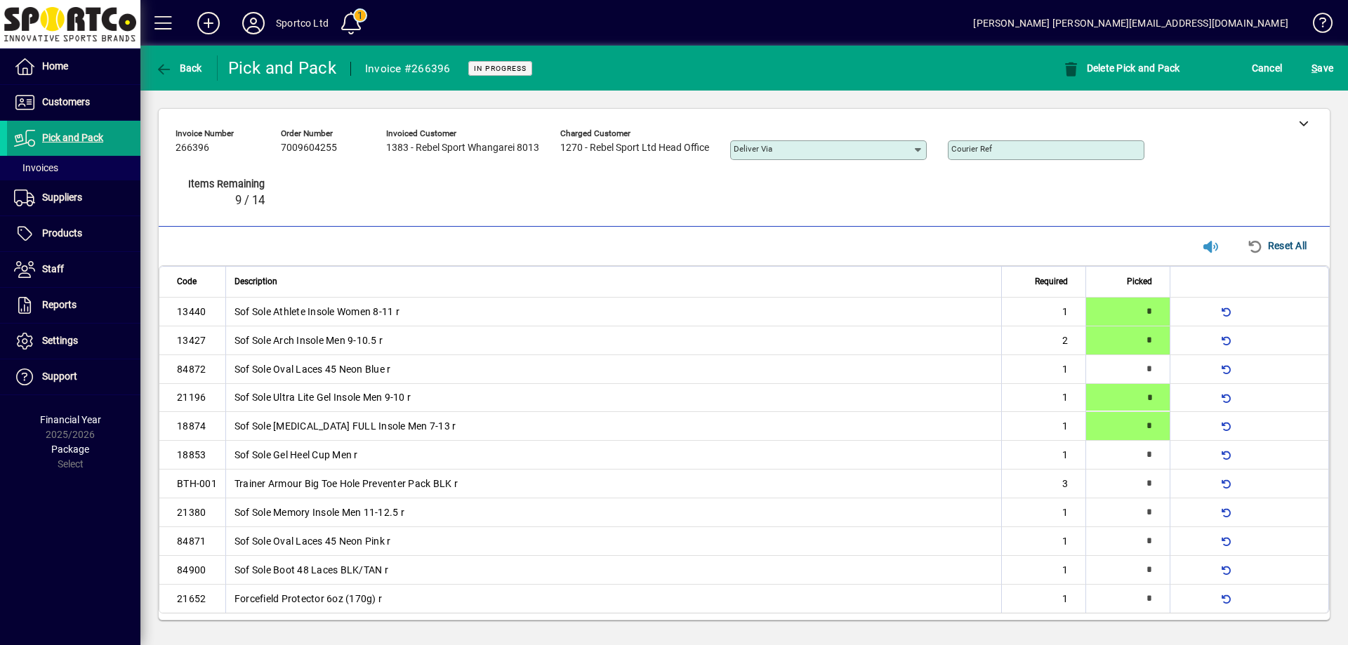
type input "*"
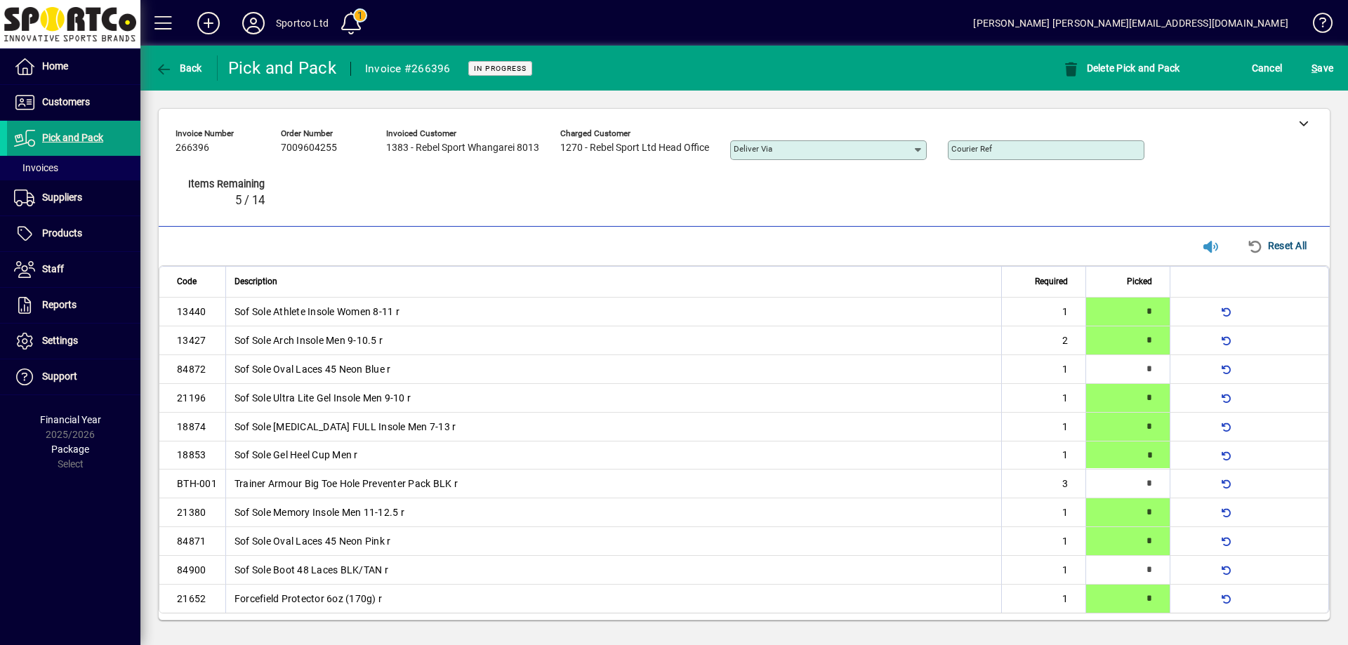
type input "*"
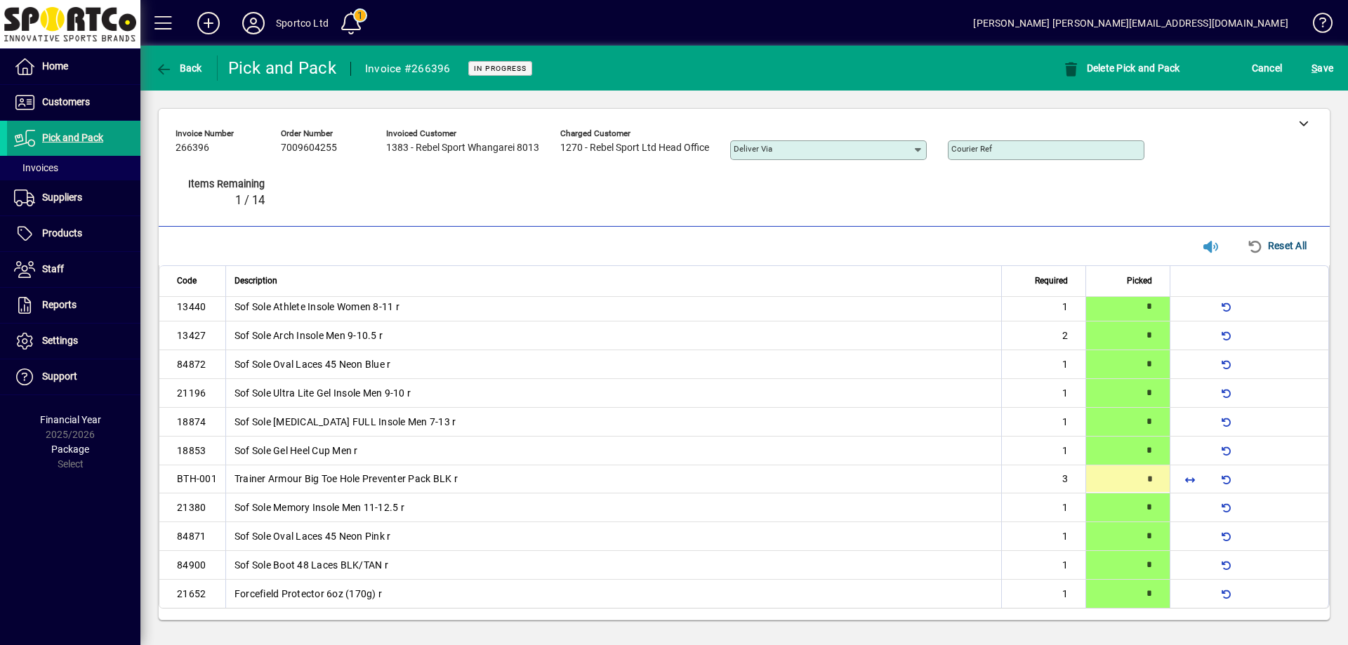
type input "*"
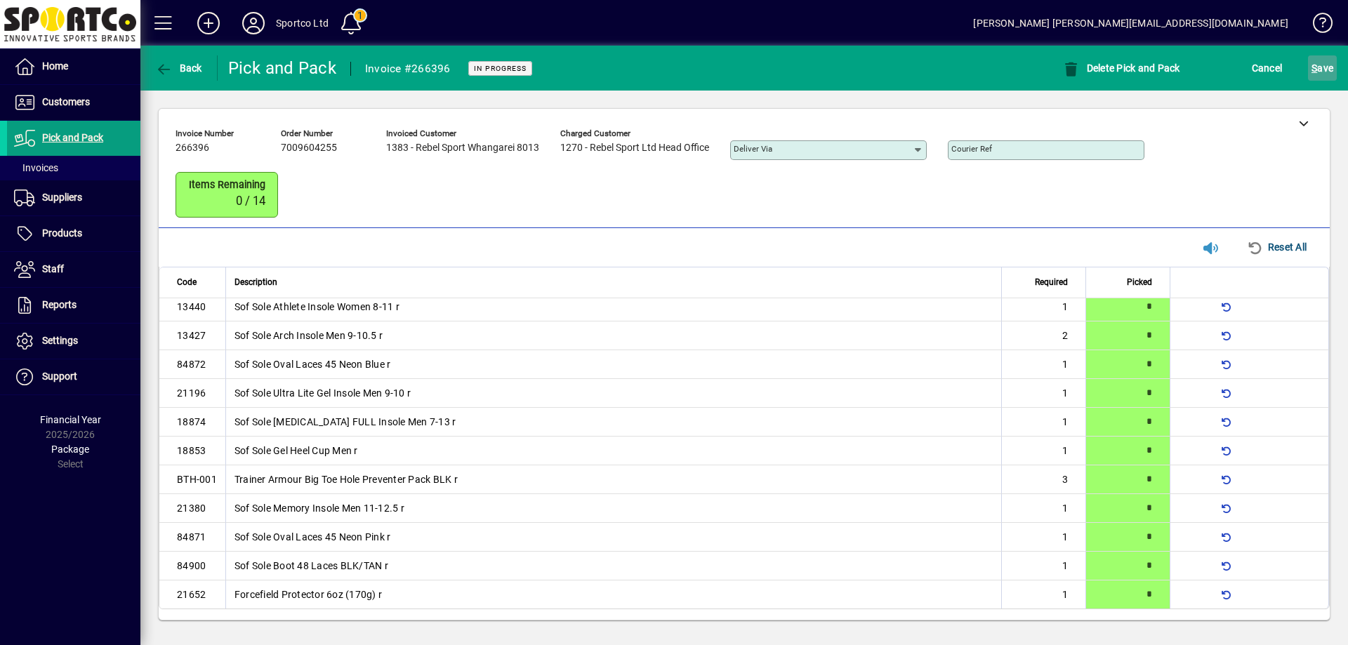
click at [1325, 64] on span "S ave" at bounding box center [1323, 68] width 22 height 22
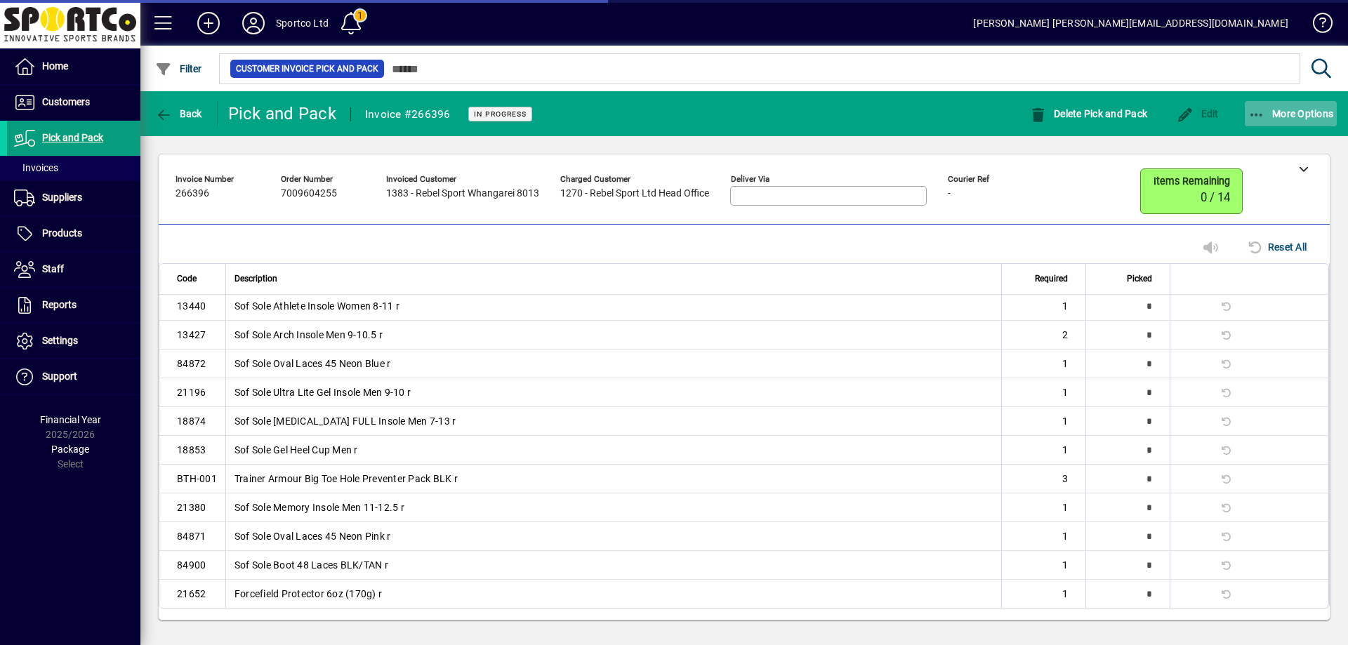
scroll to position [0, 0]
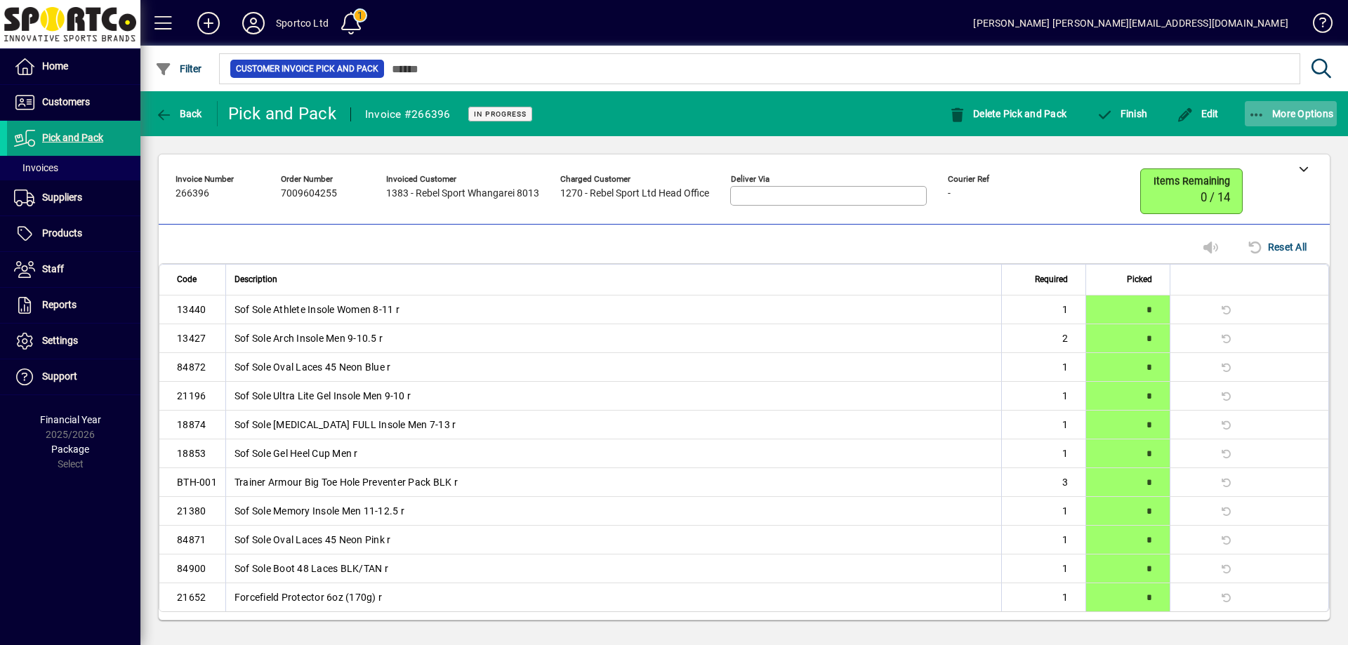
click at [1262, 109] on icon "button" at bounding box center [1258, 115] width 18 height 14
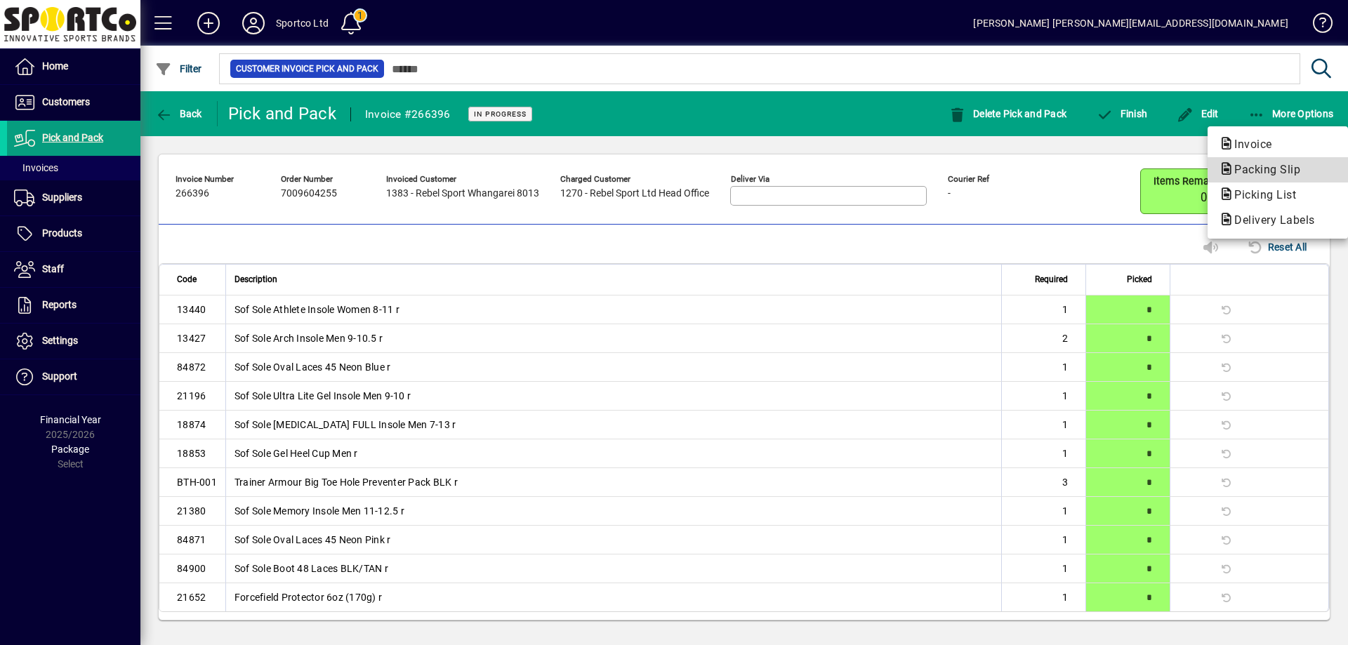
click at [1260, 166] on span "Packing Slip" at bounding box center [1263, 169] width 88 height 13
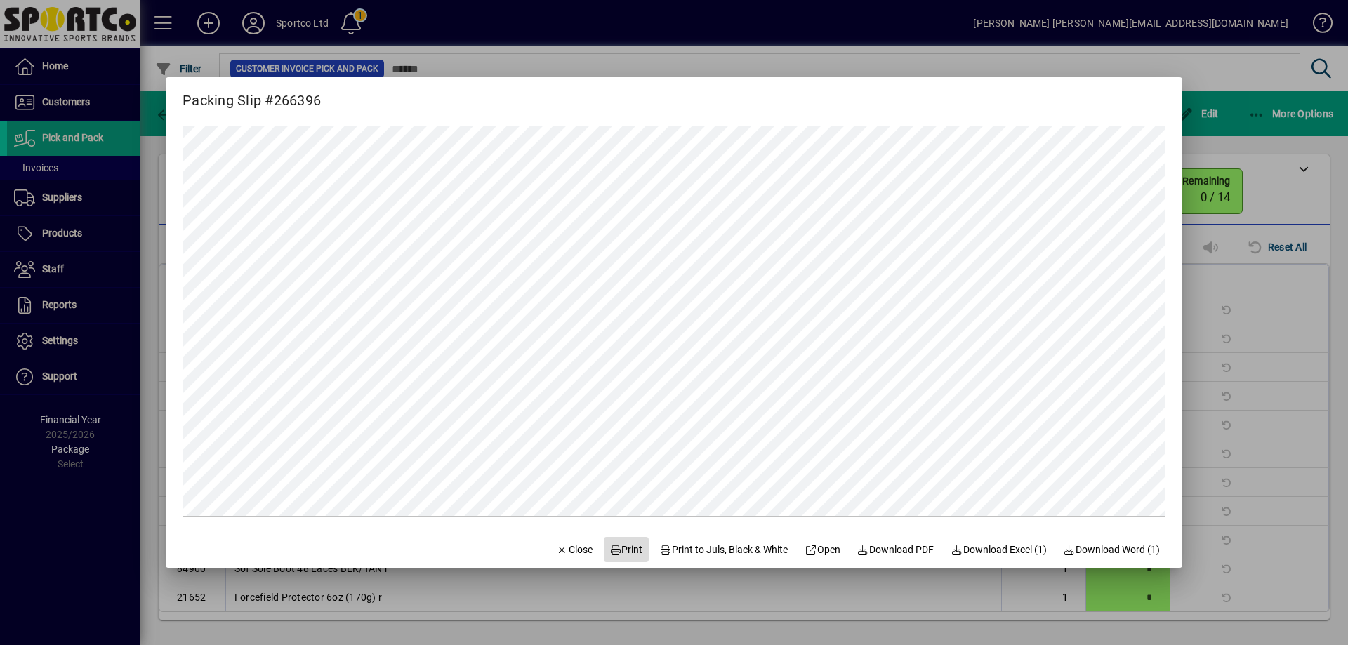
click at [620, 551] on span "Print" at bounding box center [627, 550] width 34 height 15
click at [571, 548] on span "Close" at bounding box center [574, 550] width 37 height 15
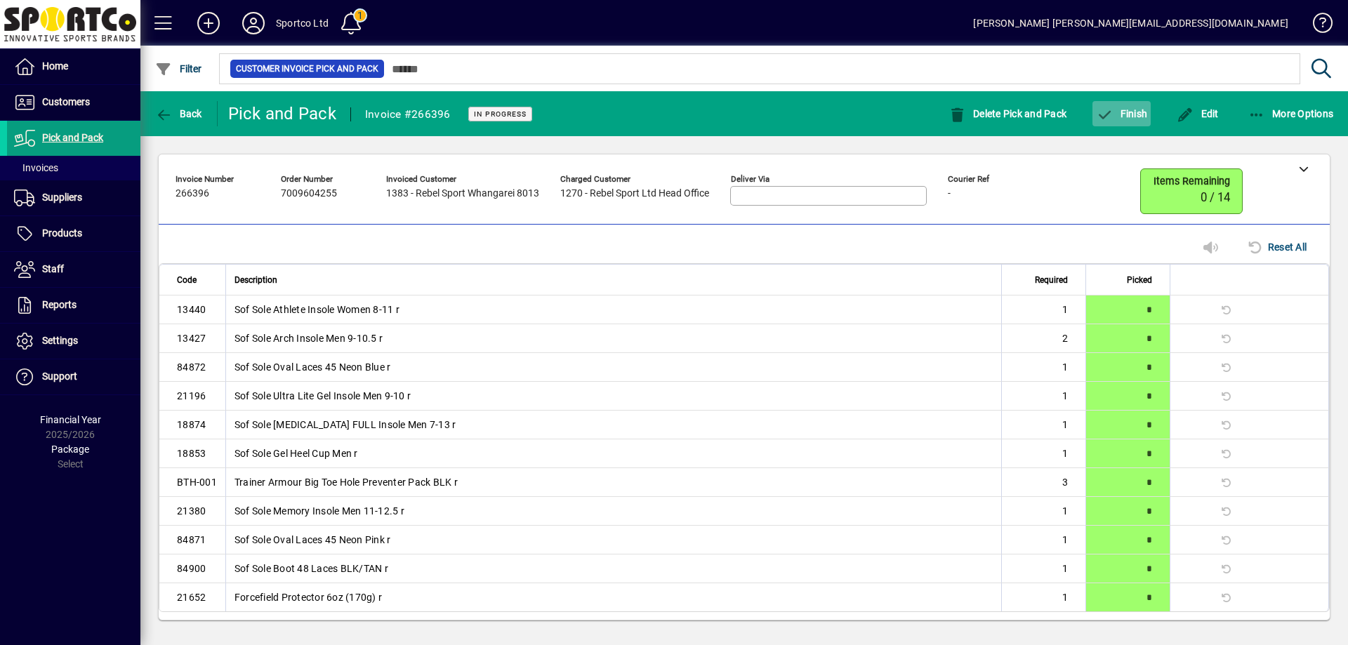
click at [1125, 101] on span "button" at bounding box center [1122, 114] width 58 height 34
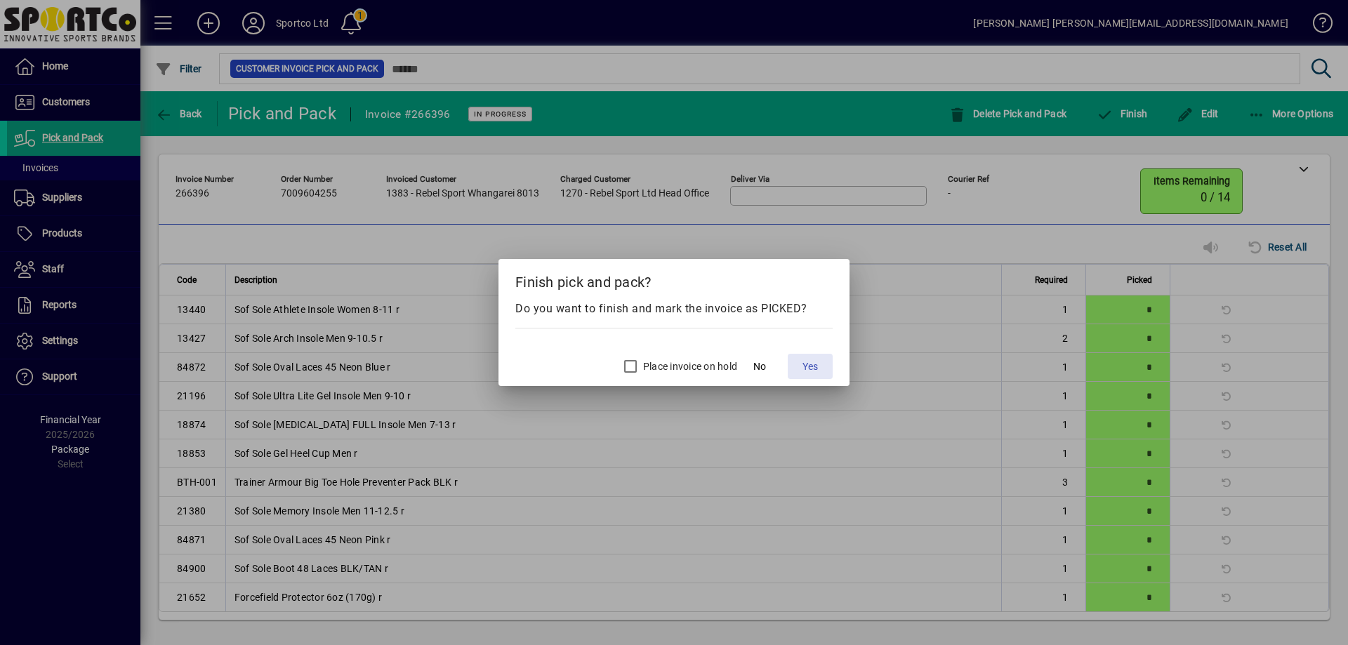
click at [810, 370] on span "Yes" at bounding box center [810, 367] width 15 height 15
